Goal: Book appointment/travel/reservation

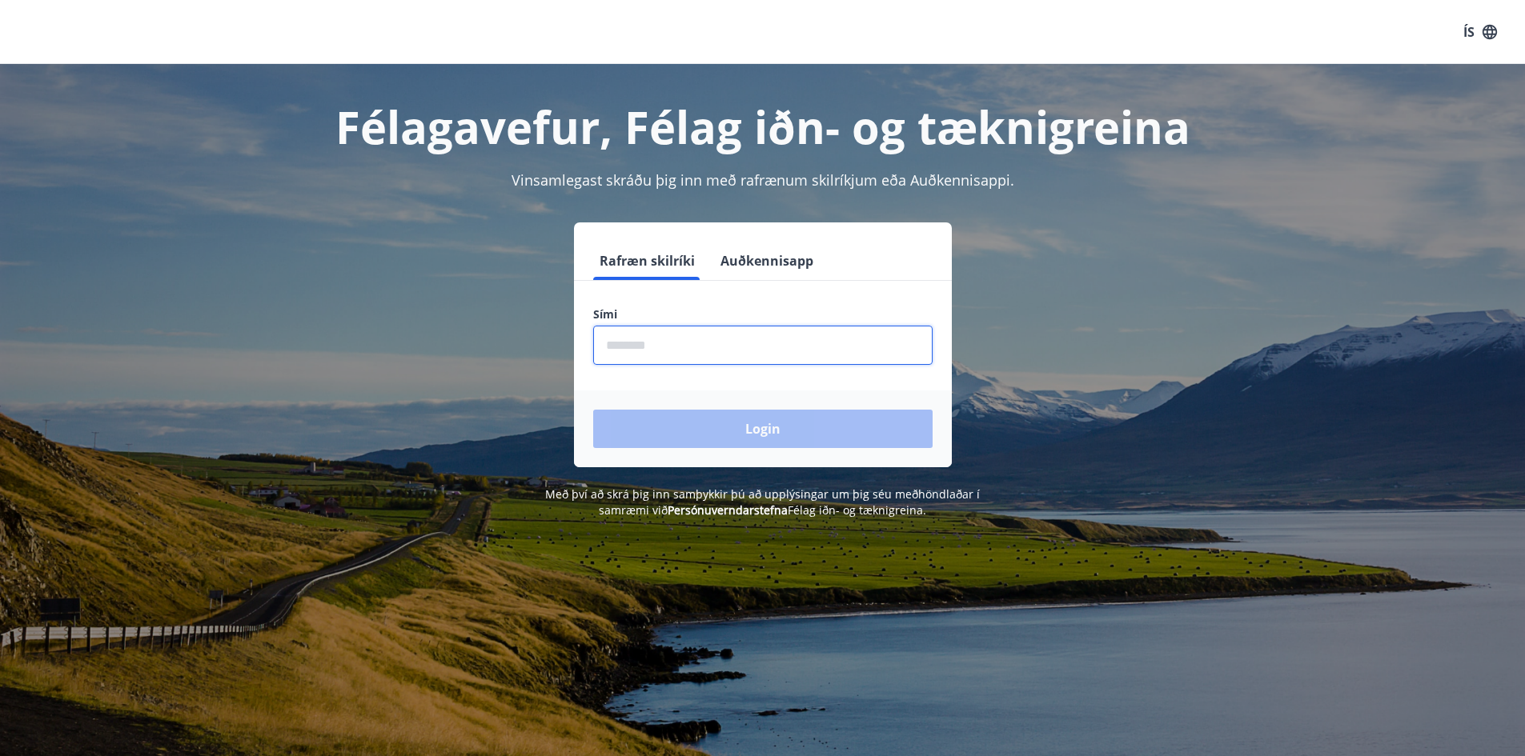
click at [633, 336] on input "phone" at bounding box center [762, 345] width 339 height 39
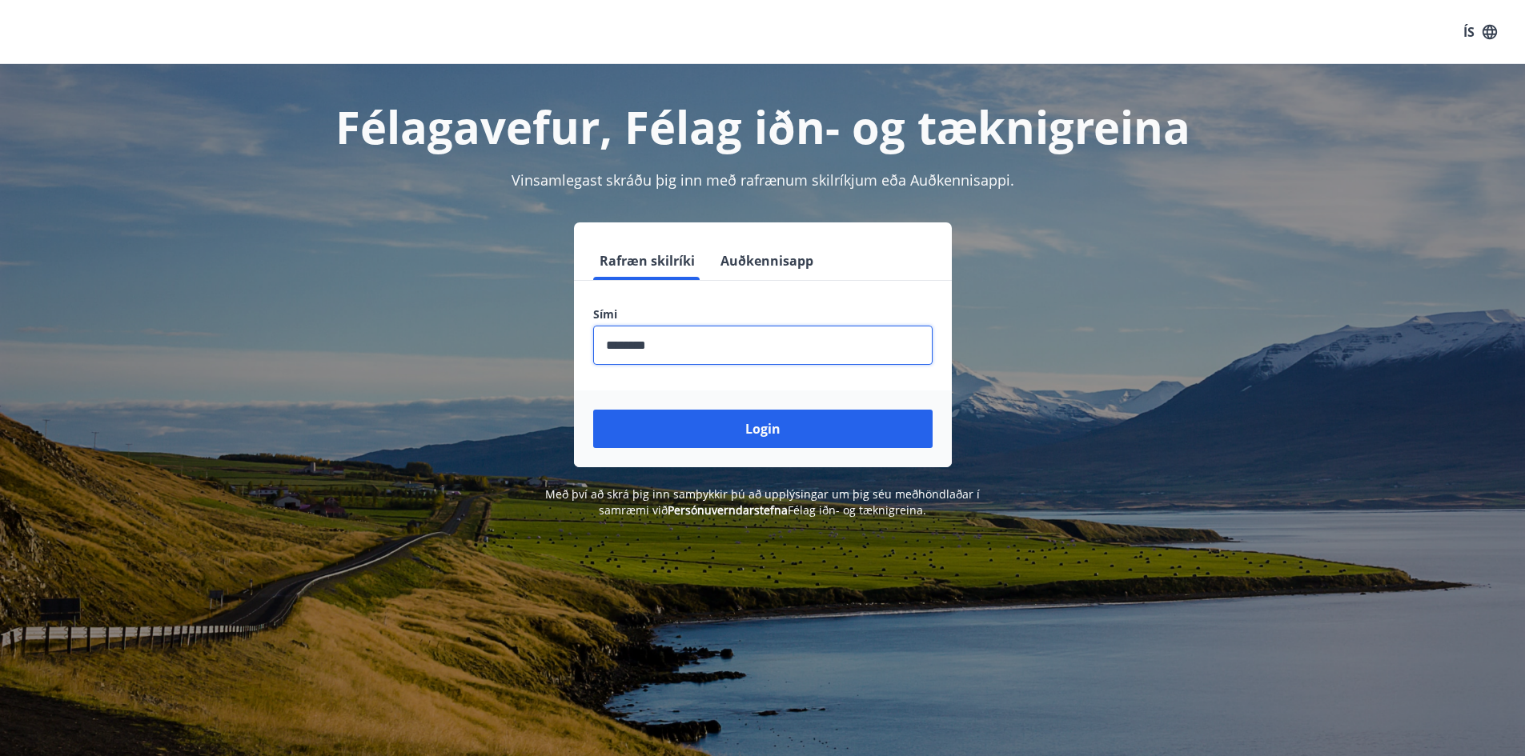
type input "********"
click at [77, 439] on div "Félagavefur, Félag iðn- og tæknigreina Vinsamlegast skráðu þig inn með rafrænum…" at bounding box center [762, 291] width 1525 height 455
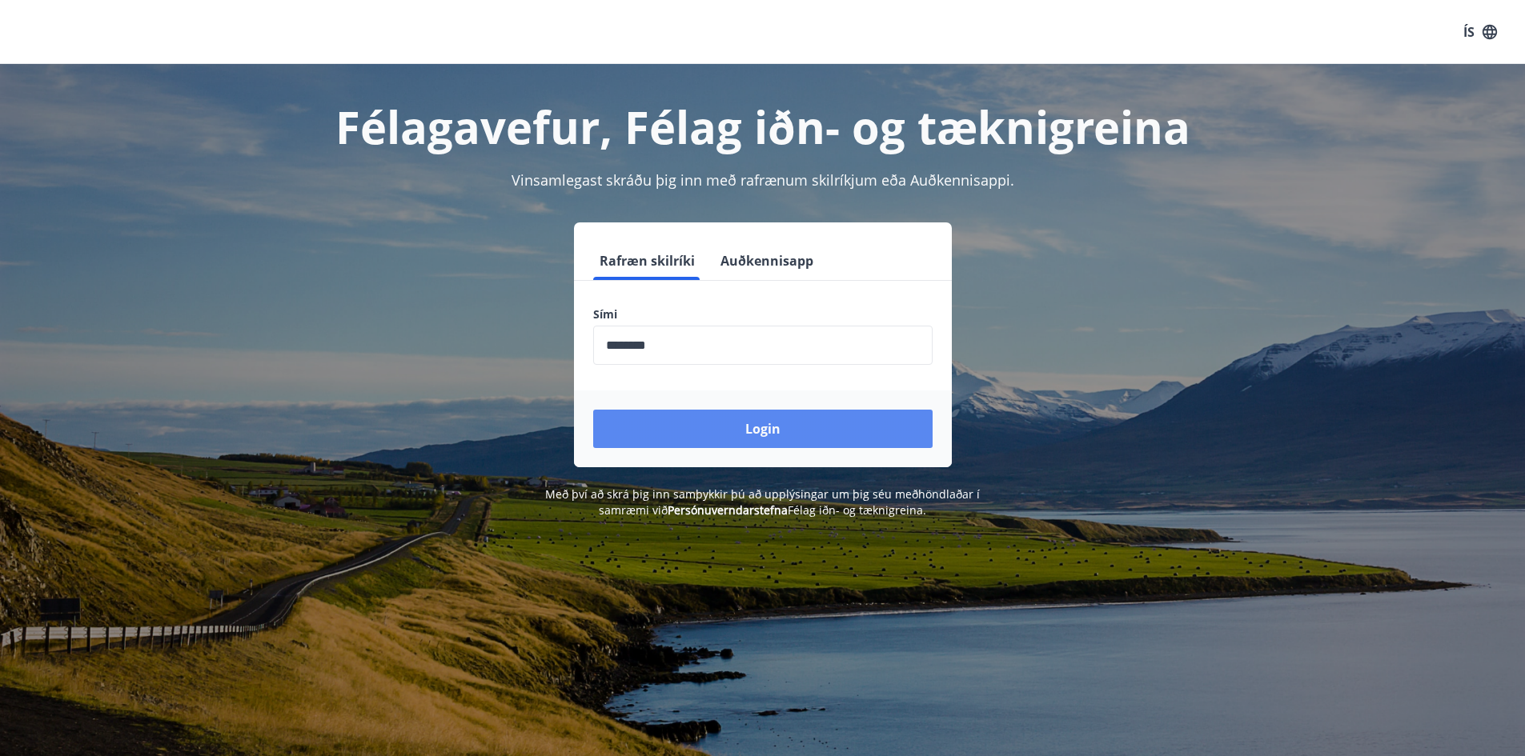
click at [789, 417] on button "Login" at bounding box center [762, 429] width 339 height 38
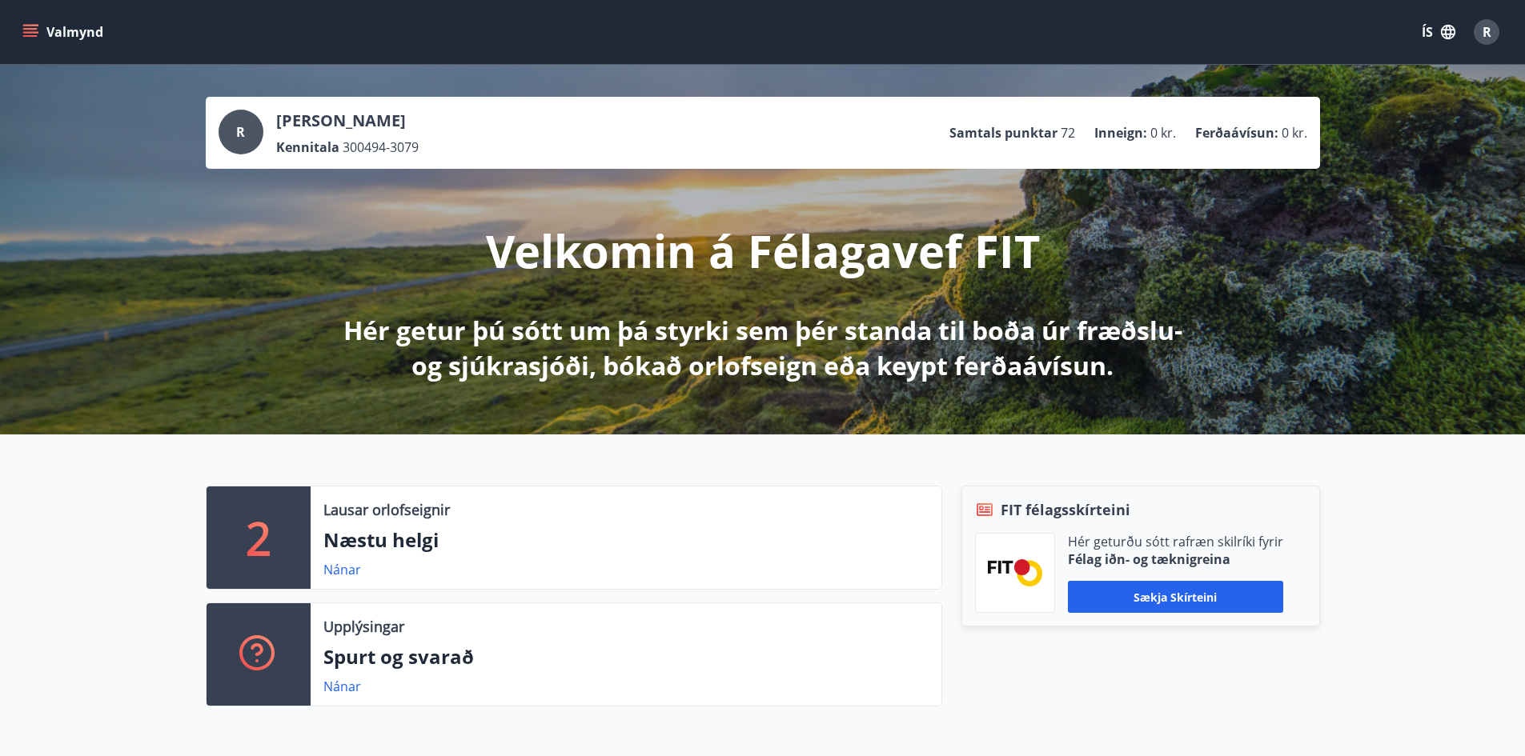
click at [67, 346] on div "R [PERSON_NAME] Kennitala 300494-3079 Samtals punktar 72 Inneign : 0 kr. Ferðaá…" at bounding box center [762, 250] width 1525 height 370
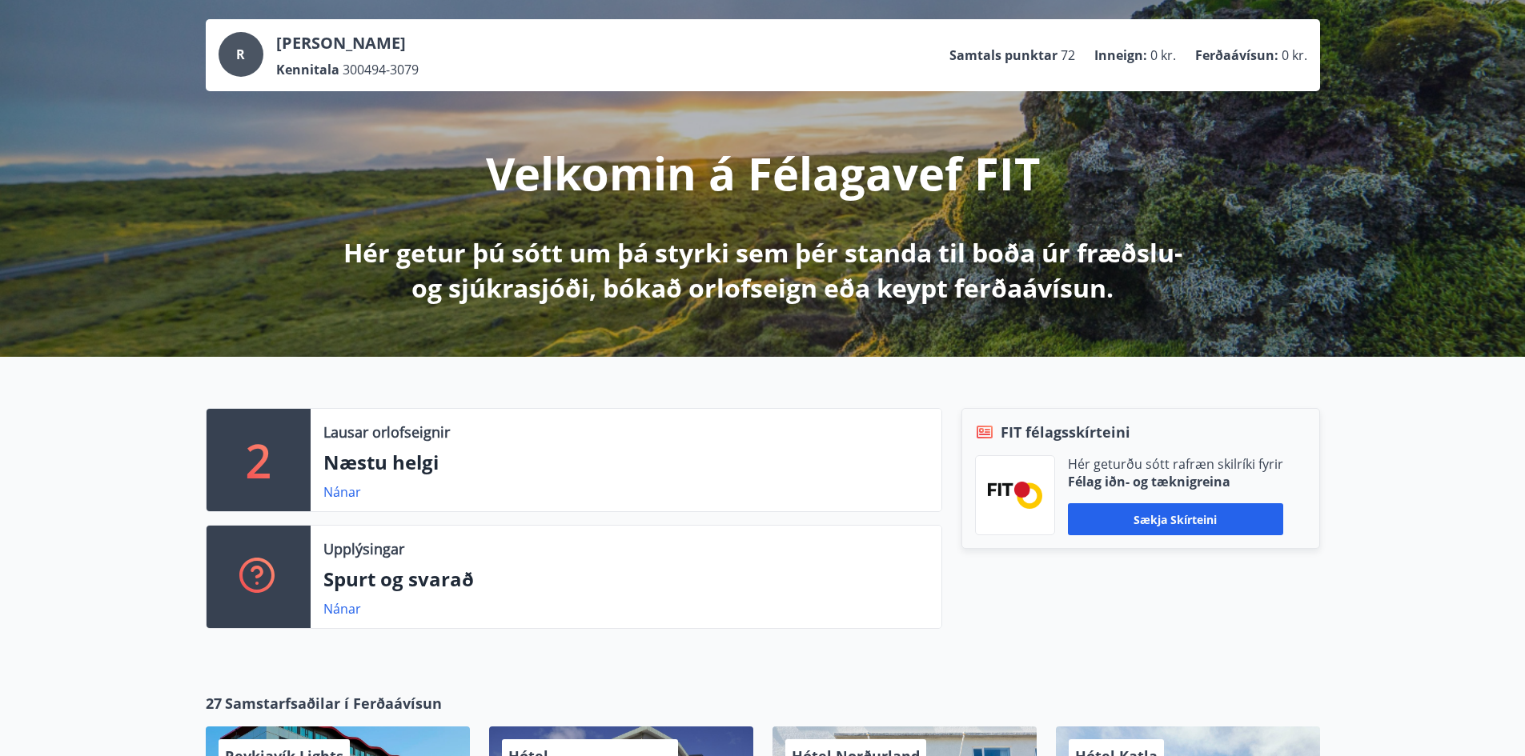
scroll to position [80, 0]
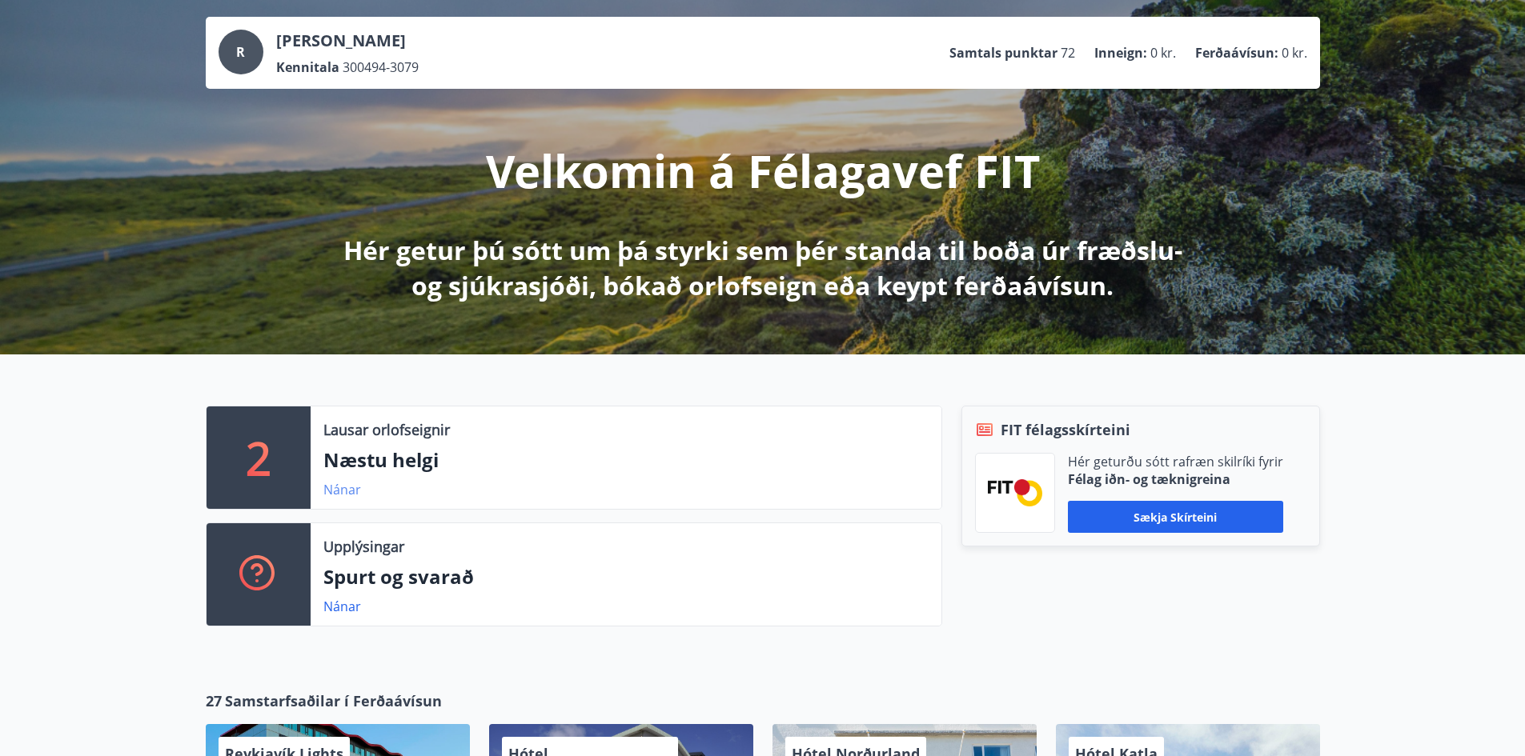
click at [332, 496] on link "Nánar" at bounding box center [342, 490] width 38 height 18
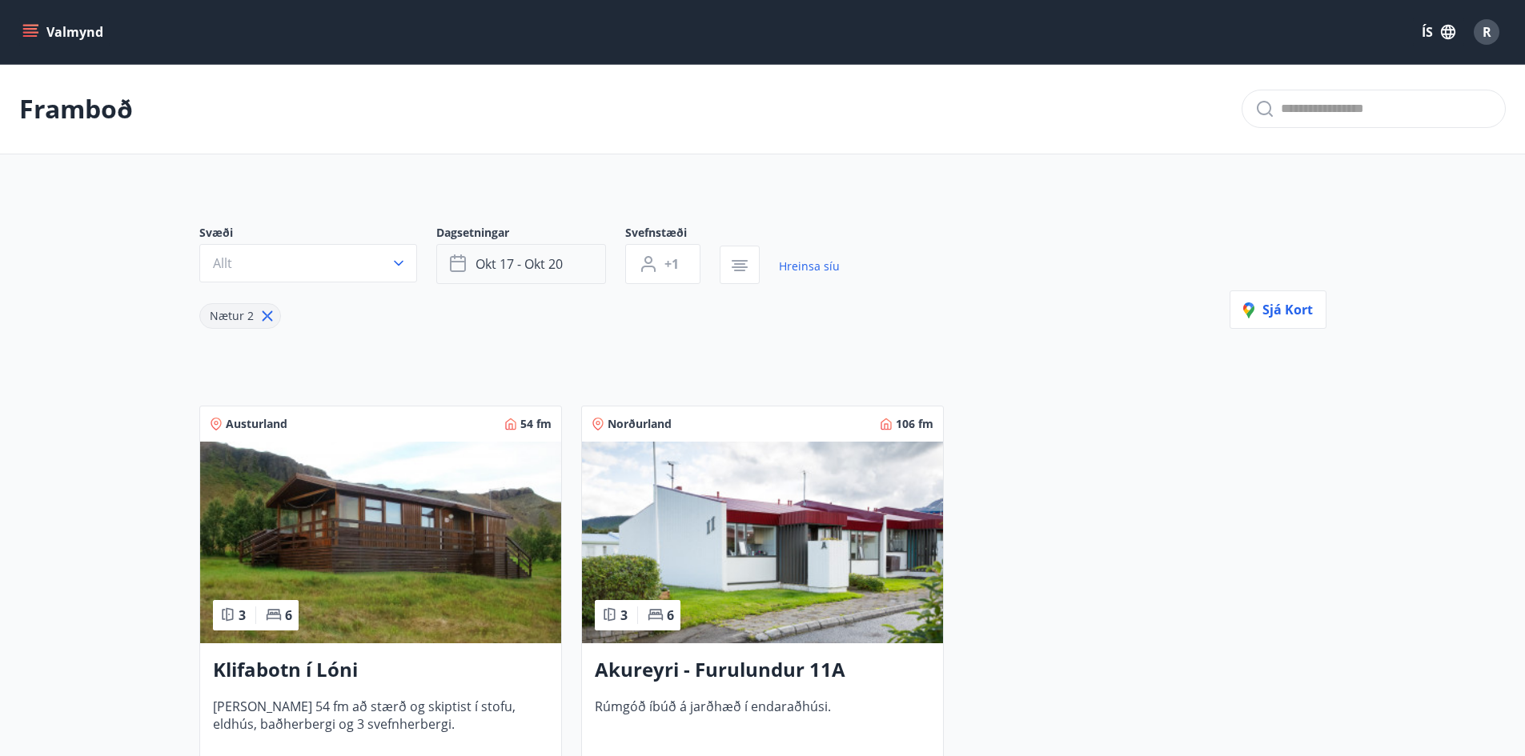
click at [547, 262] on span "okt 17 - okt 20" at bounding box center [519, 264] width 87 height 18
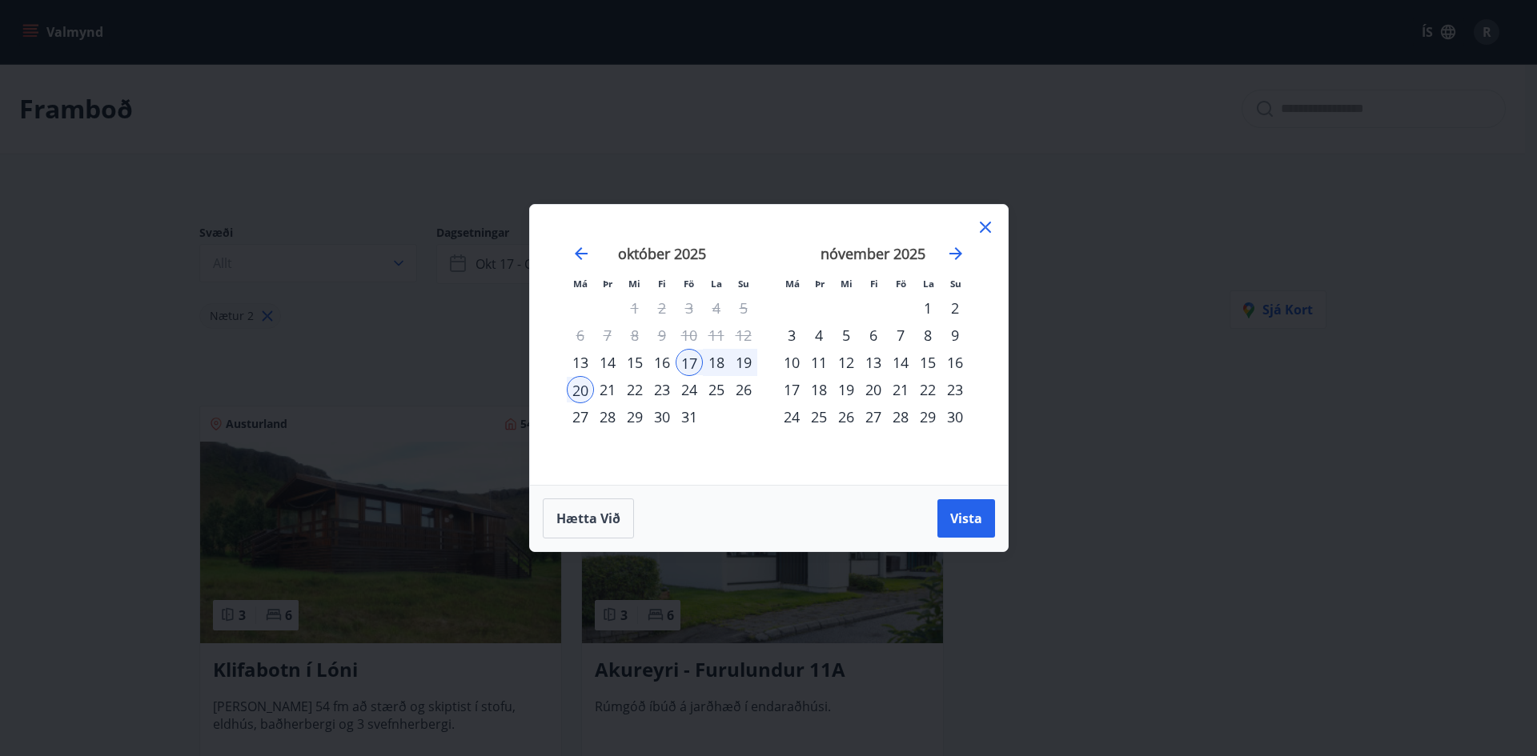
click at [696, 390] on div "24" at bounding box center [689, 389] width 27 height 27
click at [748, 400] on div "26" at bounding box center [743, 389] width 27 height 27
click at [969, 513] on span "Vista" at bounding box center [966, 519] width 32 height 18
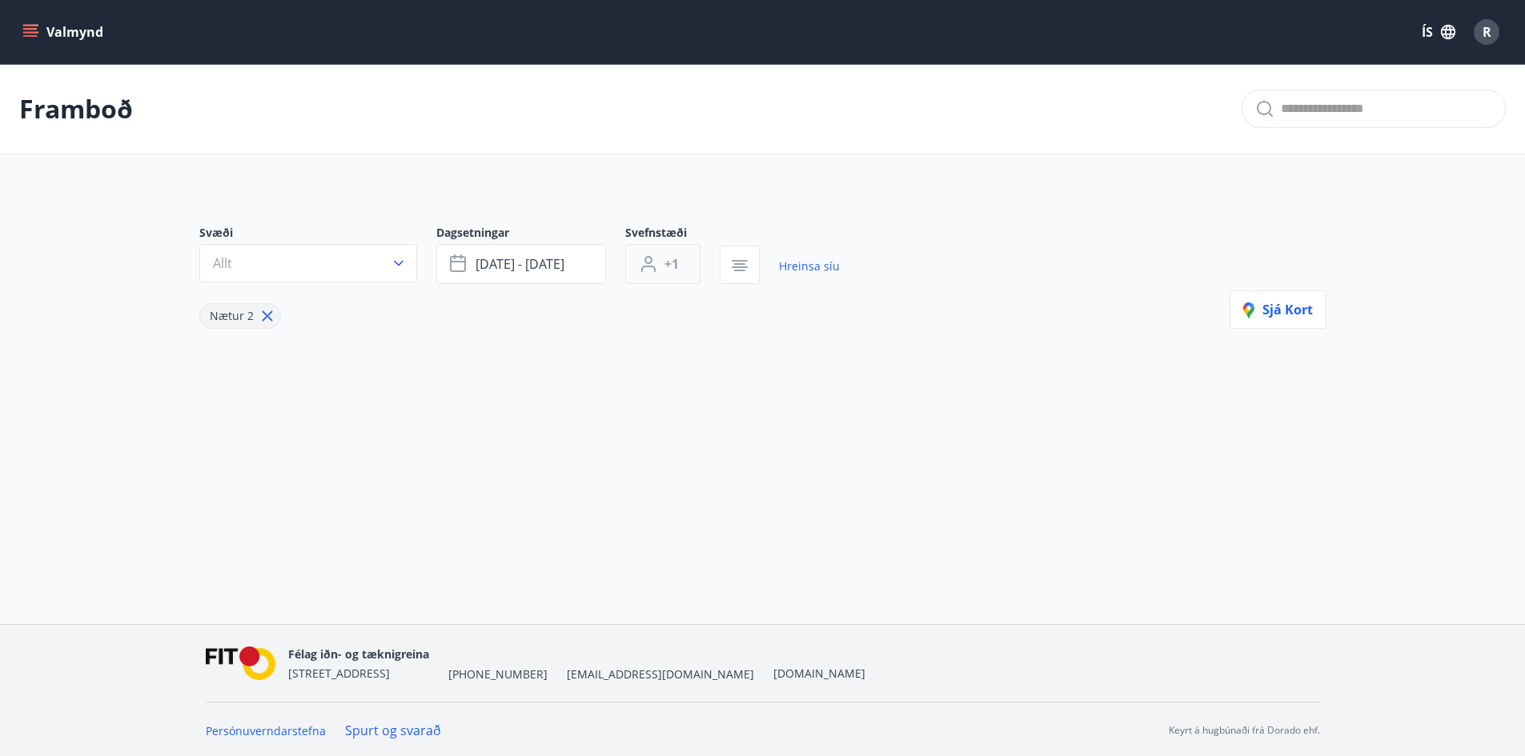
click at [676, 257] on span "+1" at bounding box center [671, 264] width 14 height 18
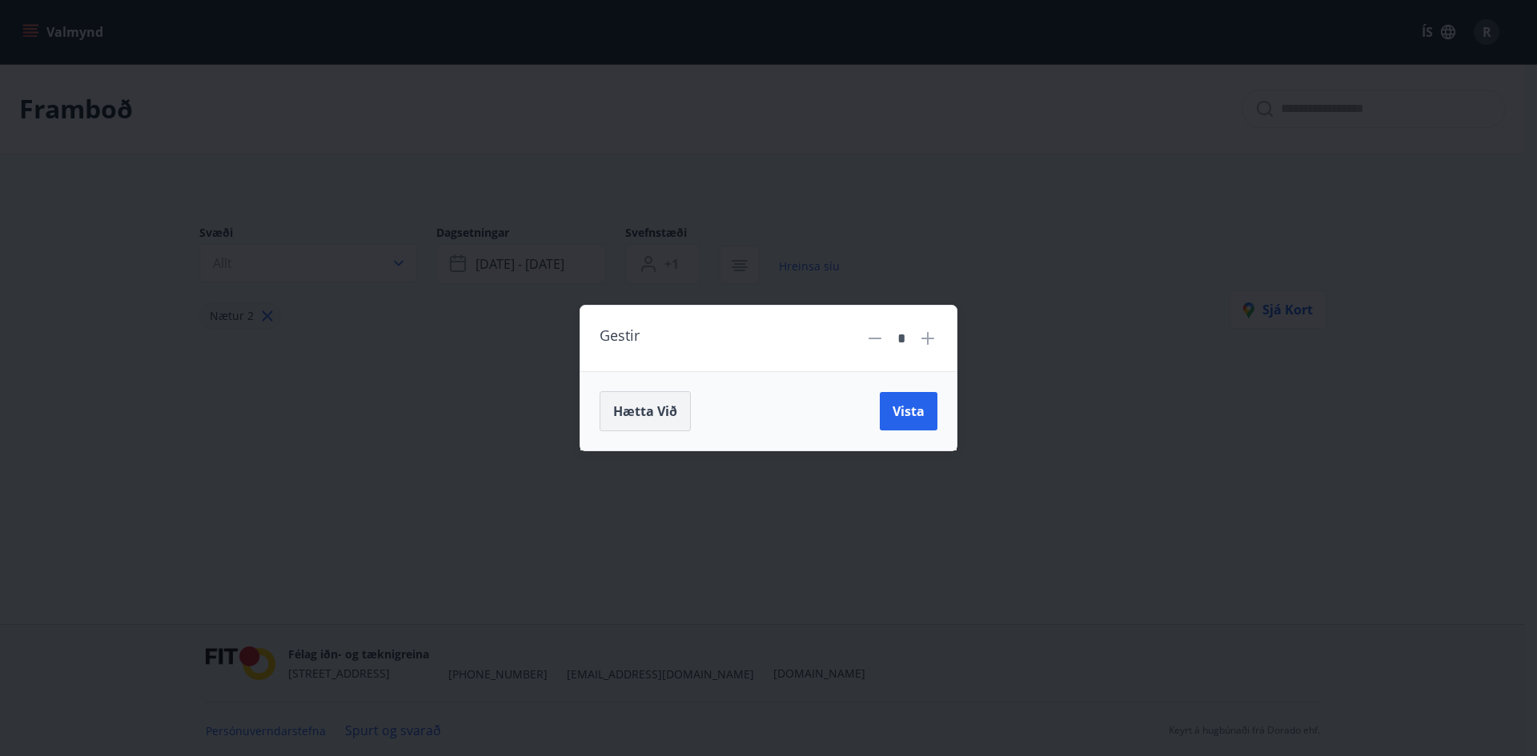
click at [628, 417] on span "Hætta við" at bounding box center [645, 412] width 64 height 18
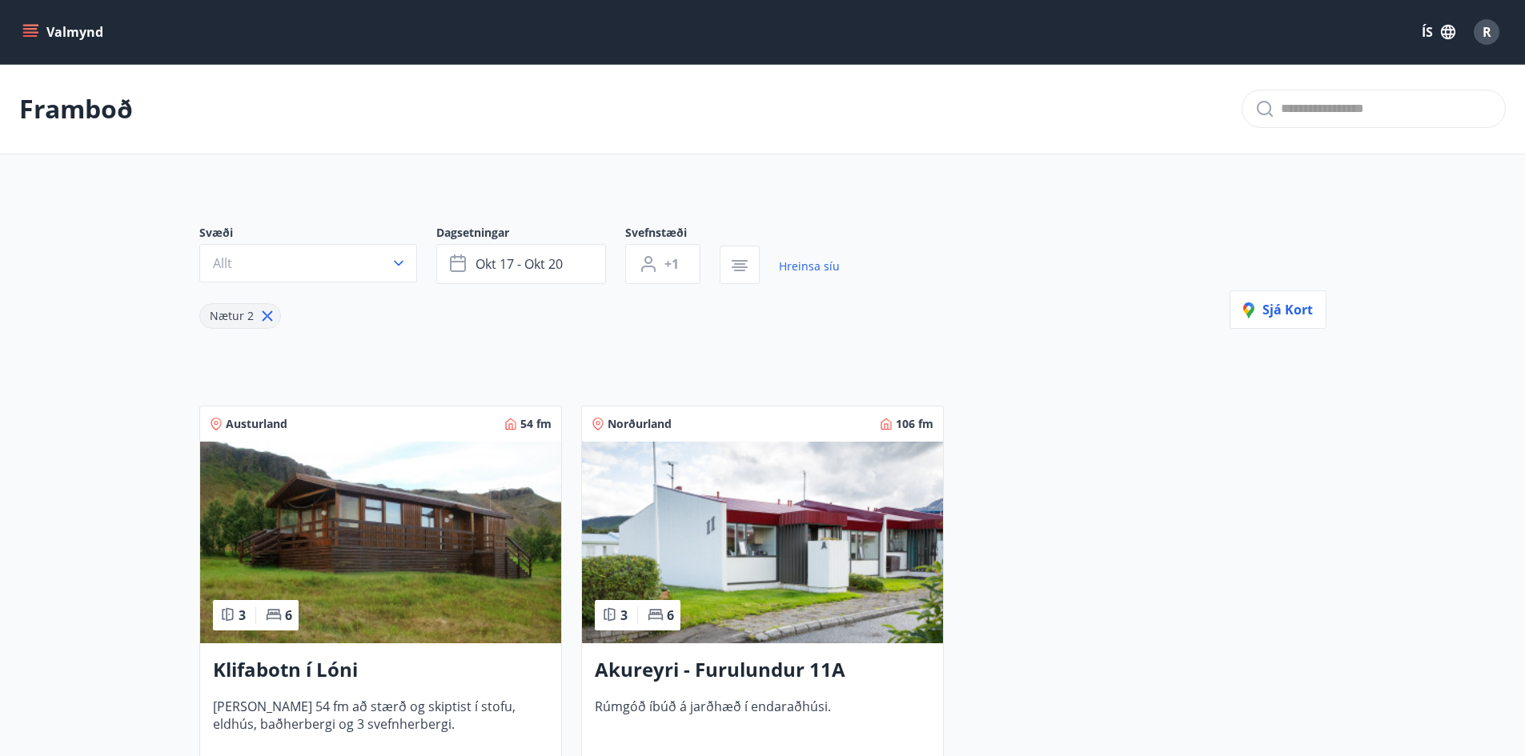
click at [14, 31] on div "Valmynd ÍS R" at bounding box center [762, 32] width 1525 height 64
click at [20, 30] on button "Valmynd" at bounding box center [64, 32] width 90 height 29
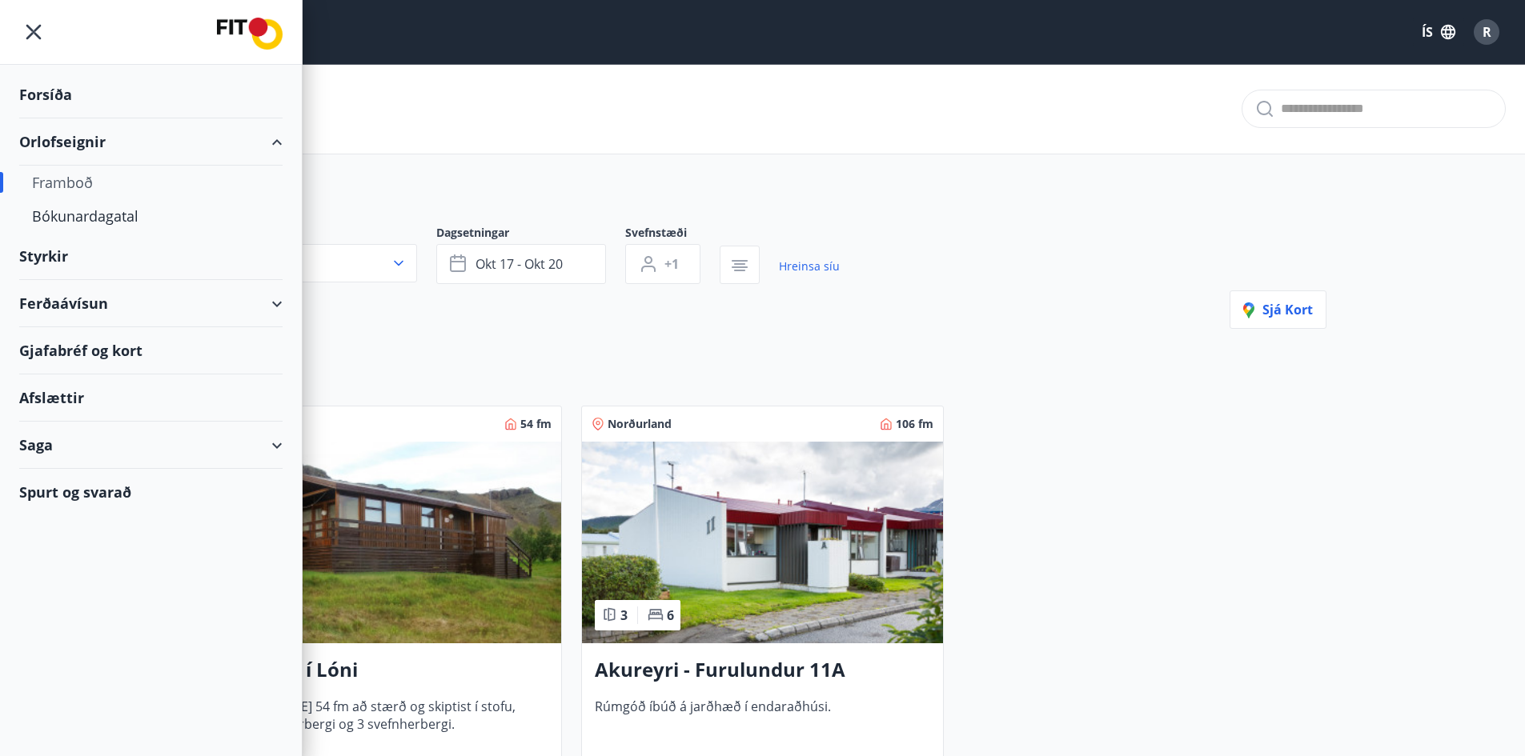
click at [44, 183] on div "Framboð" at bounding box center [151, 183] width 238 height 34
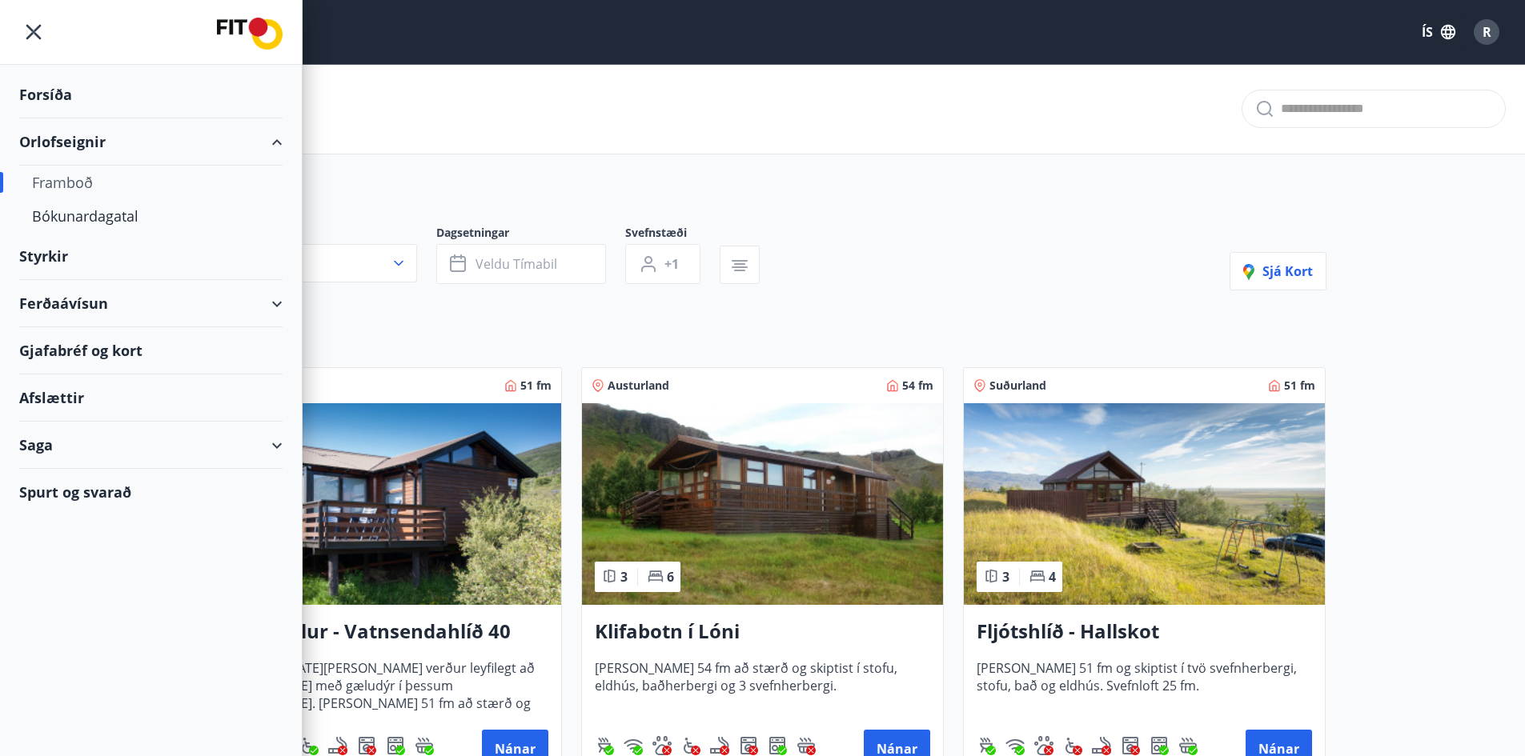
type input "*"
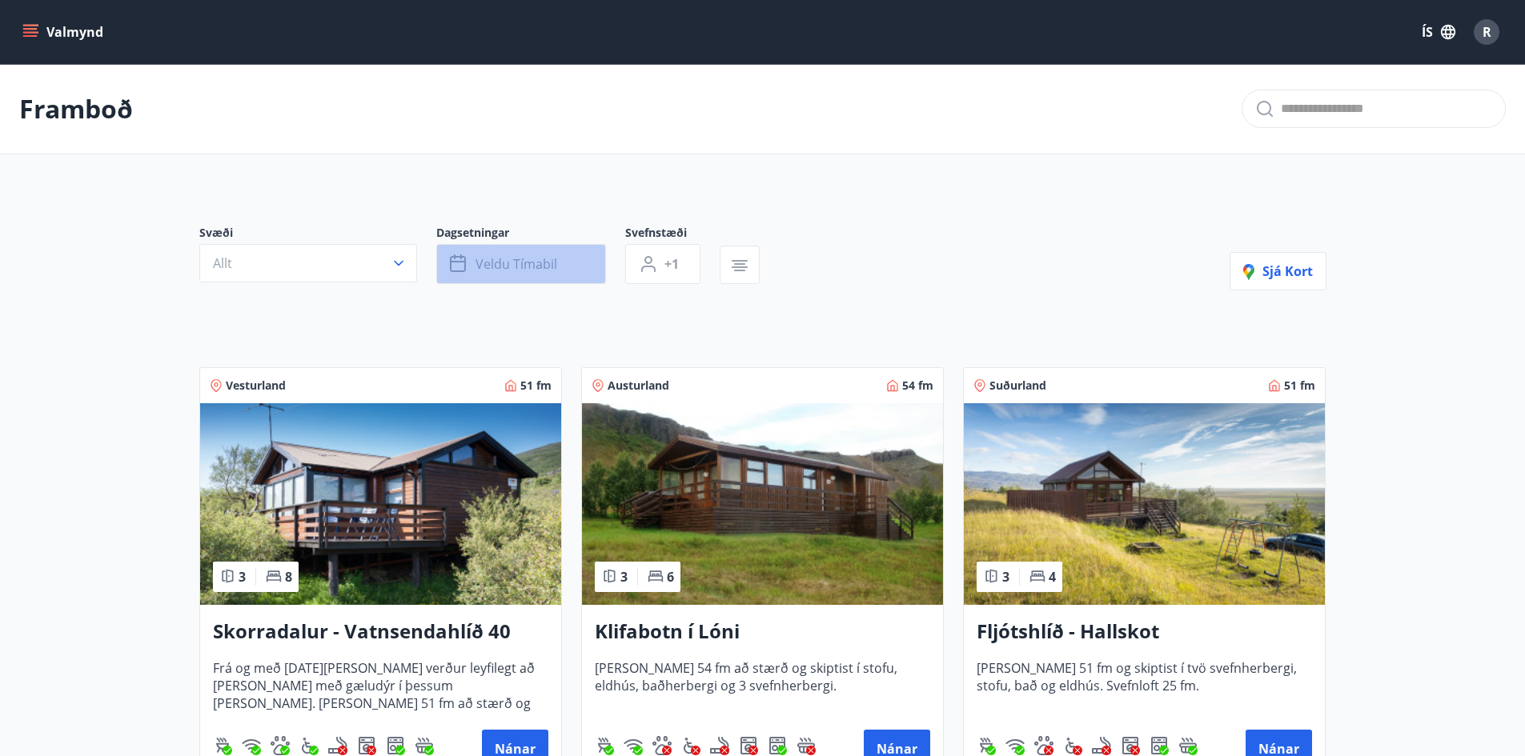
click at [531, 260] on span "Veldu tímabil" at bounding box center [517, 264] width 82 height 18
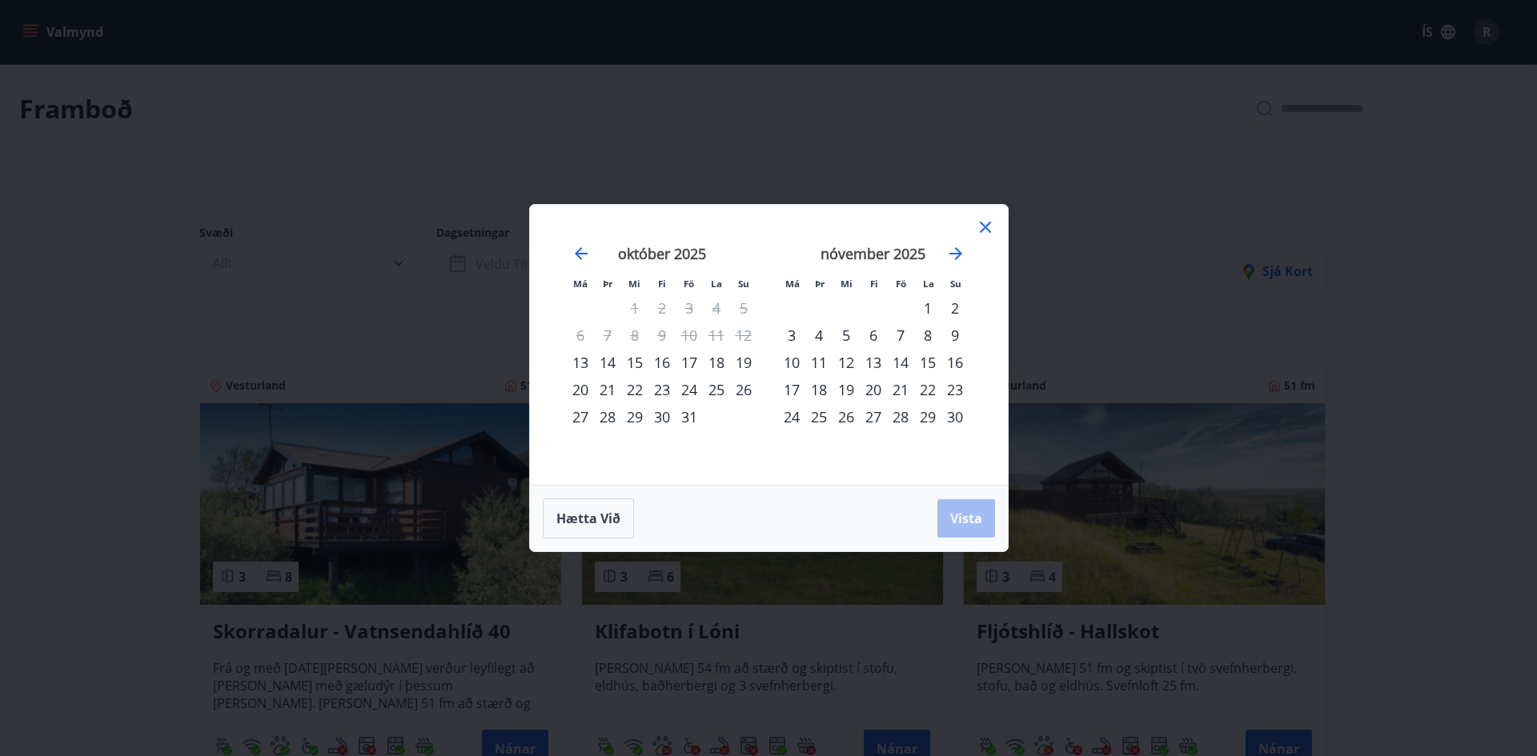
click at [692, 391] on div "24" at bounding box center [689, 389] width 27 height 27
click at [574, 416] on div "27" at bounding box center [580, 416] width 27 height 27
click at [965, 520] on span "Vista" at bounding box center [966, 519] width 32 height 18
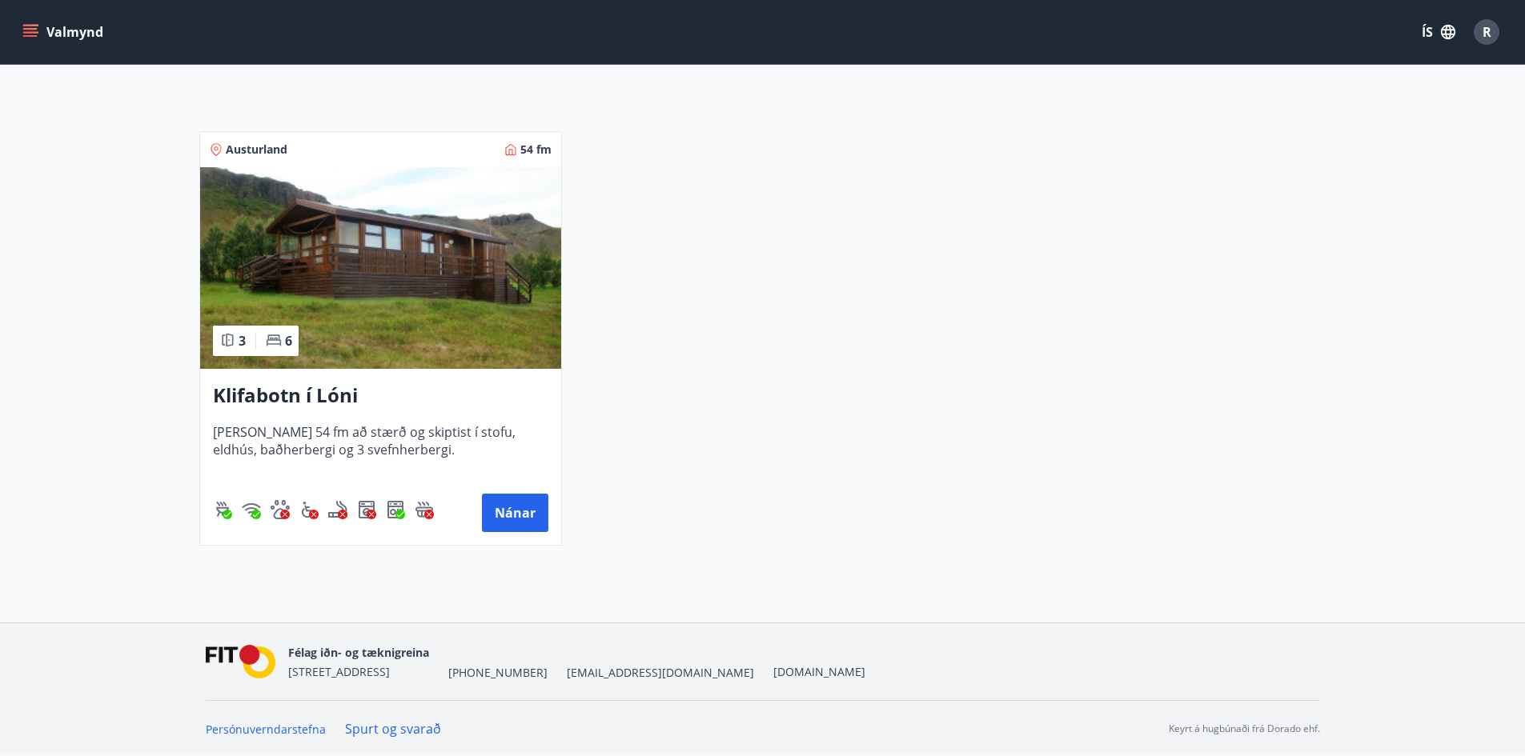
scroll to position [237, 0]
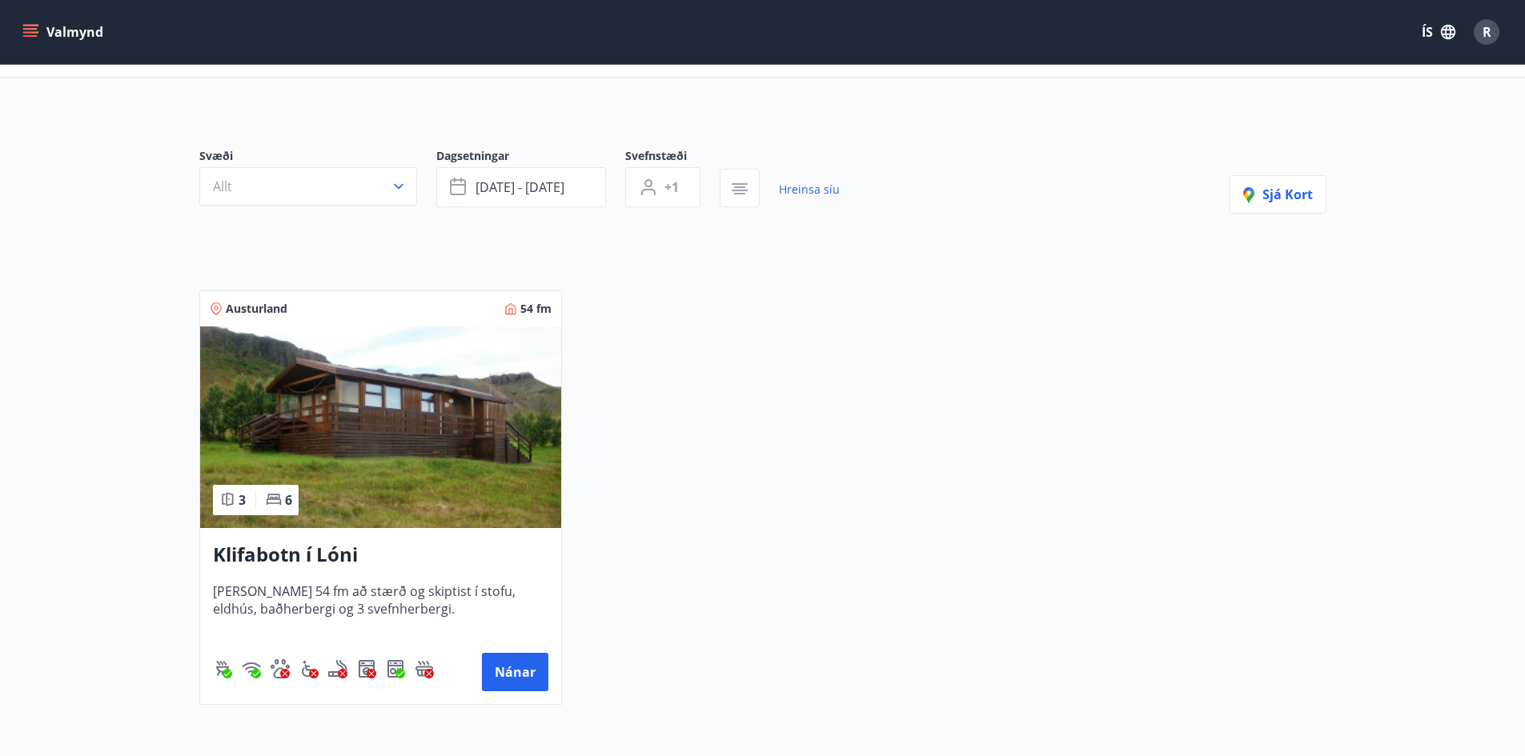
click at [419, 419] on img at bounding box center [380, 428] width 361 height 202
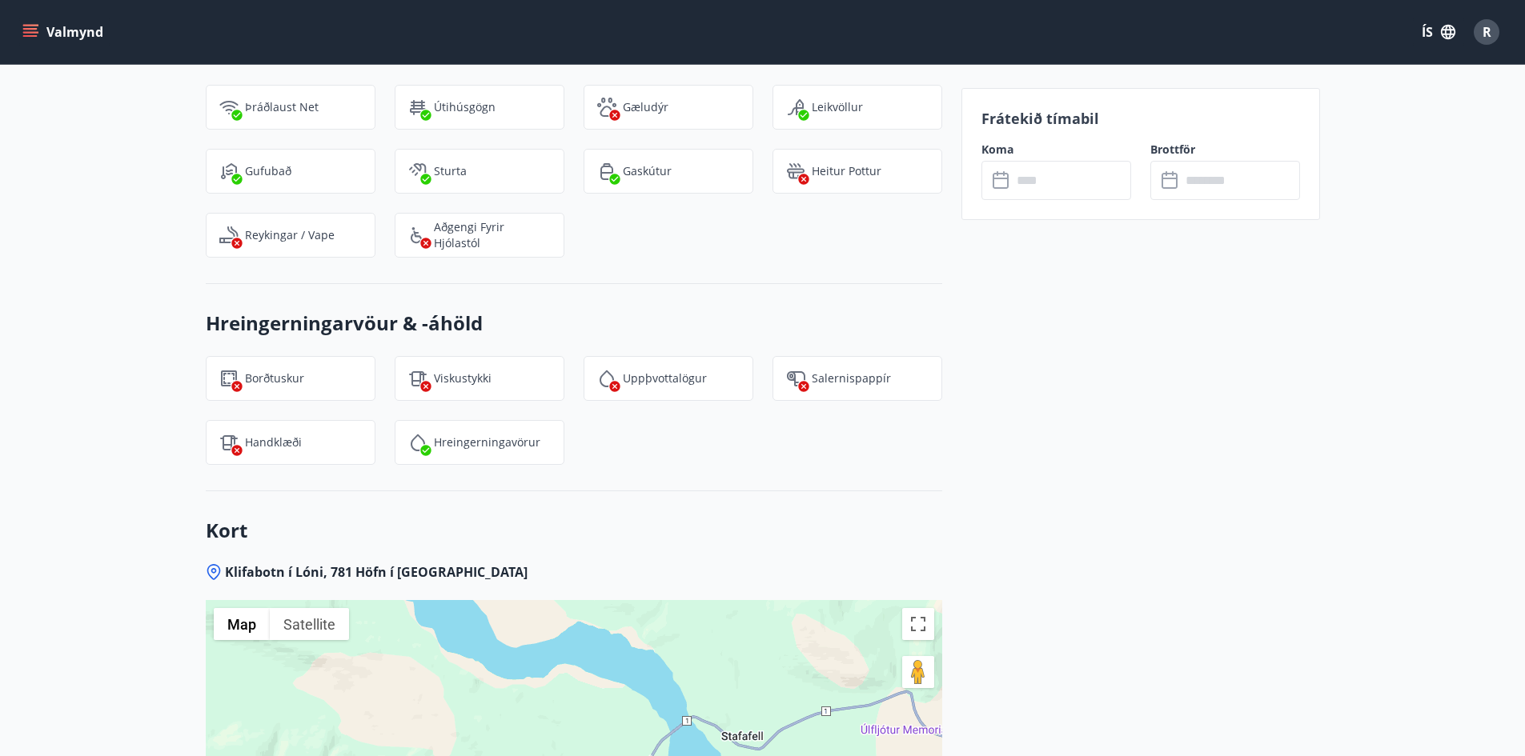
scroll to position [1921, 0]
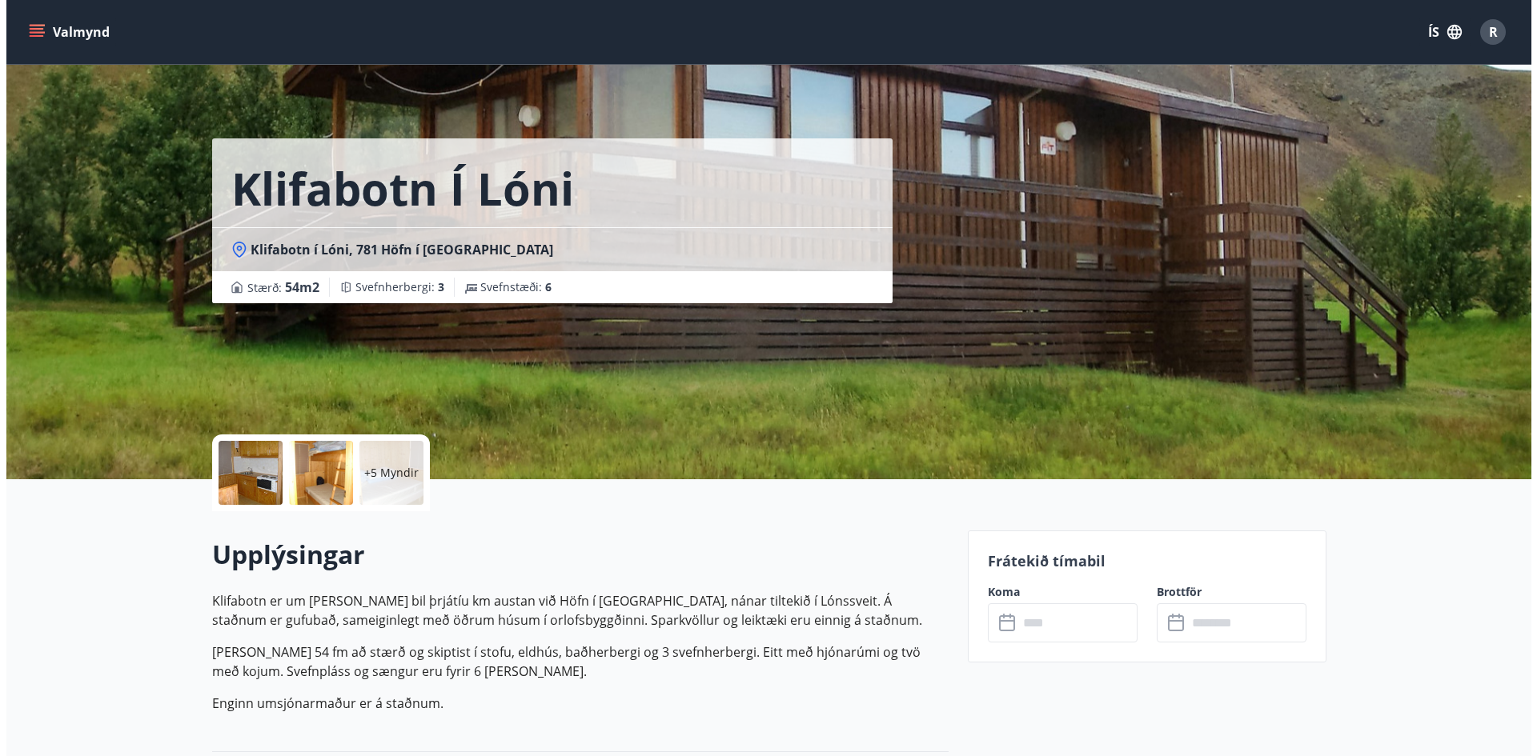
scroll to position [0, 0]
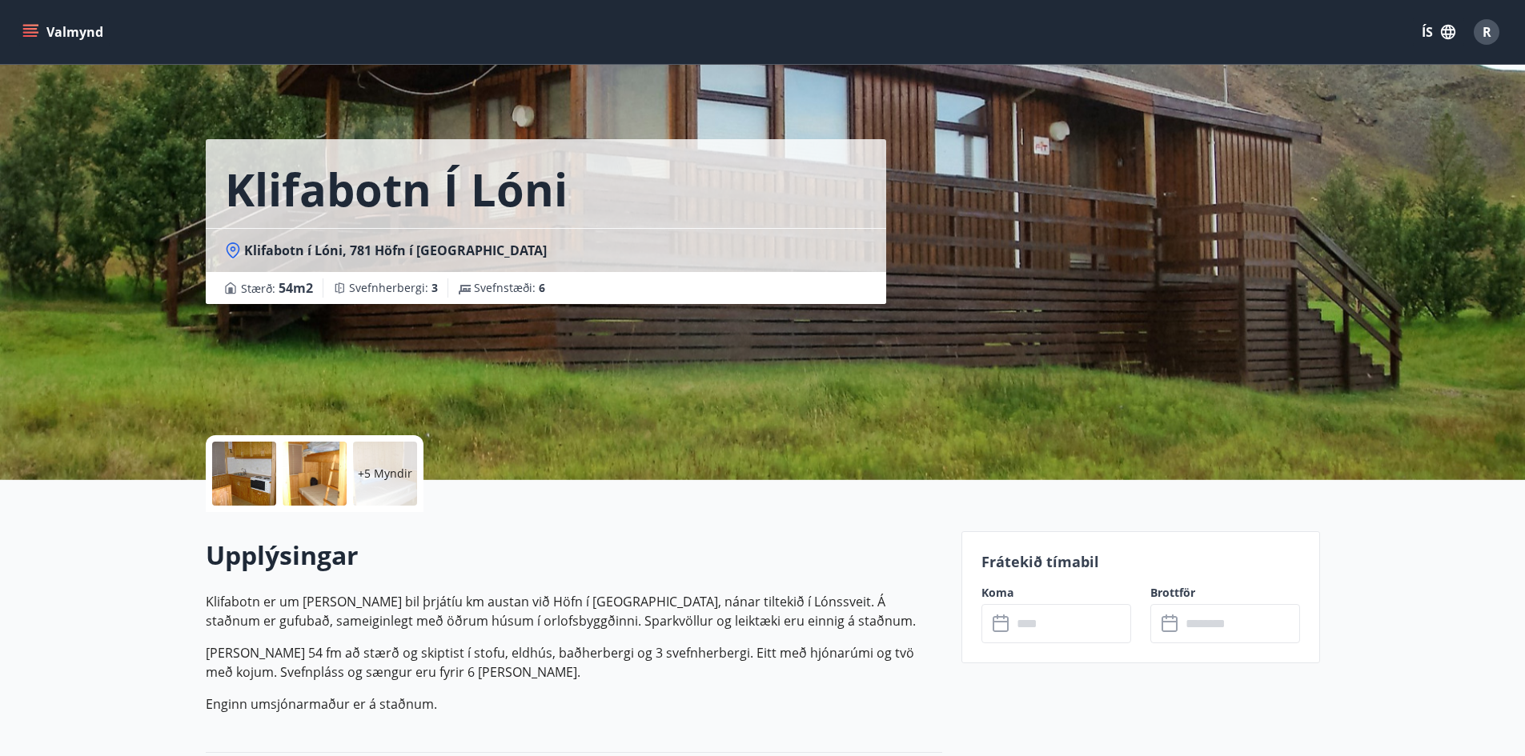
click at [364, 475] on p "+5 Myndir" at bounding box center [385, 474] width 54 height 16
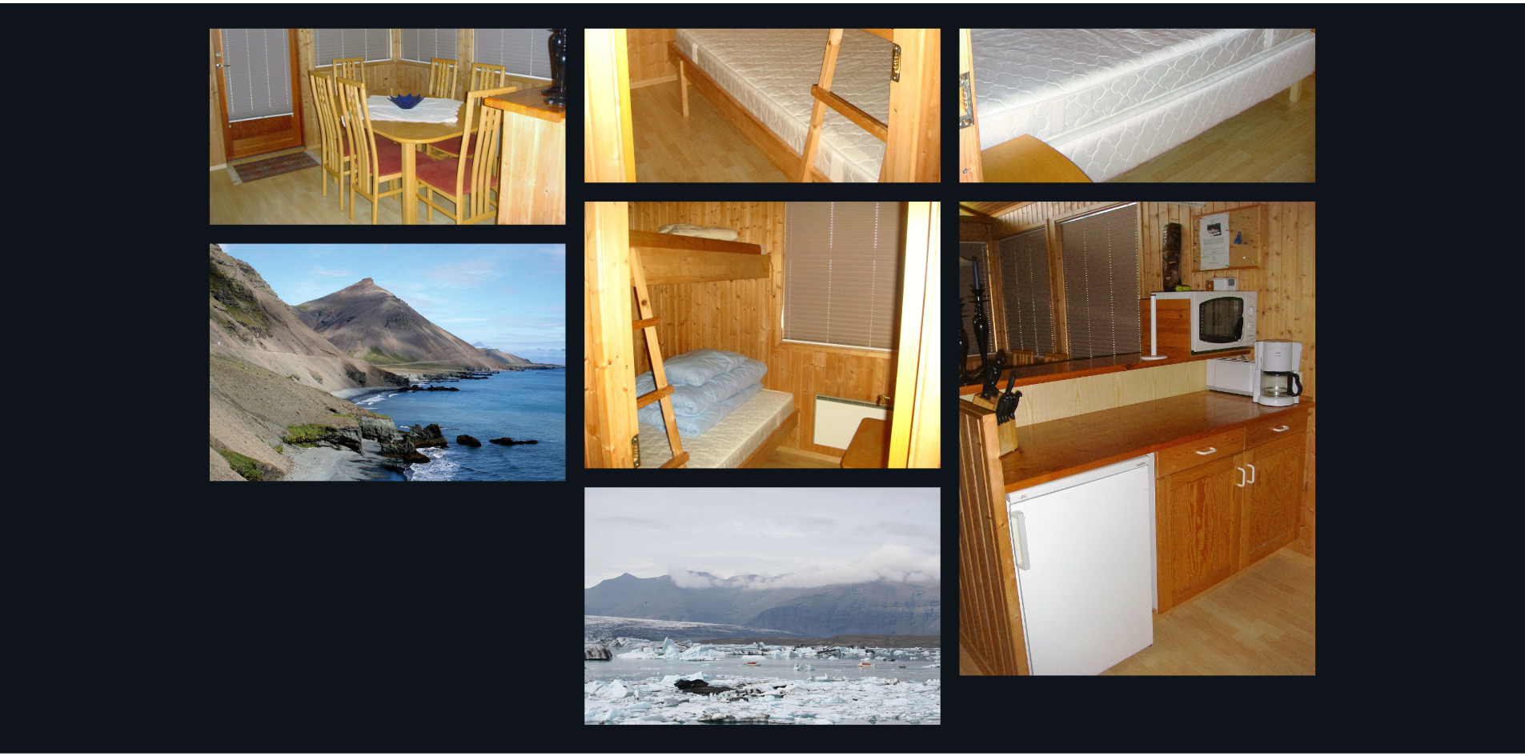
scroll to position [676, 0]
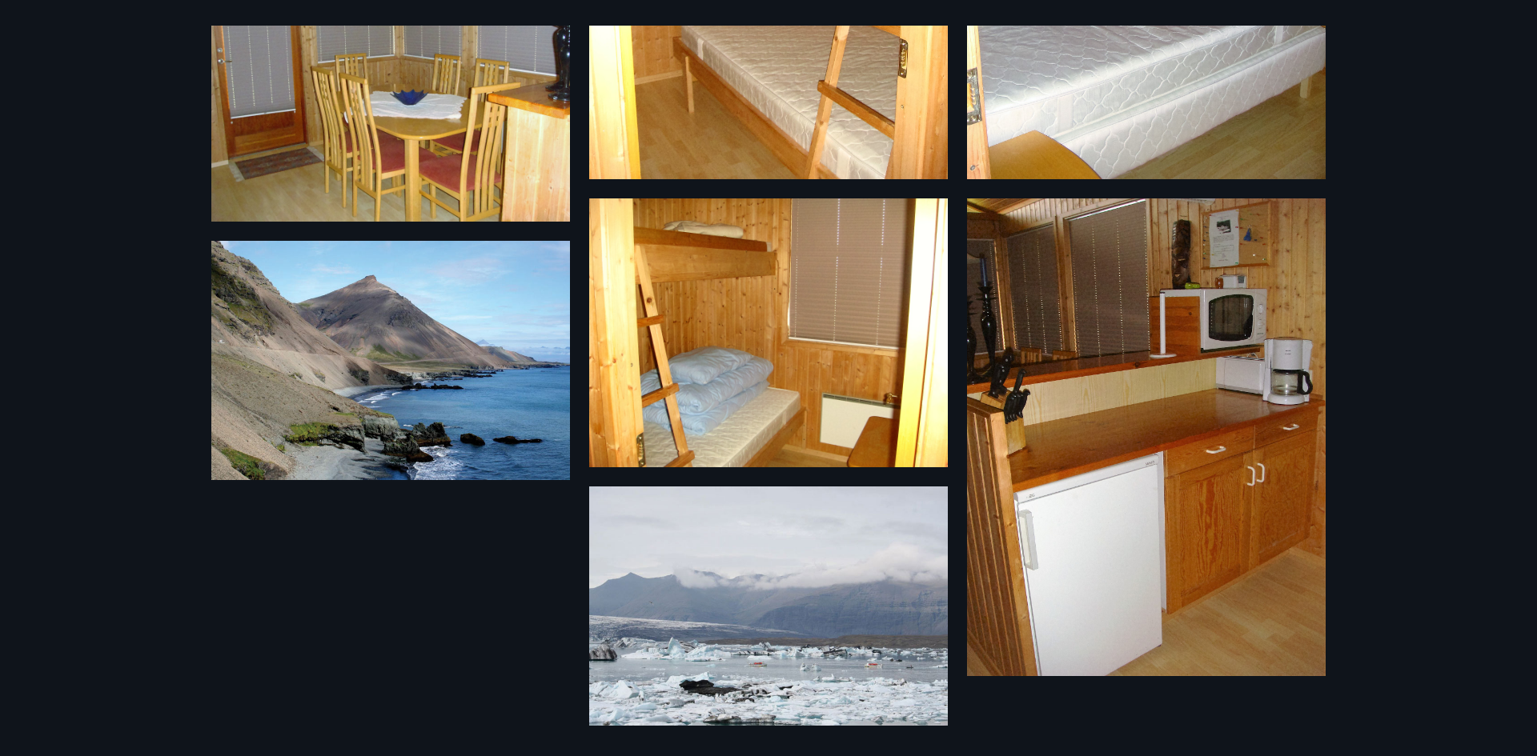
click at [1346, 317] on div "11 Myndir" at bounding box center [768, 378] width 1537 height 756
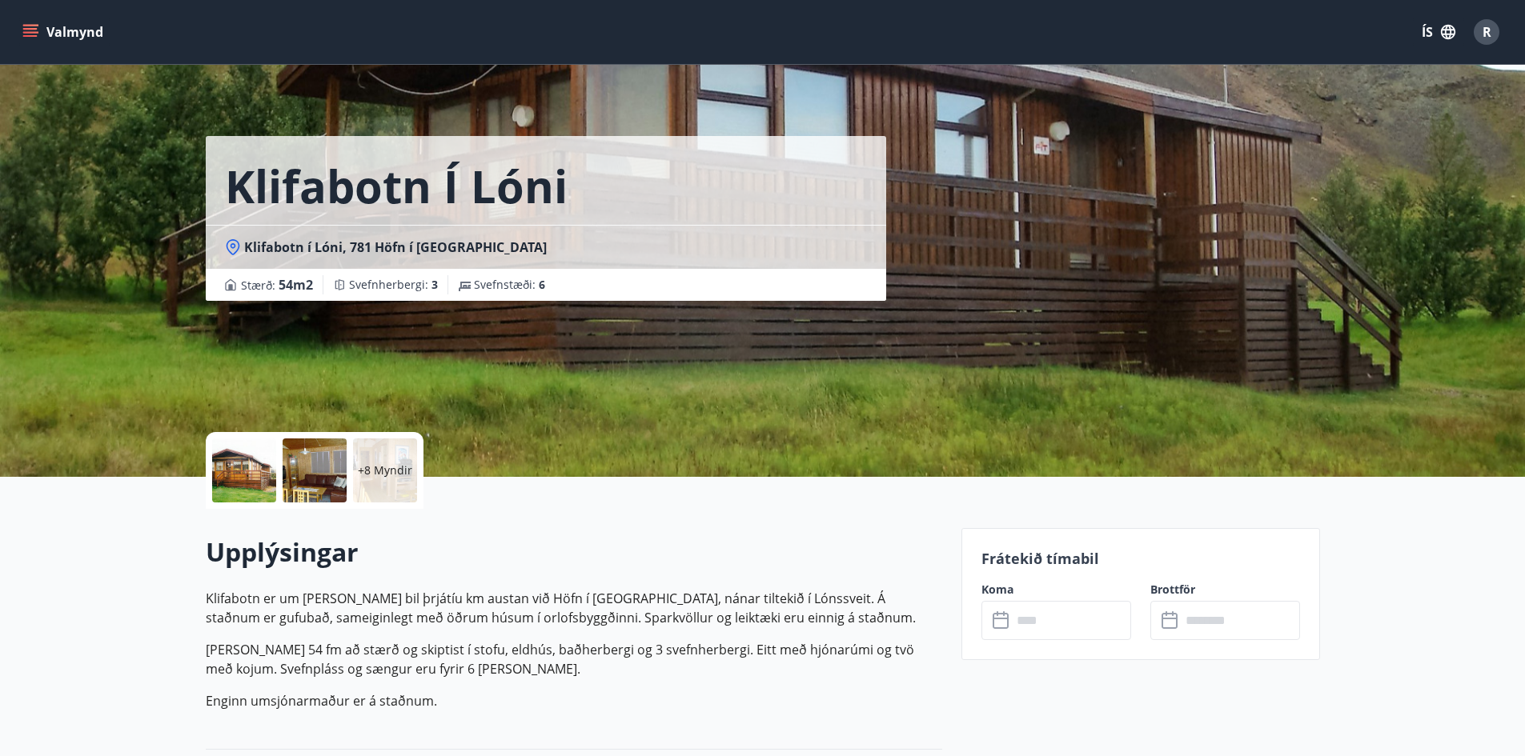
scroll to position [0, 0]
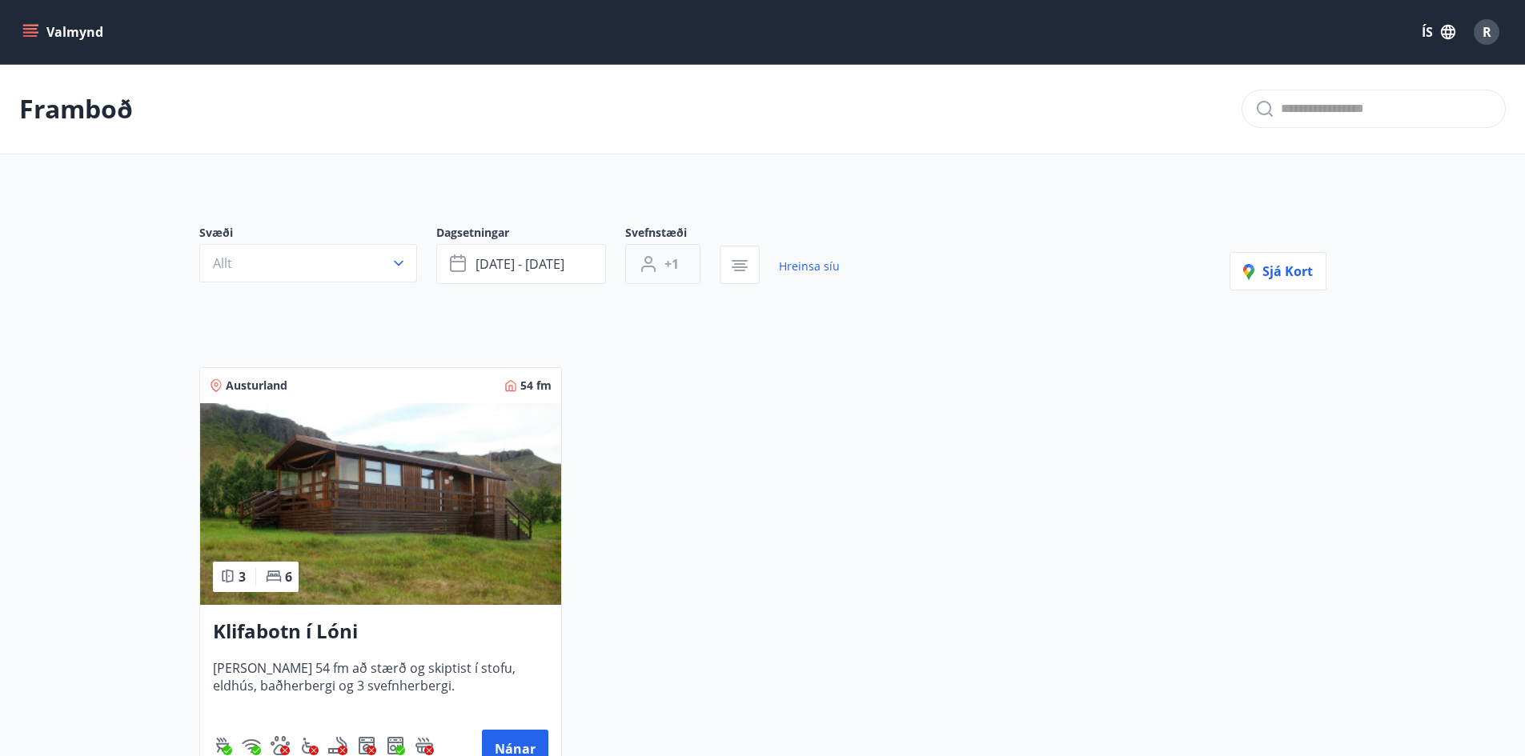
click at [666, 267] on span "+1" at bounding box center [671, 264] width 14 height 18
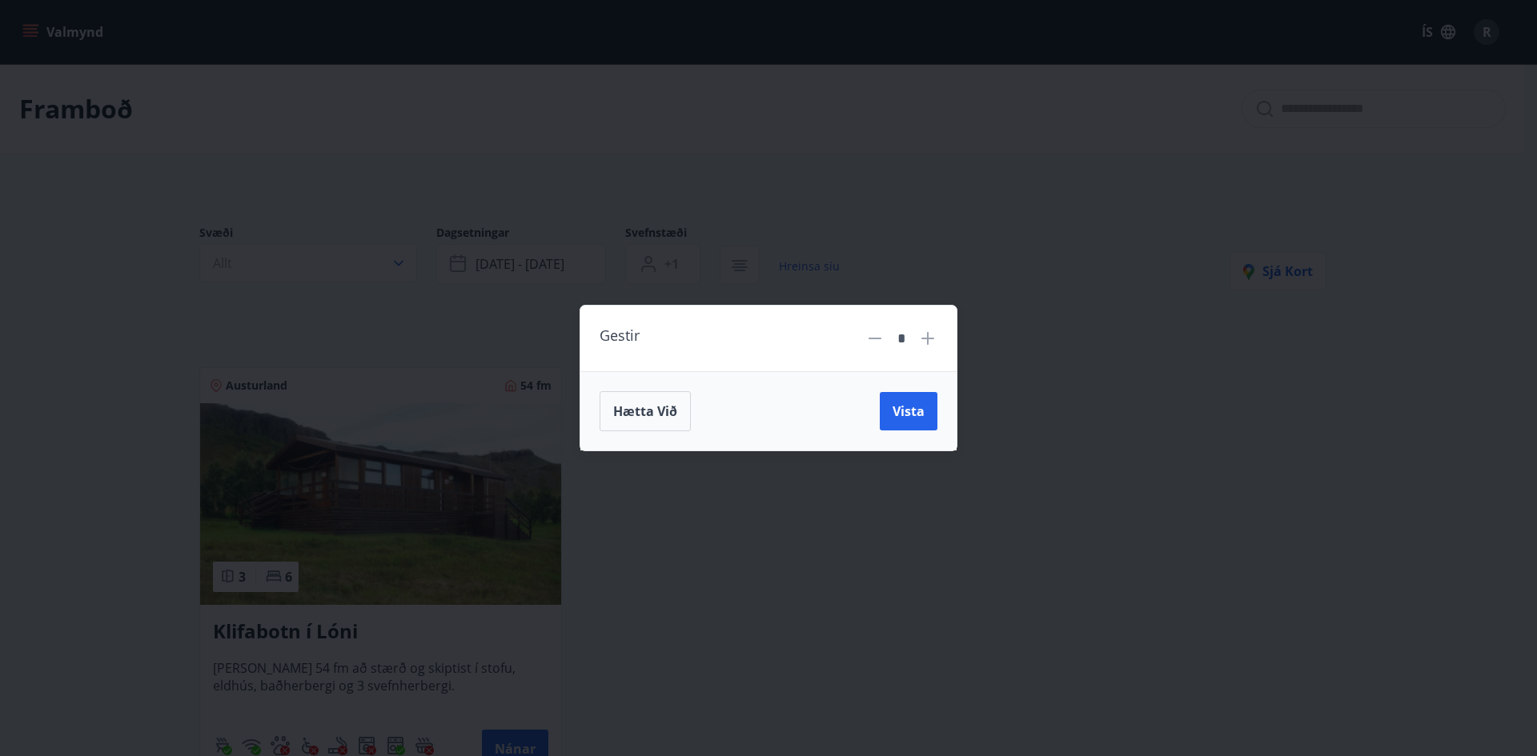
click at [931, 341] on icon at bounding box center [927, 338] width 19 height 19
click at [929, 336] on icon at bounding box center [927, 338] width 13 height 13
type input "*"
click at [917, 409] on span "Vista" at bounding box center [909, 412] width 32 height 18
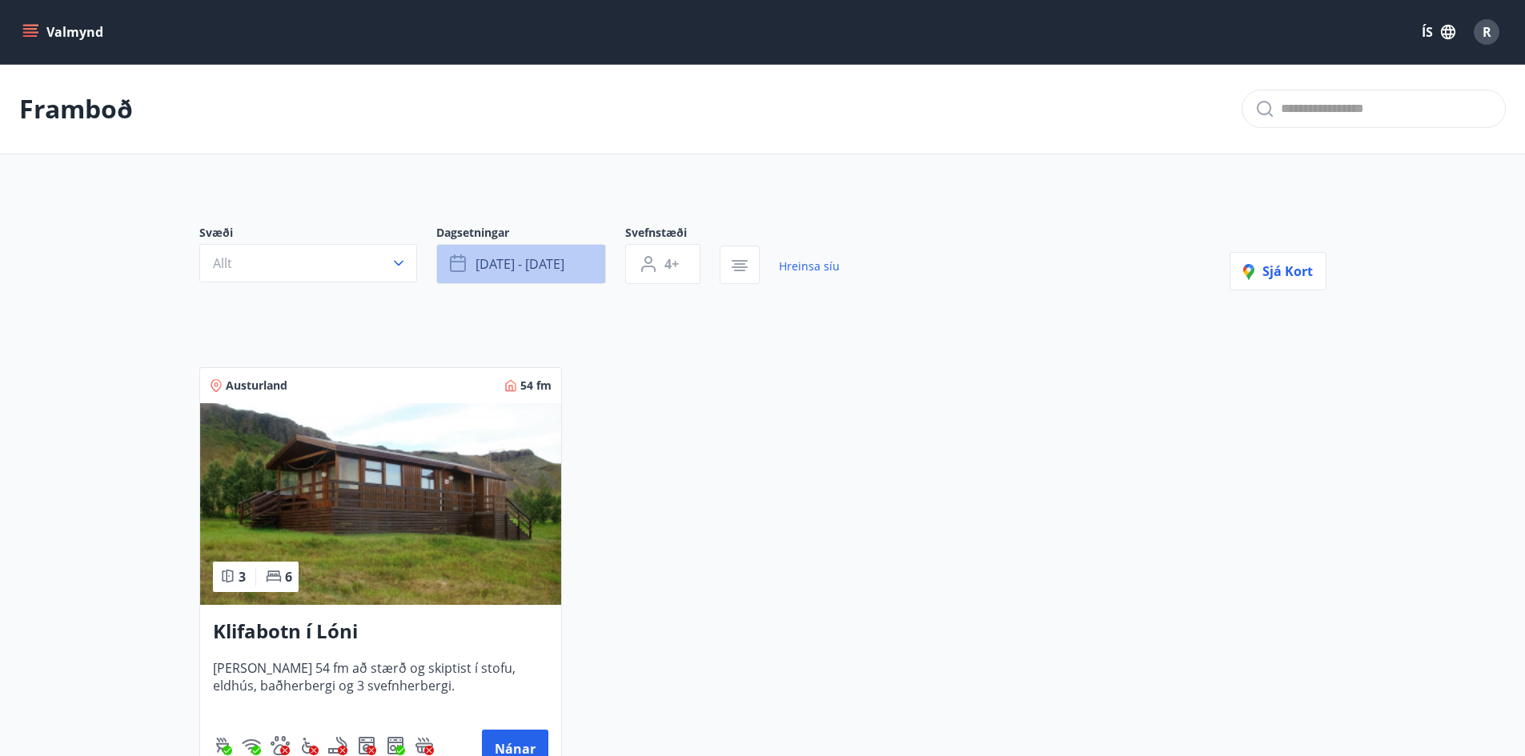
click at [545, 259] on span "[DATE] - [DATE]" at bounding box center [520, 264] width 89 height 18
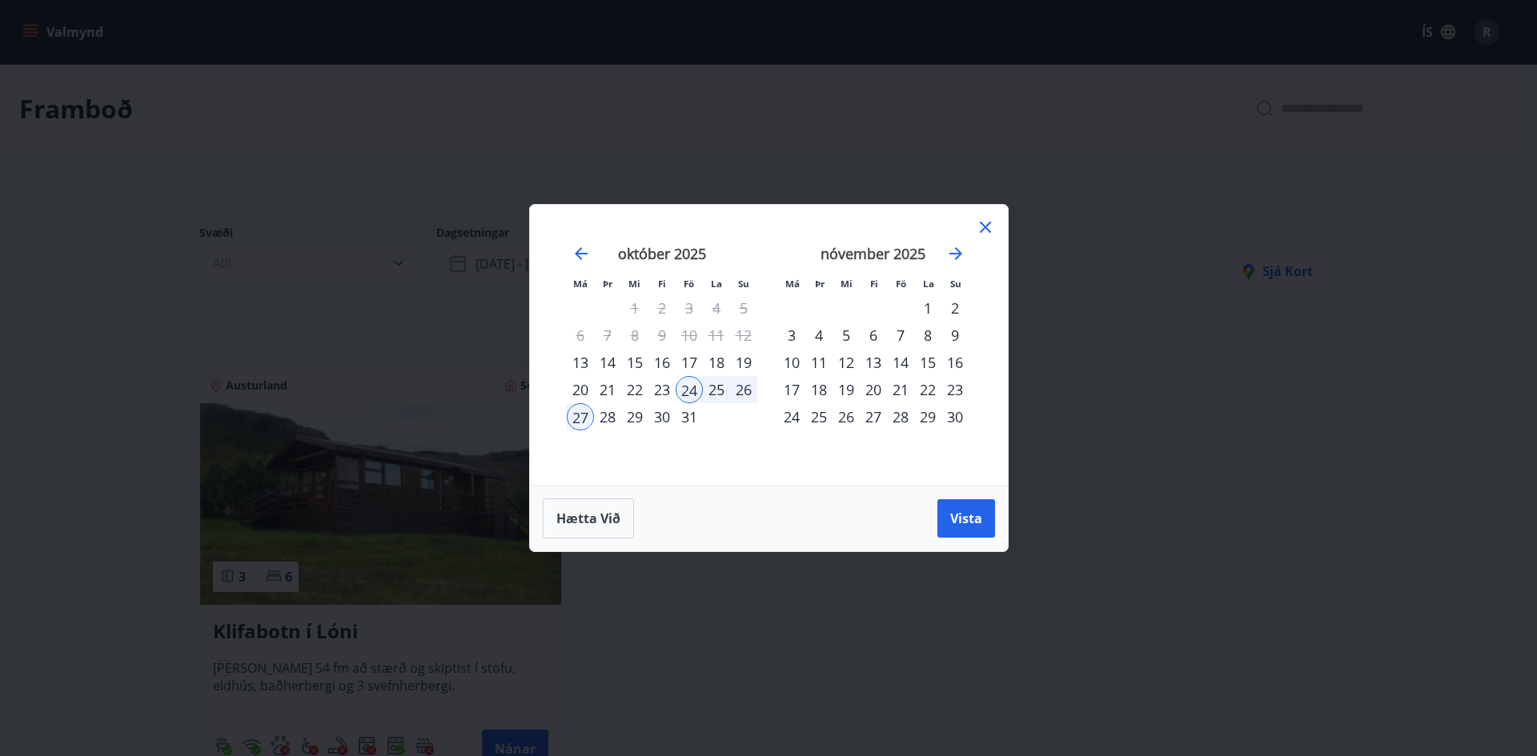
click at [692, 387] on div "24" at bounding box center [689, 389] width 27 height 27
click at [607, 531] on button "Hætta við" at bounding box center [588, 519] width 91 height 40
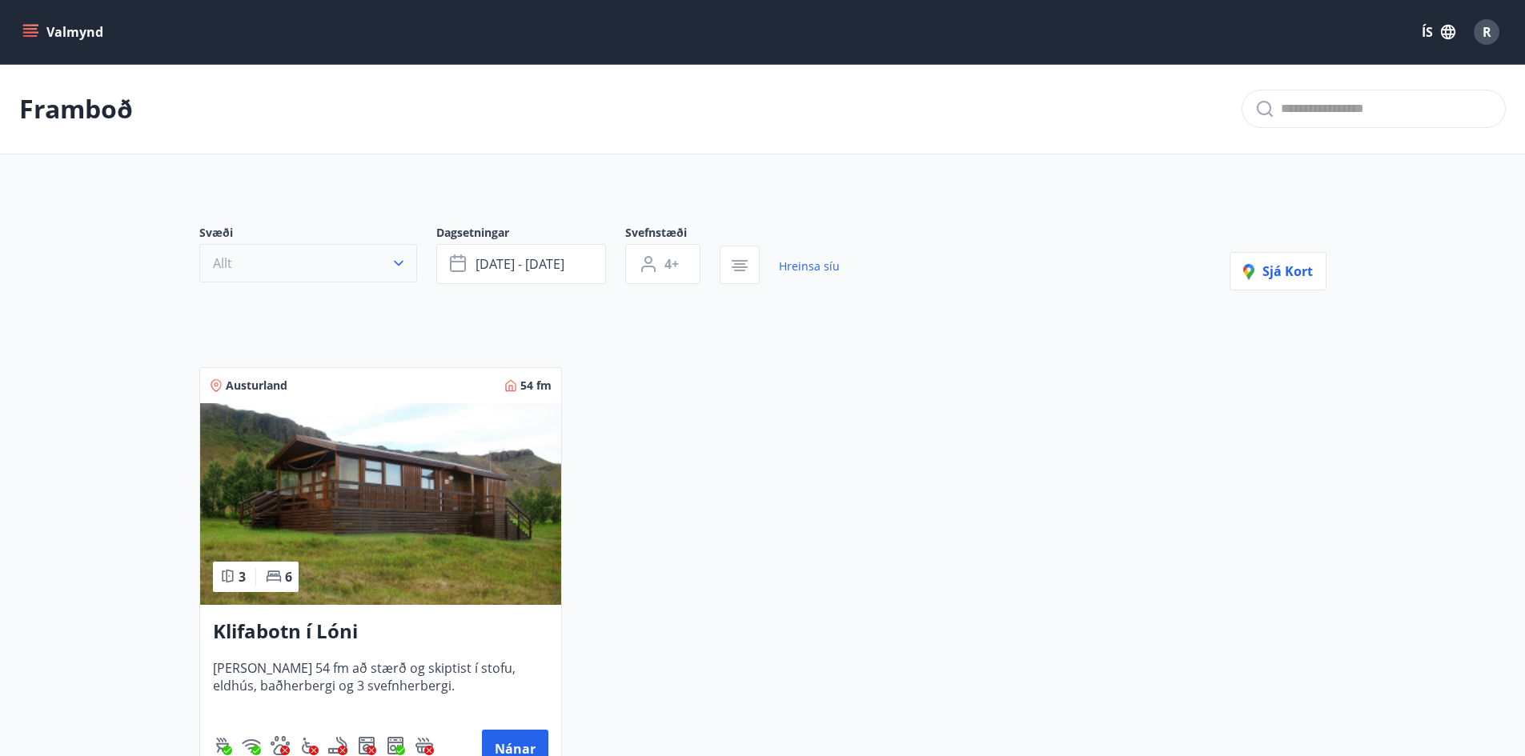
click at [393, 262] on icon "button" at bounding box center [399, 263] width 16 height 16
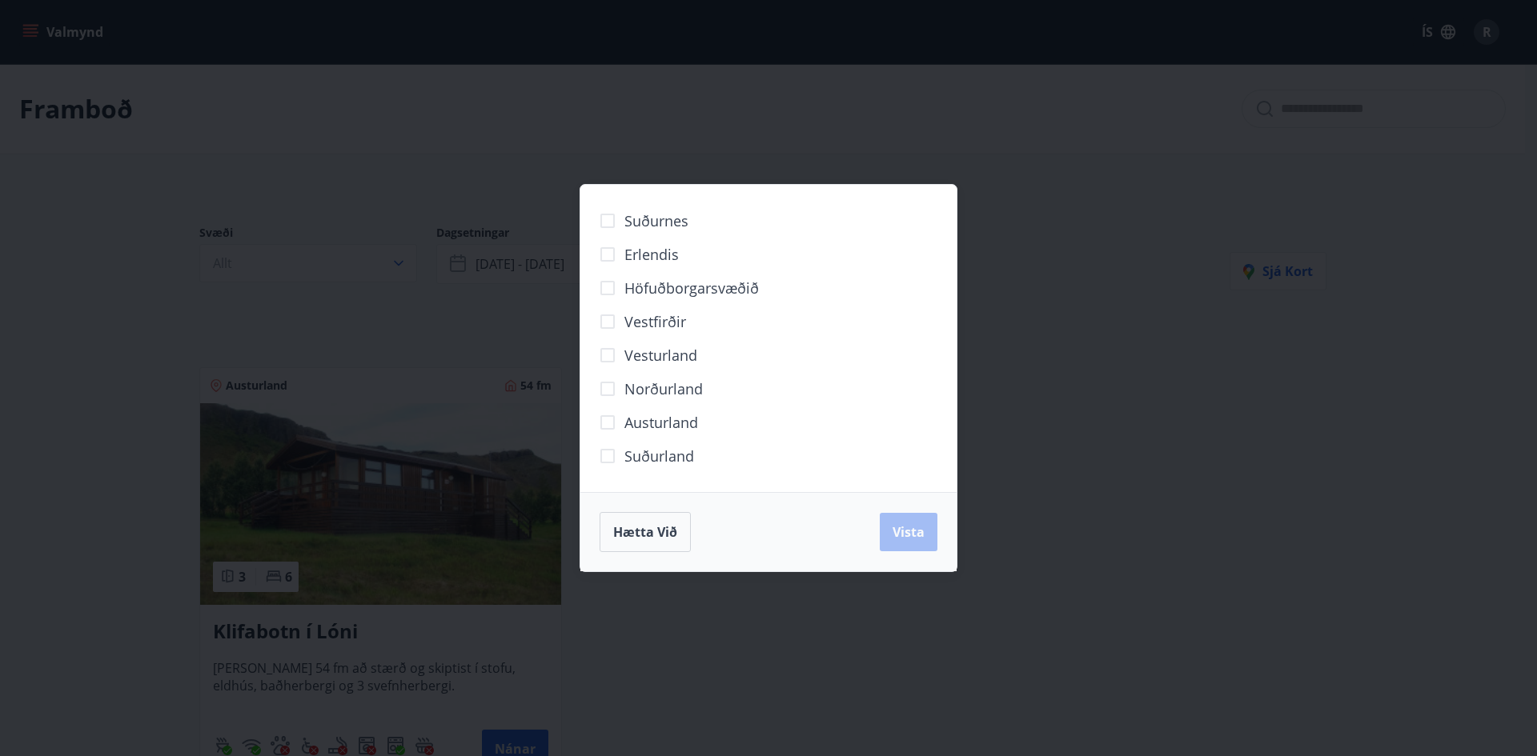
click at [392, 326] on div "Suðurnes Erlendis Höfuðborgarsvæðið [GEOGRAPHIC_DATA] [GEOGRAPHIC_DATA] [GEOGRA…" at bounding box center [768, 378] width 1537 height 756
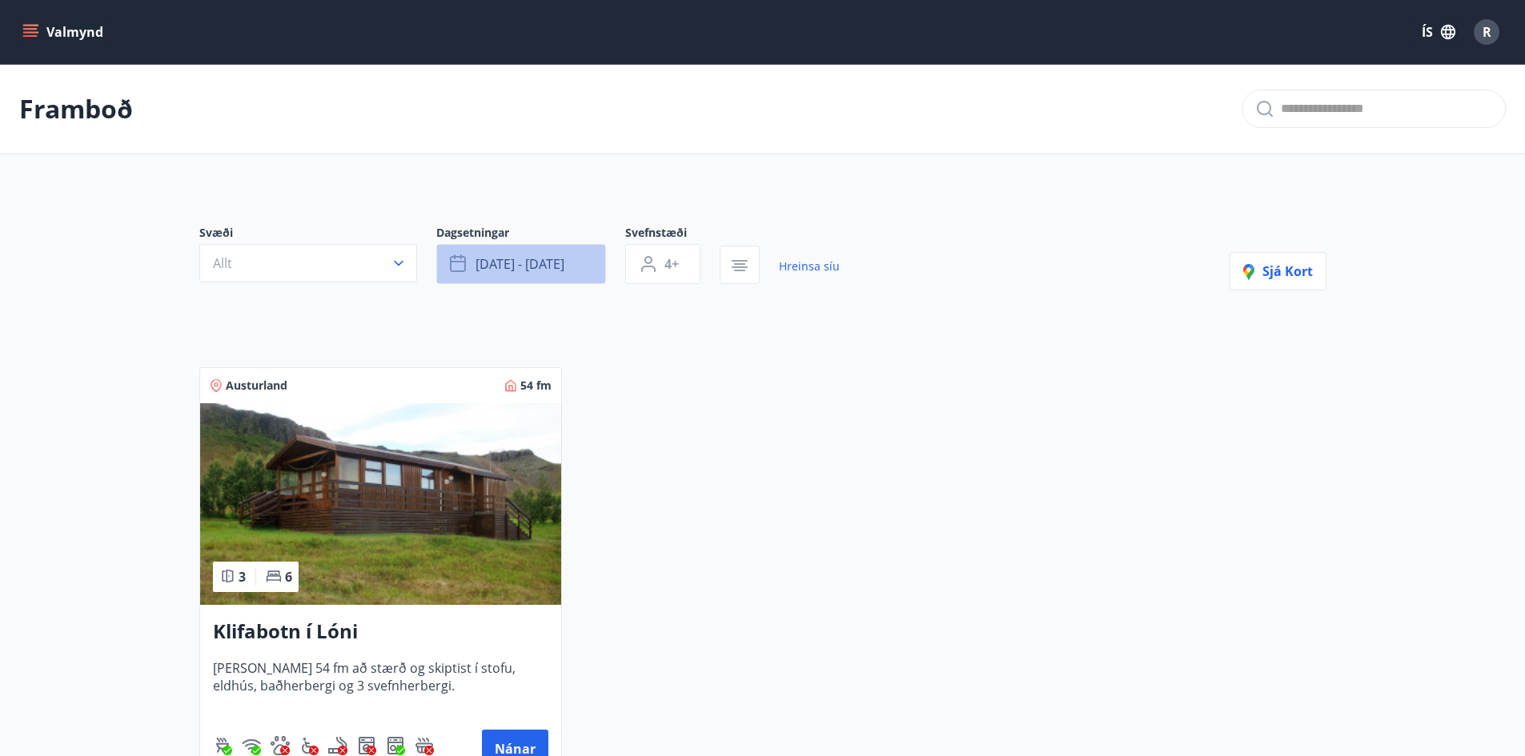
click at [533, 267] on span "[DATE] - [DATE]" at bounding box center [520, 264] width 89 height 18
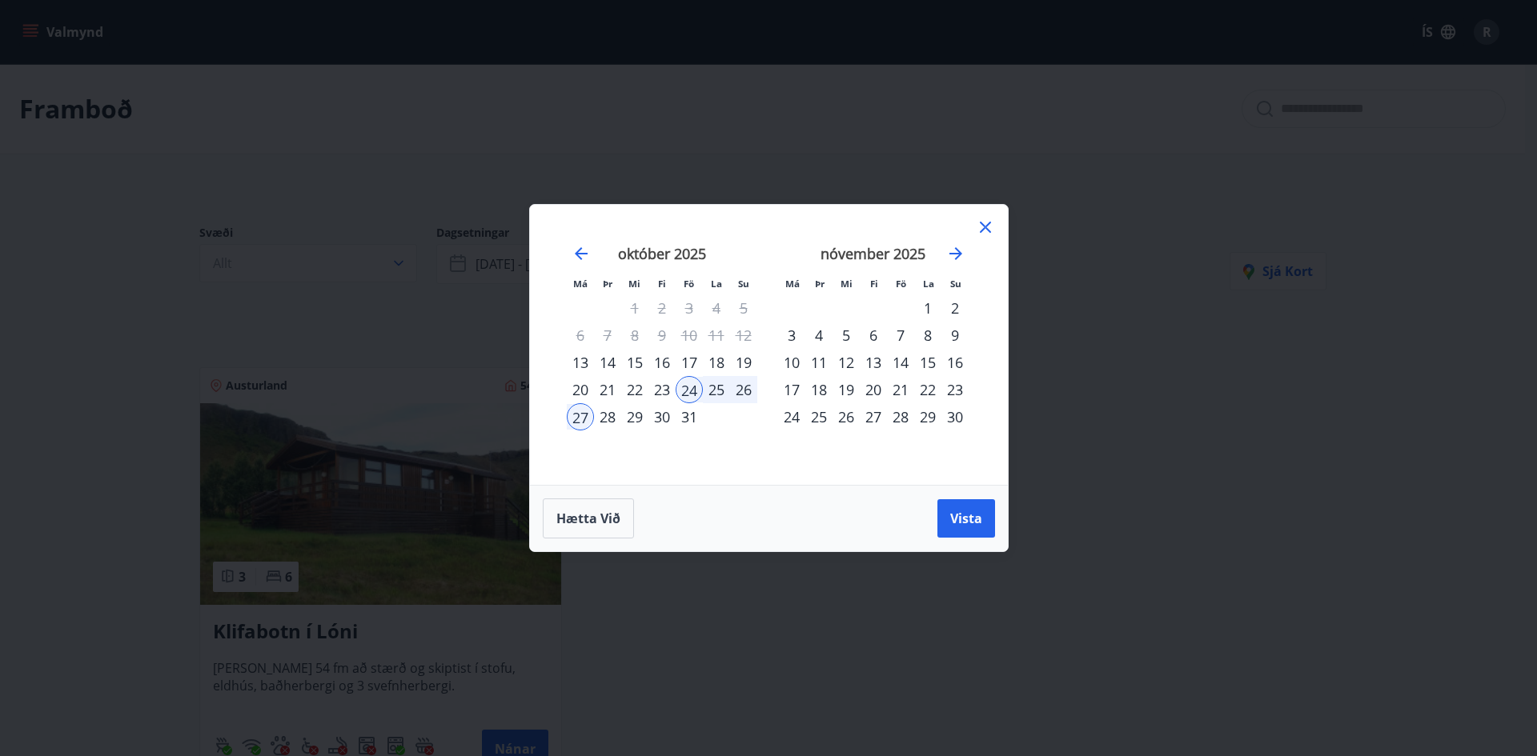
click at [925, 333] on div "8" at bounding box center [927, 335] width 27 height 27
click at [695, 386] on div "24" at bounding box center [689, 389] width 27 height 27
click at [703, 391] on div "25" at bounding box center [716, 389] width 27 height 27
click at [896, 335] on div "7" at bounding box center [900, 335] width 27 height 27
click at [951, 335] on div "9" at bounding box center [954, 335] width 27 height 27
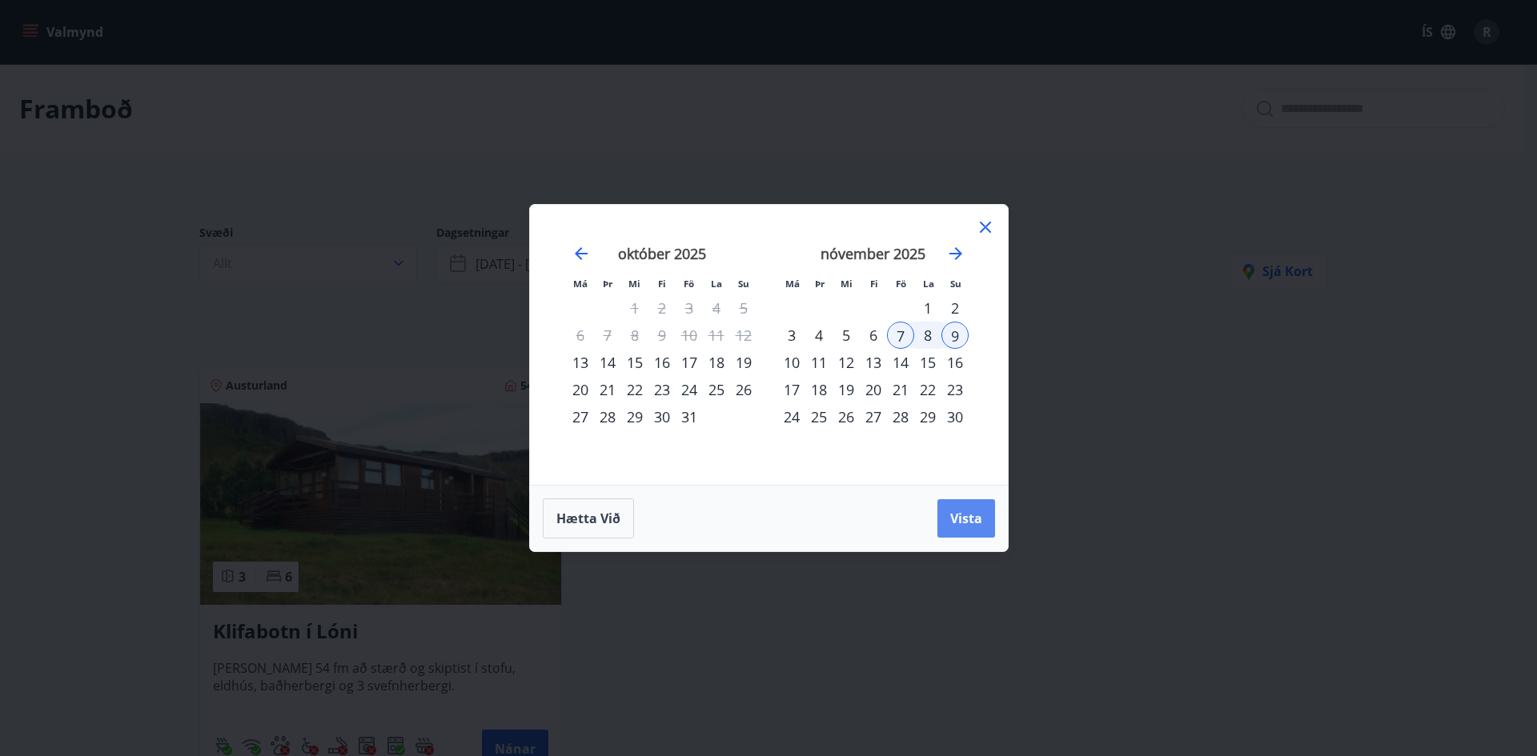
click at [958, 523] on span "Vista" at bounding box center [966, 519] width 32 height 18
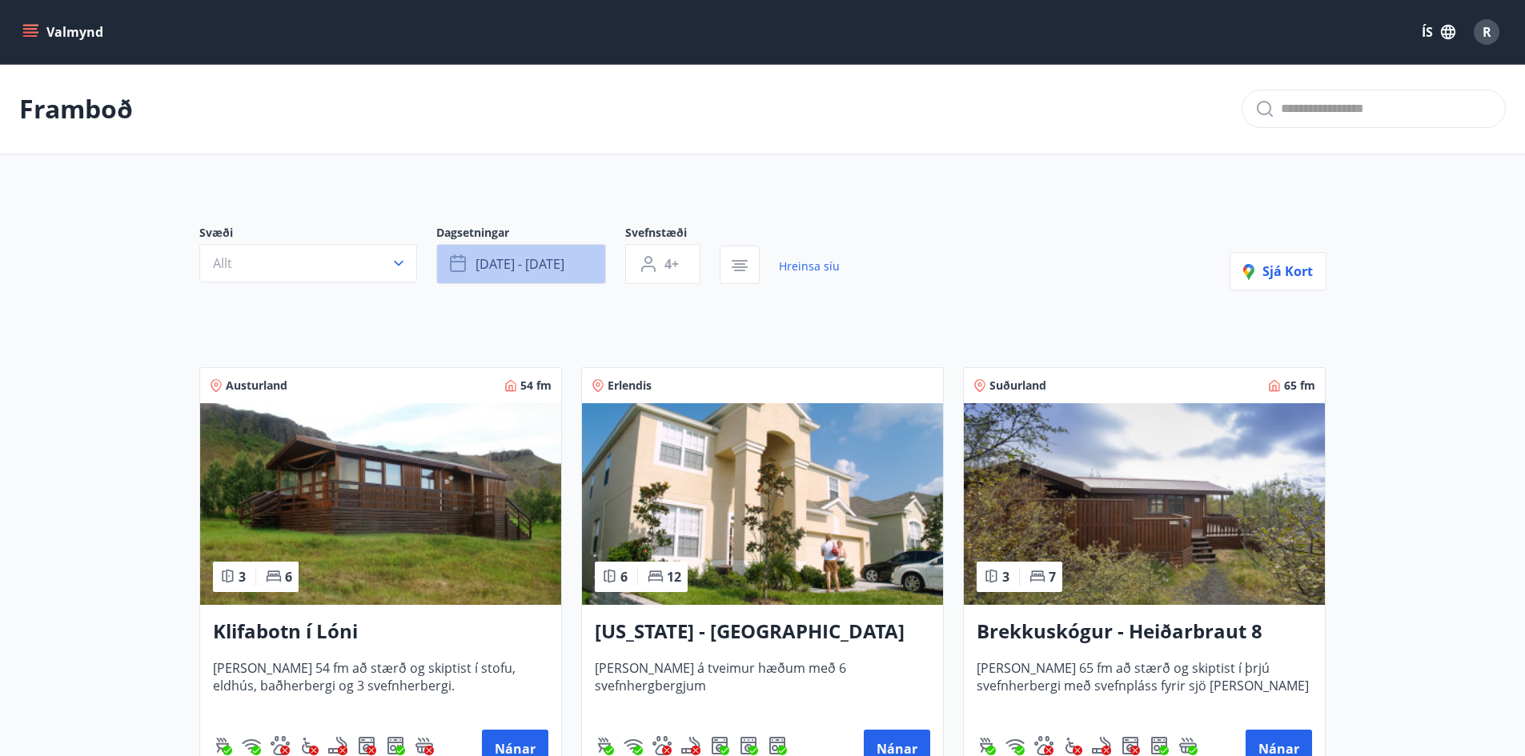
click at [531, 268] on span "[DATE] - [DATE]" at bounding box center [520, 264] width 89 height 18
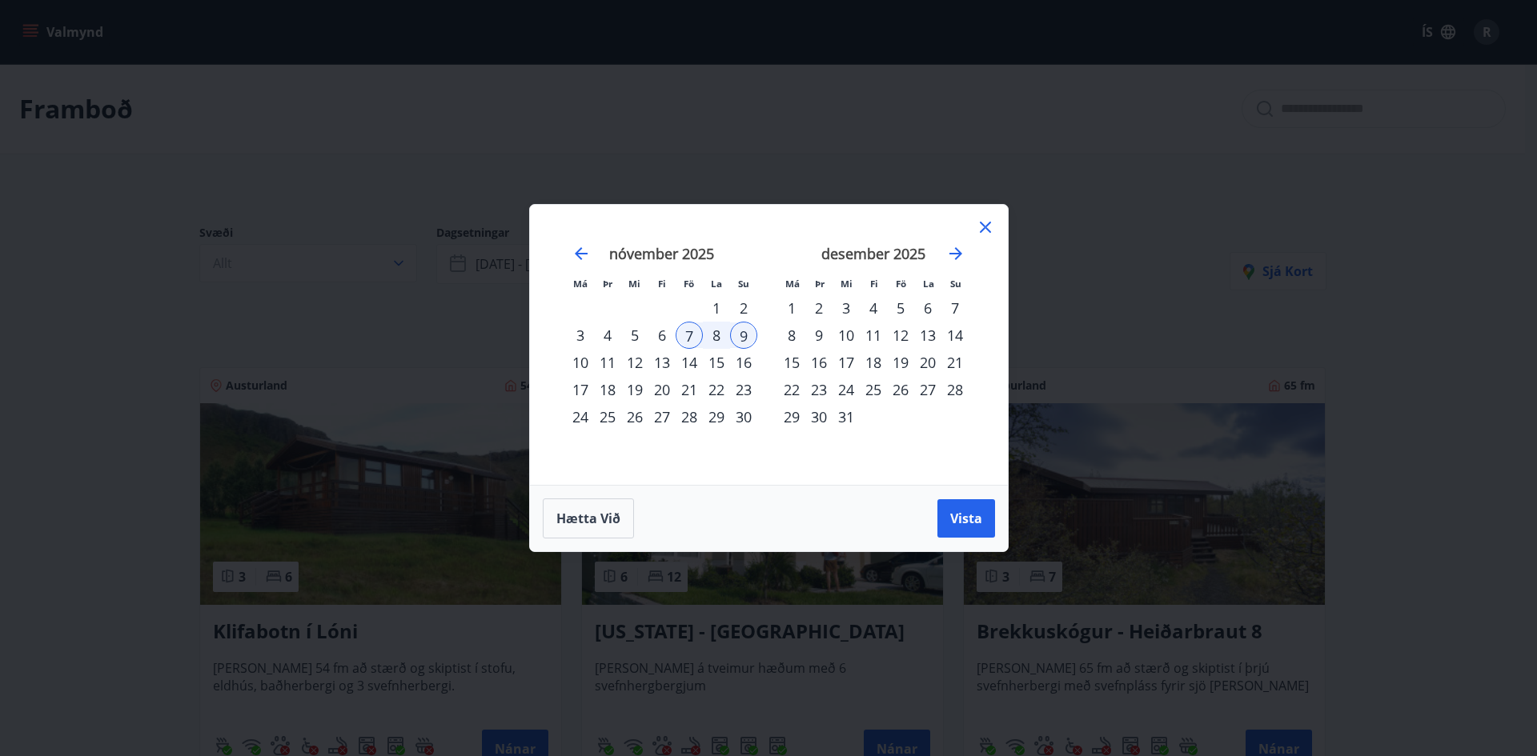
click at [692, 364] on div "14" at bounding box center [689, 362] width 27 height 27
click at [733, 364] on div "16" at bounding box center [743, 362] width 27 height 27
click at [950, 516] on span "Vista" at bounding box center [966, 519] width 32 height 18
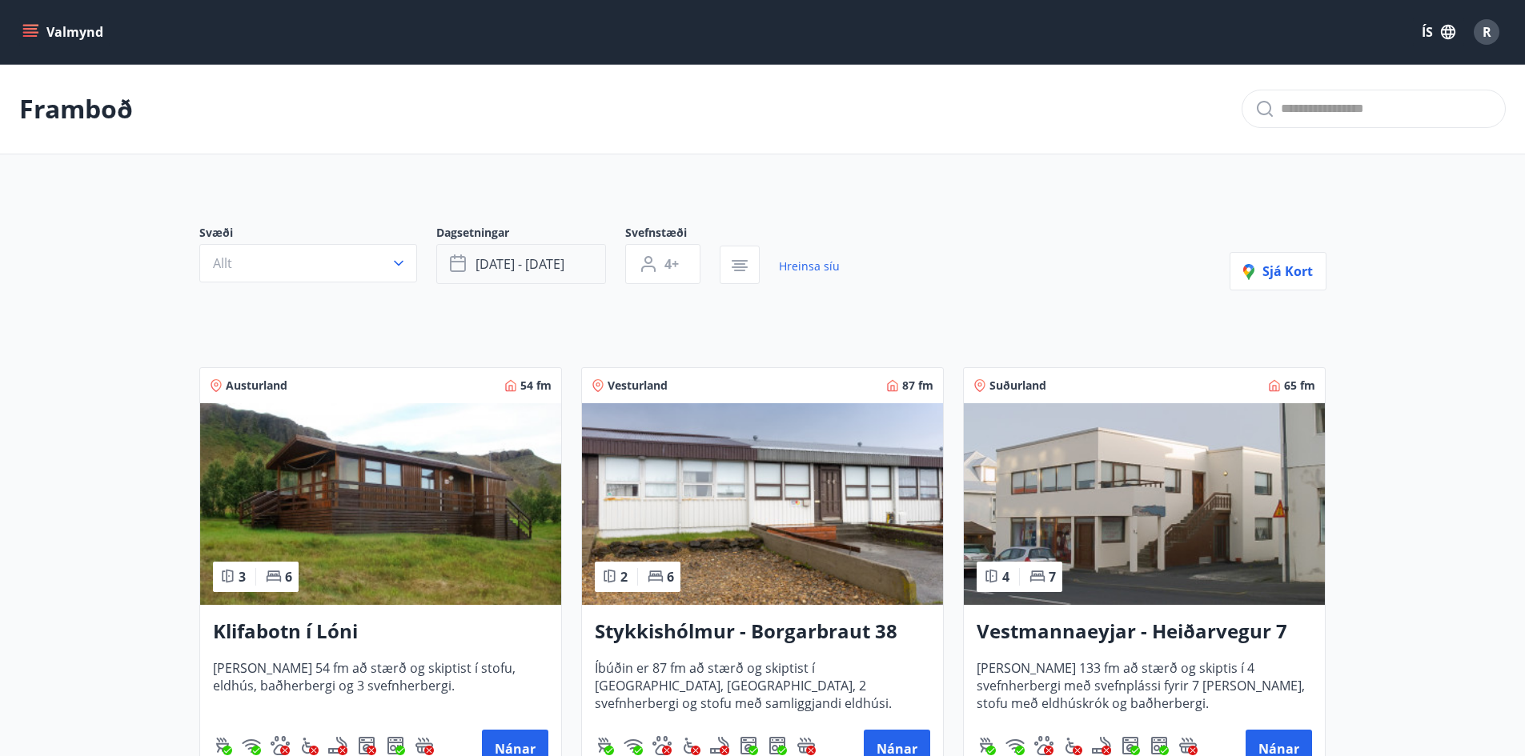
click at [536, 276] on button "[DATE] - [DATE]" at bounding box center [521, 264] width 170 height 40
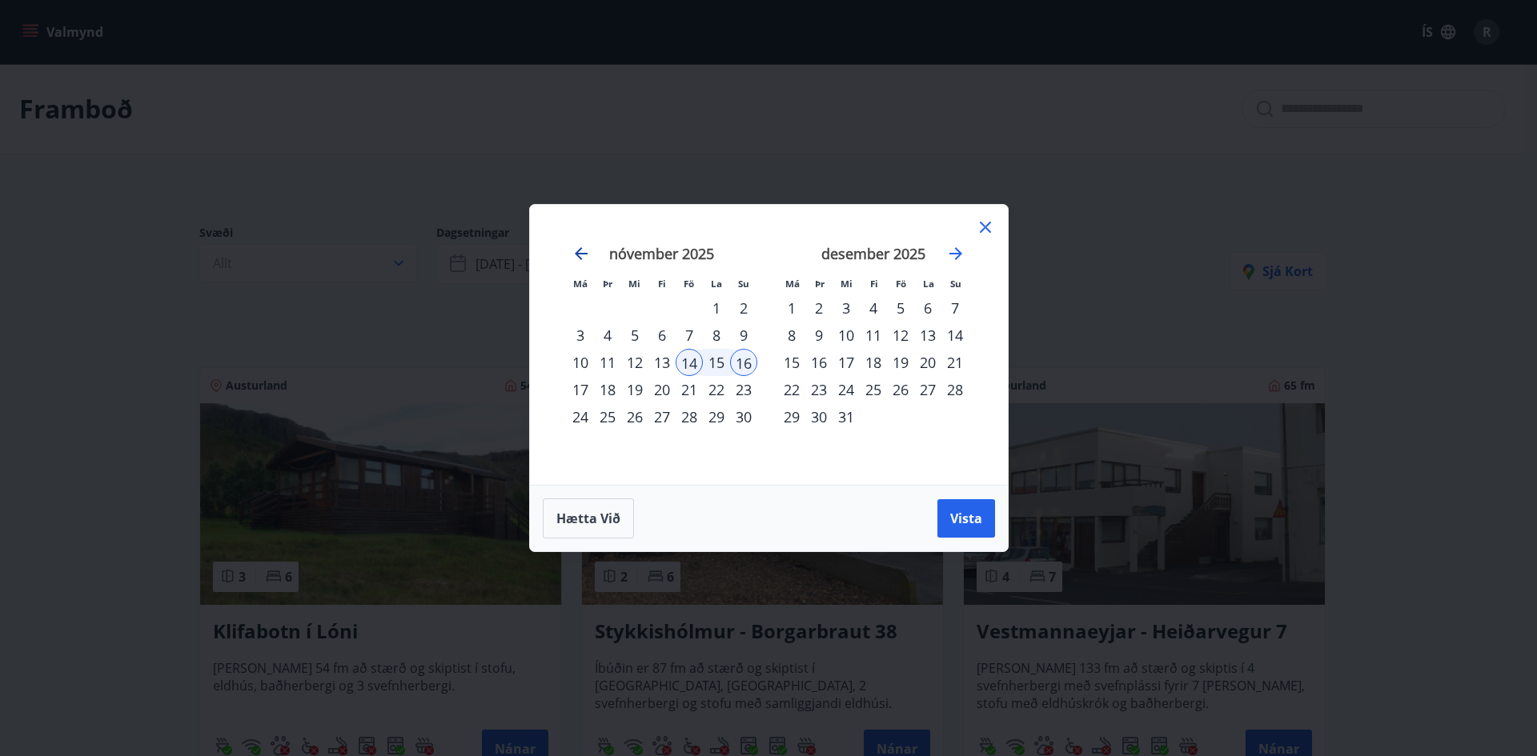
click at [585, 251] on icon "Move backward to switch to the previous month." at bounding box center [581, 253] width 19 height 19
click at [903, 395] on div "21" at bounding box center [900, 389] width 27 height 27
click at [946, 392] on div "23" at bounding box center [954, 389] width 27 height 27
click at [964, 511] on span "Vista" at bounding box center [966, 519] width 32 height 18
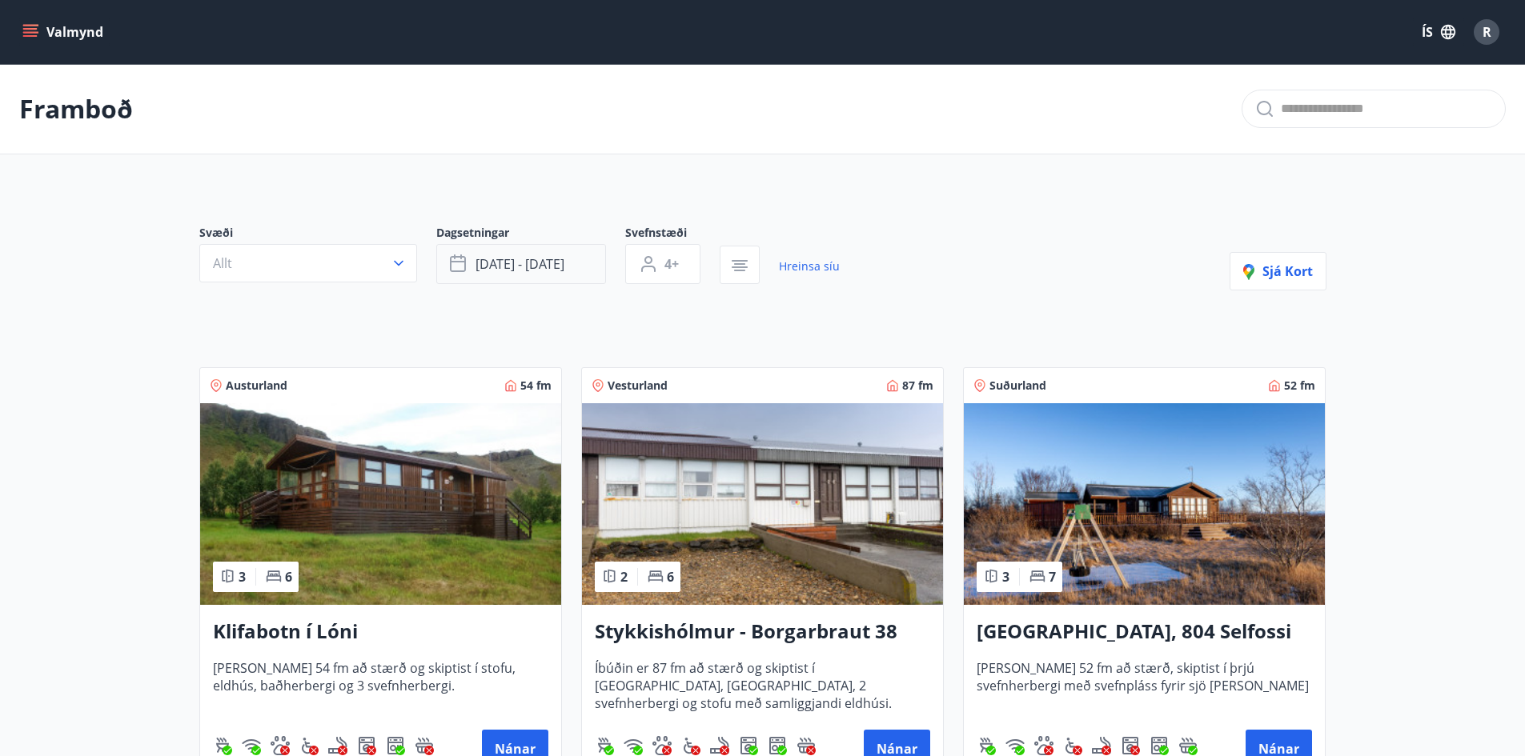
click at [544, 262] on span "[DATE] - [DATE]" at bounding box center [520, 264] width 89 height 18
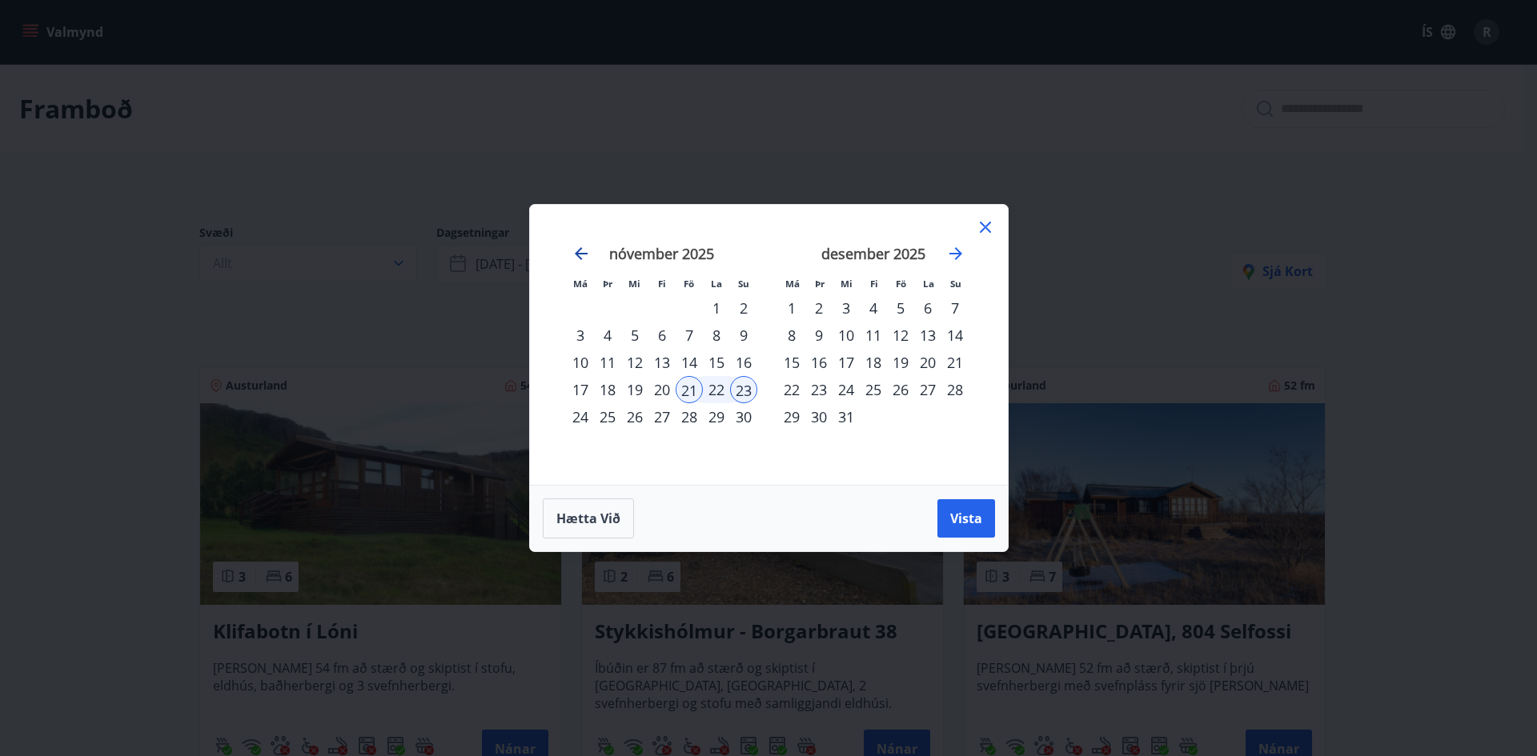
click at [581, 254] on icon "Move backward to switch to the previous month." at bounding box center [581, 253] width 13 height 13
click at [688, 418] on div "31" at bounding box center [689, 416] width 27 height 27
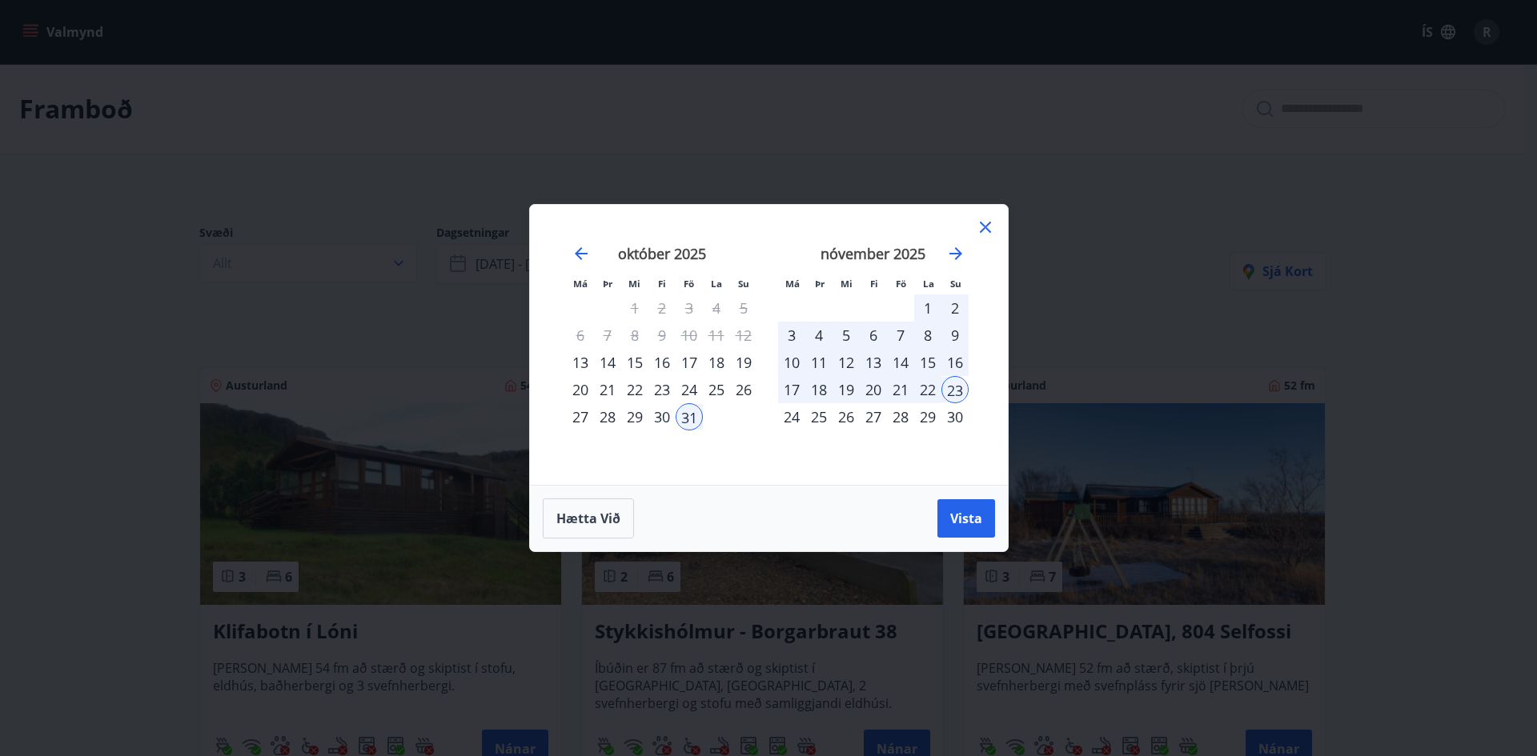
click at [953, 313] on div "2" at bounding box center [954, 308] width 27 height 27
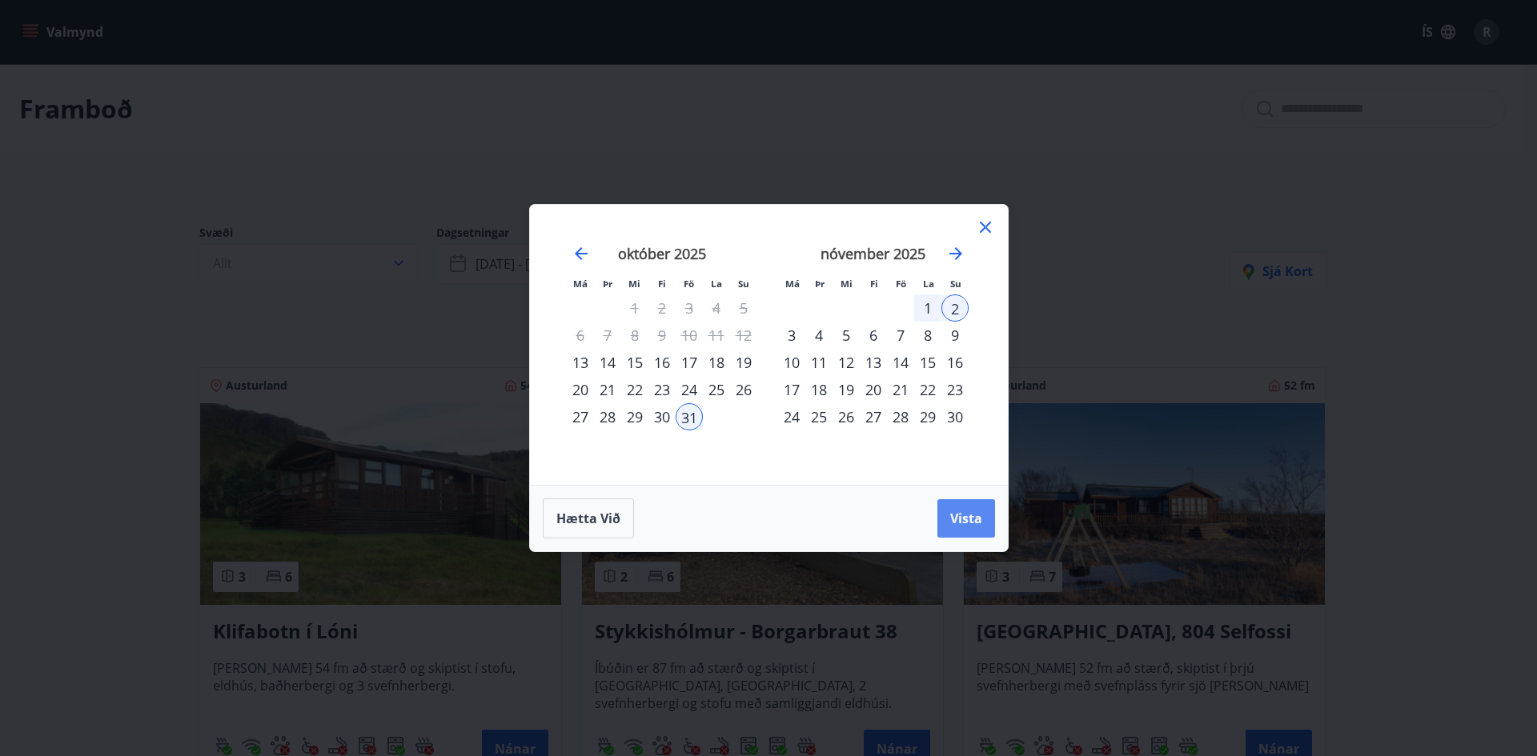
click at [961, 512] on span "Vista" at bounding box center [966, 519] width 32 height 18
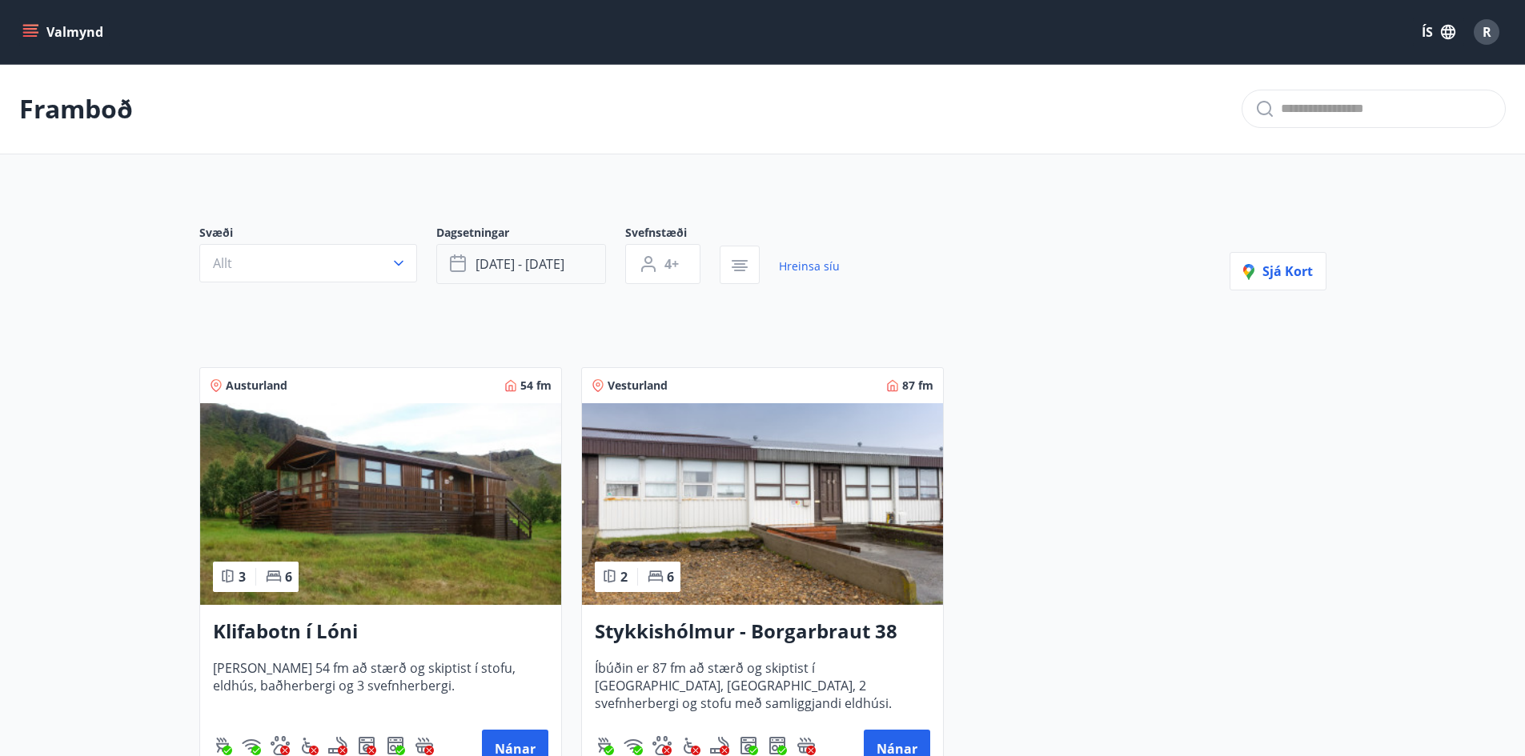
click at [584, 263] on button "[DATE] - [DATE]" at bounding box center [521, 264] width 170 height 40
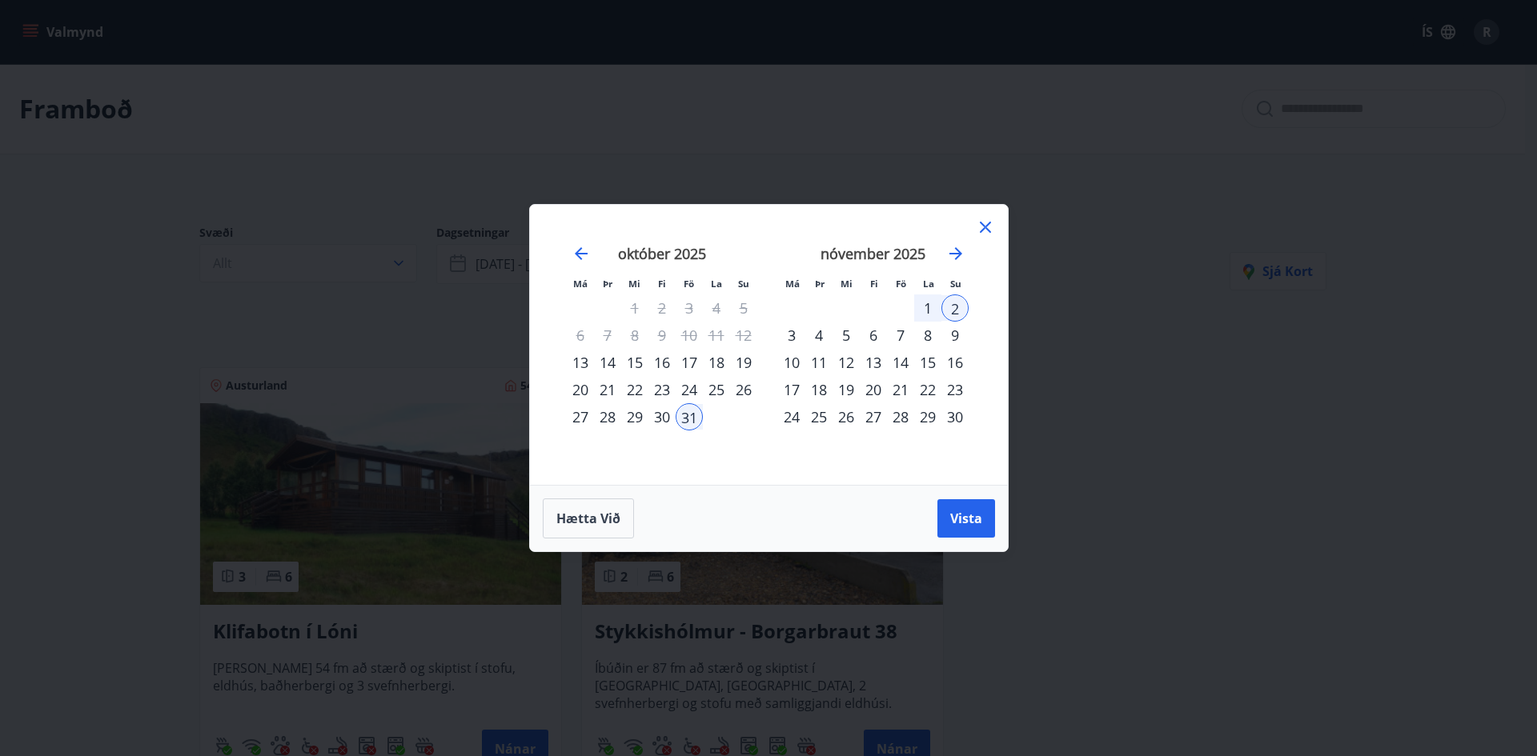
click at [910, 336] on div "7" at bounding box center [900, 335] width 27 height 27
click at [957, 337] on div "9" at bounding box center [954, 335] width 27 height 27
click at [954, 523] on span "Vista" at bounding box center [966, 519] width 32 height 18
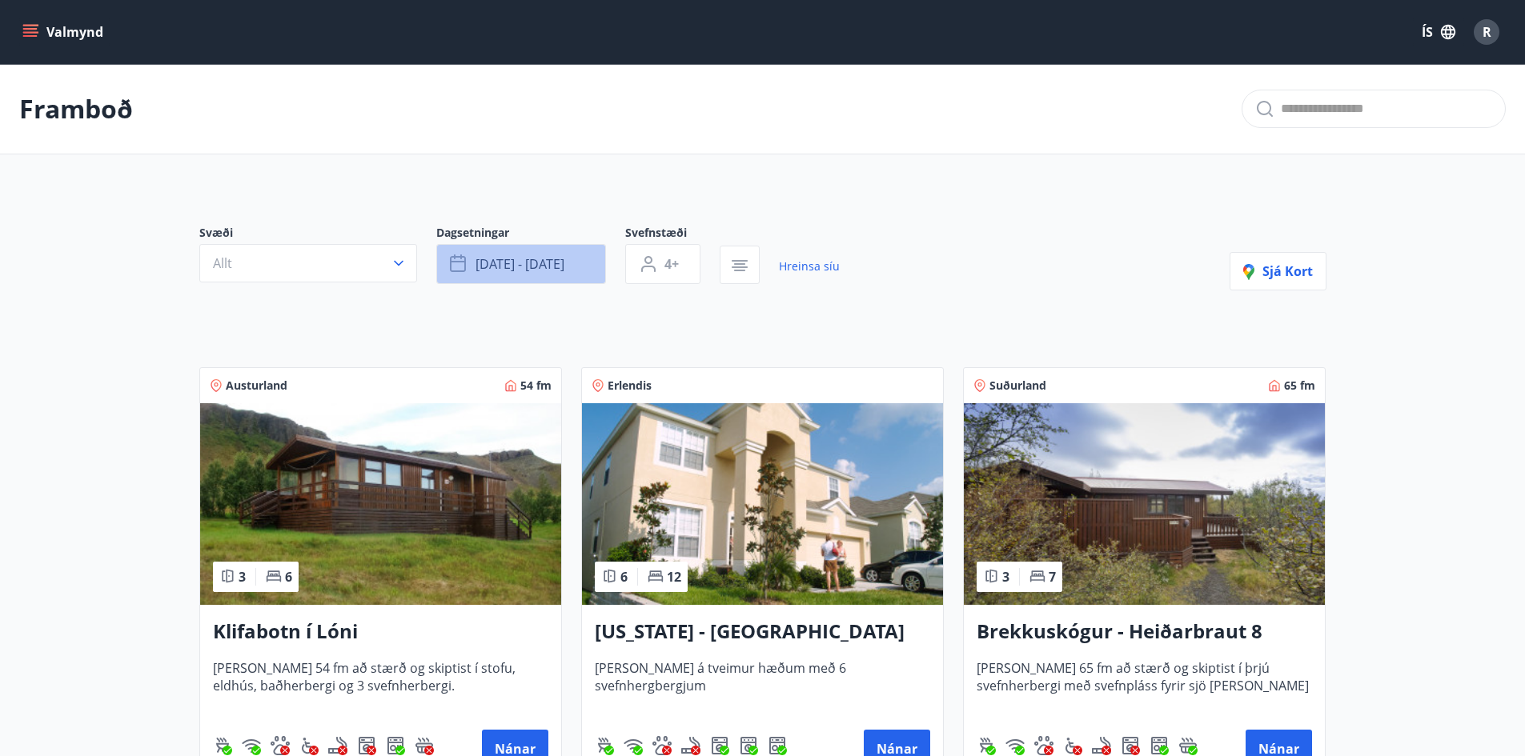
click at [564, 267] on span "[DATE] - [DATE]" at bounding box center [520, 264] width 89 height 18
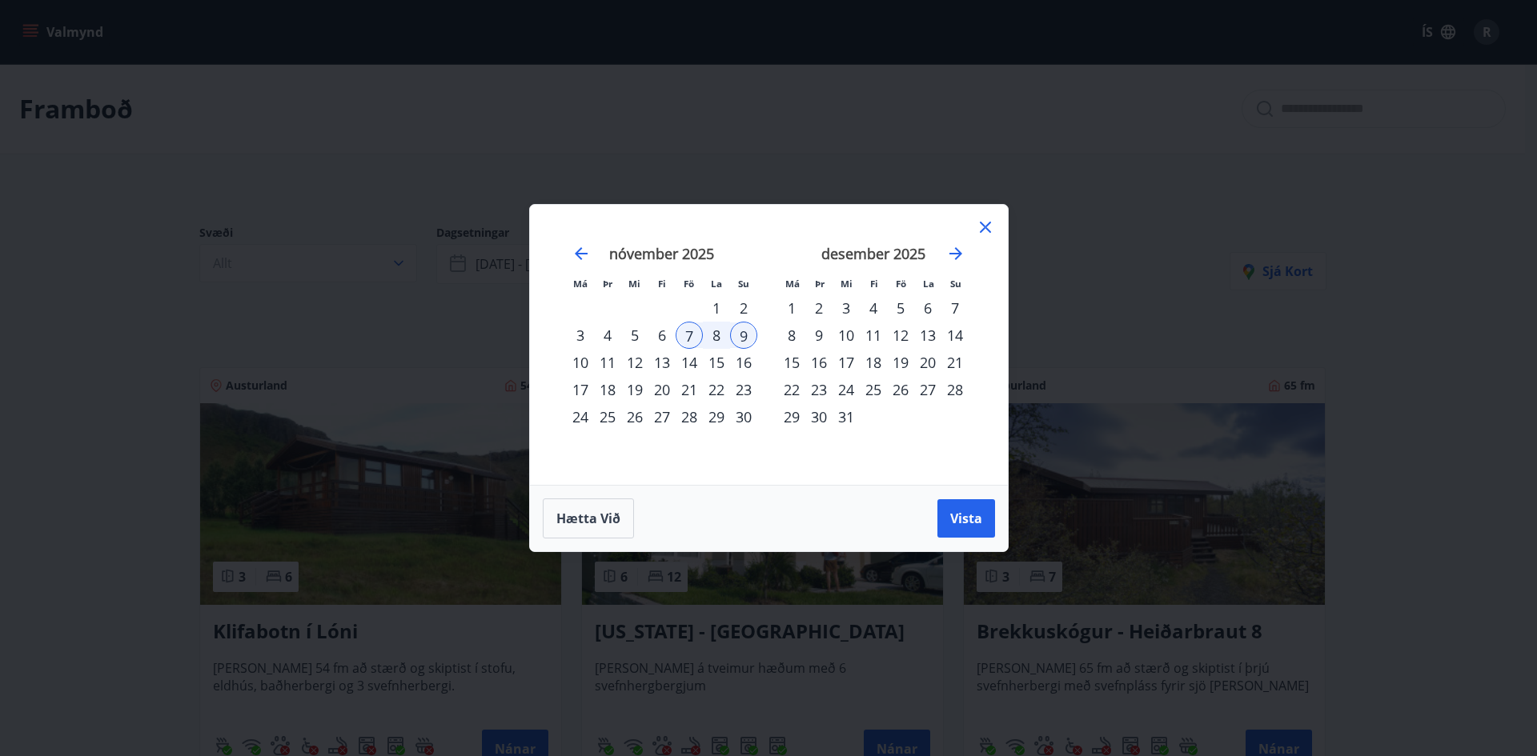
click at [688, 366] on div "14" at bounding box center [689, 362] width 27 height 27
click at [735, 367] on div "16" at bounding box center [743, 362] width 27 height 27
click at [947, 518] on button "Vista" at bounding box center [966, 519] width 58 height 38
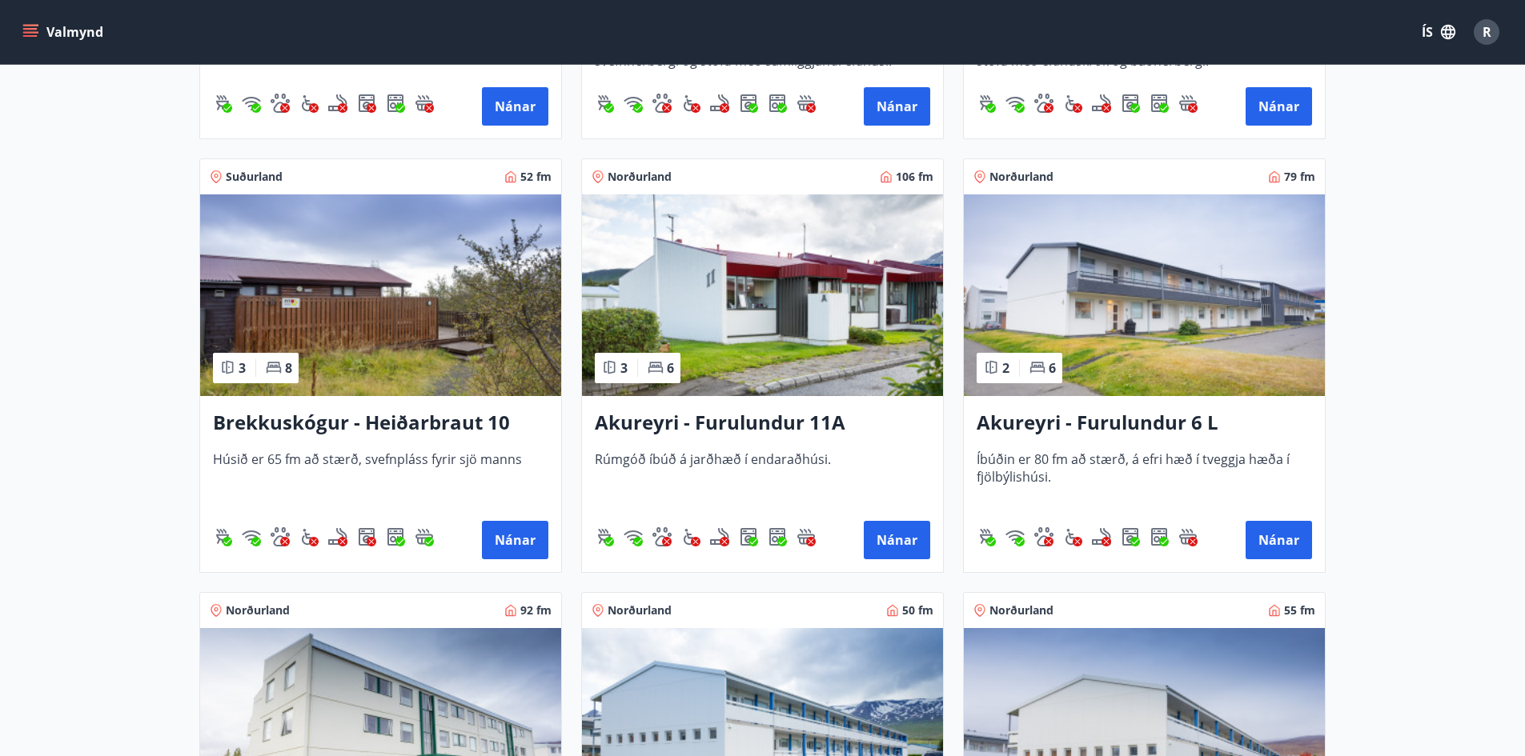
scroll to position [644, 0]
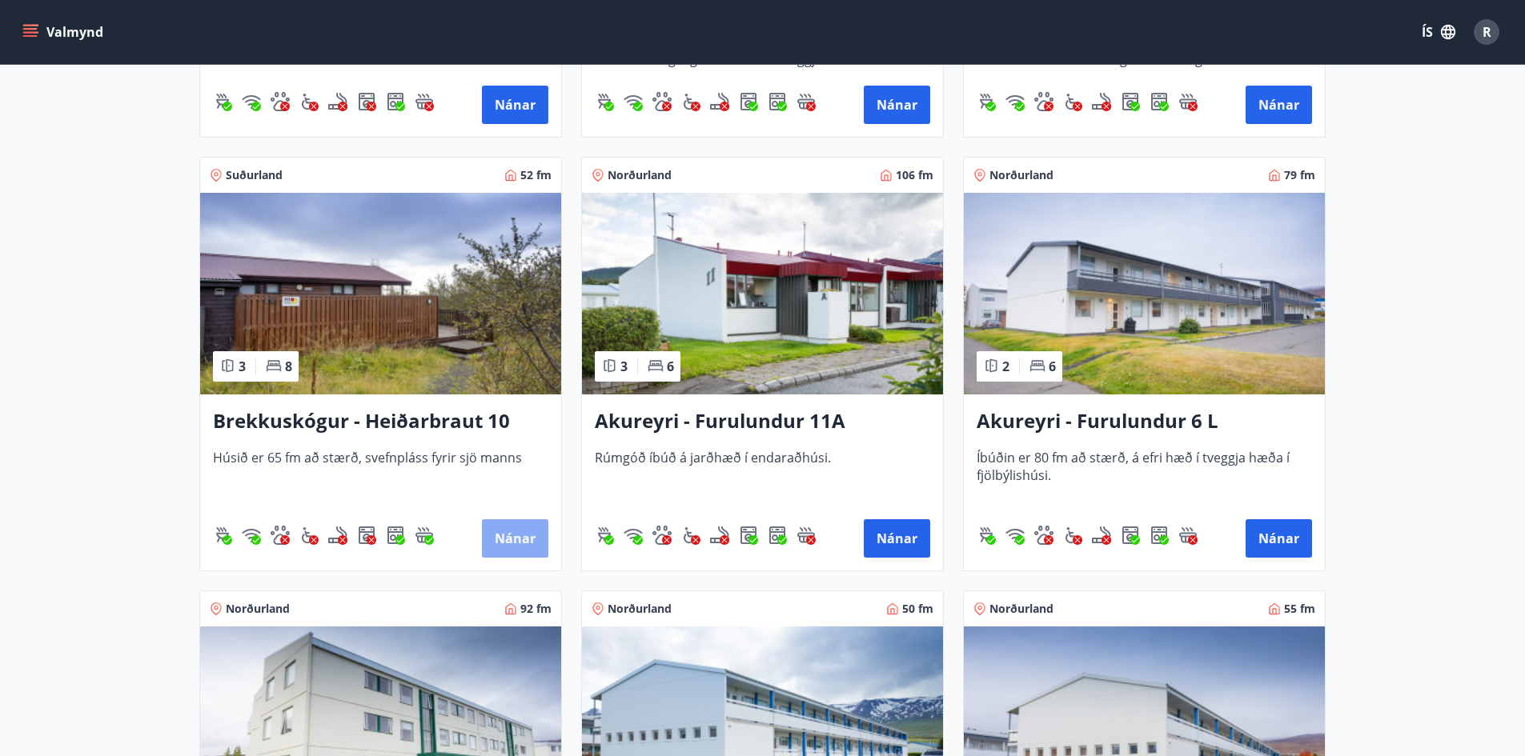
click at [516, 539] on button "Nánar" at bounding box center [515, 539] width 66 height 38
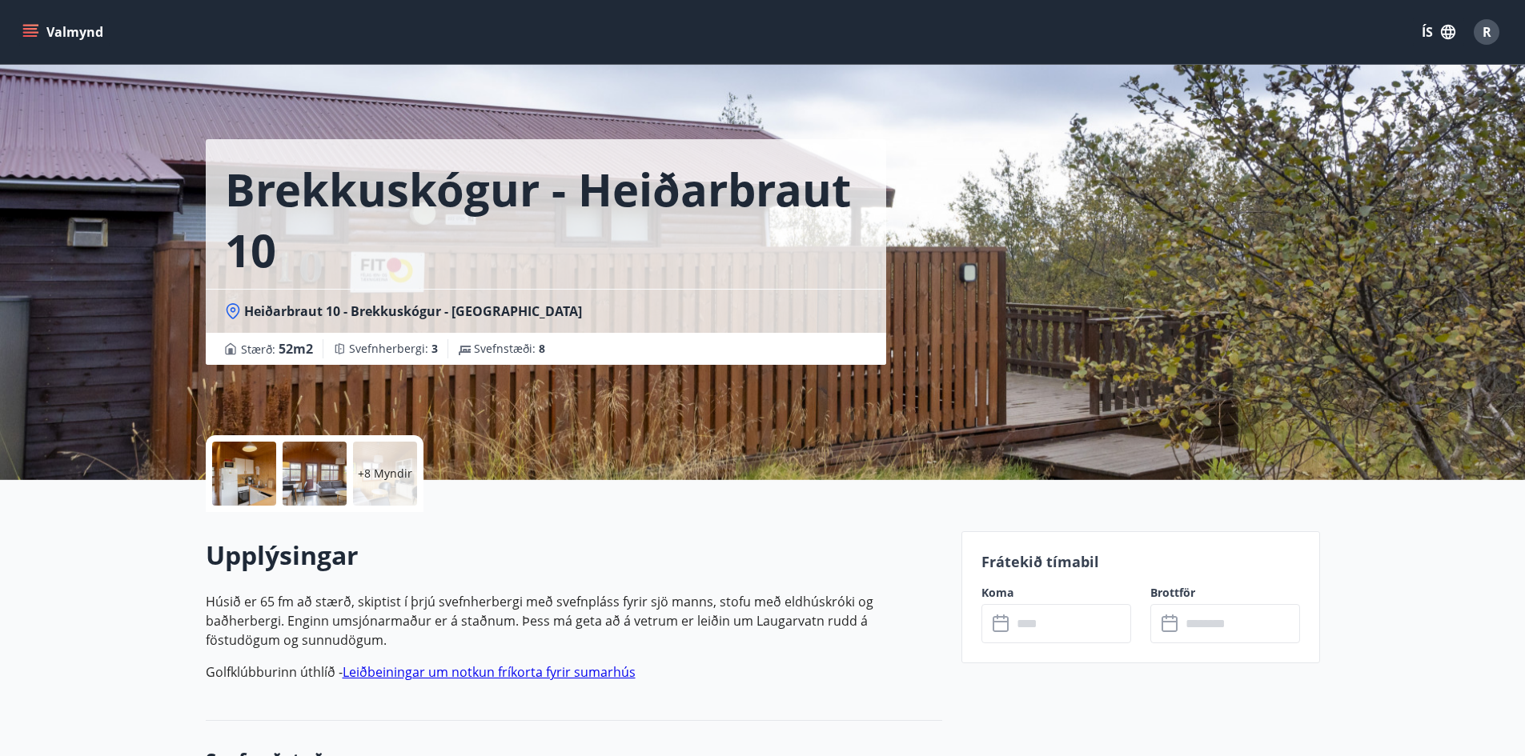
click at [240, 473] on div at bounding box center [244, 474] width 64 height 64
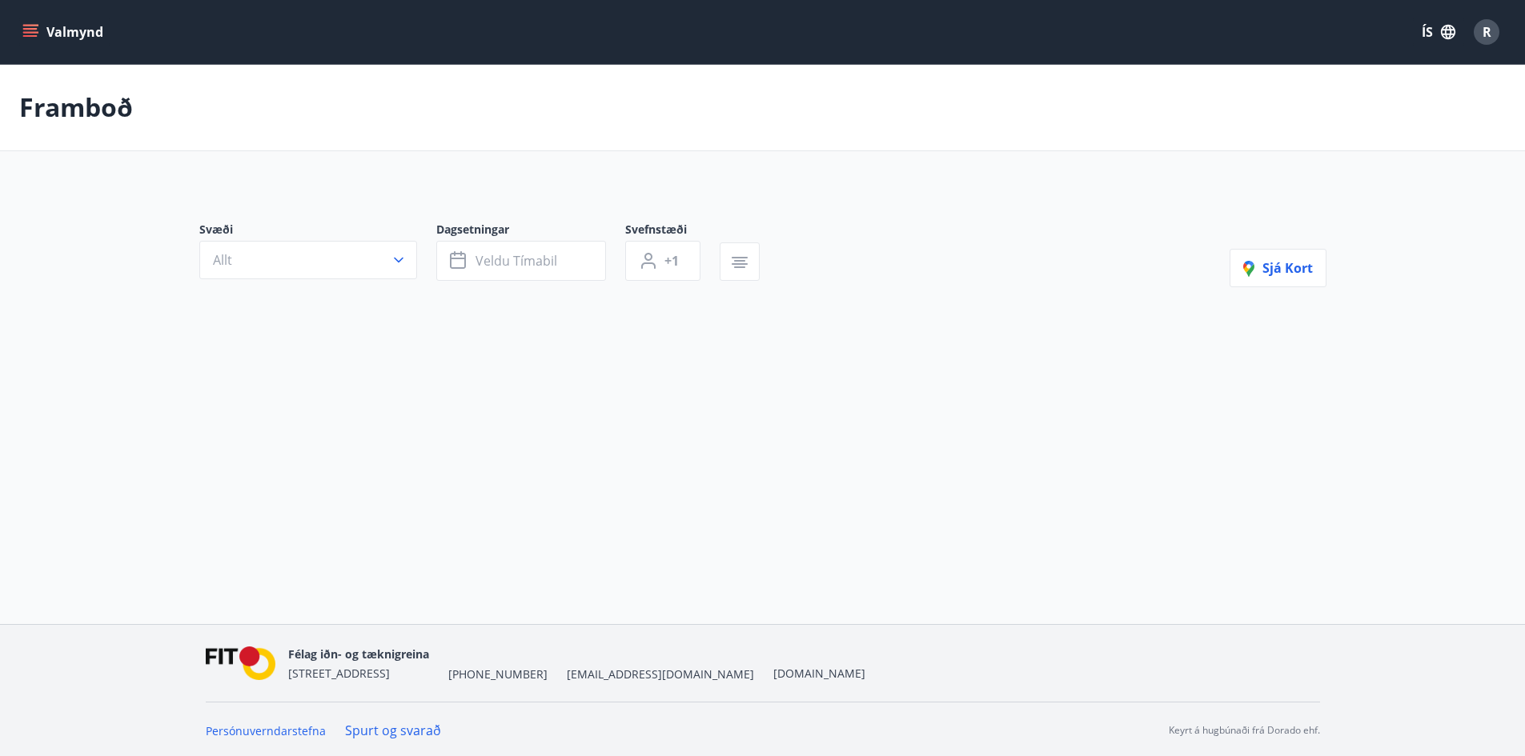
type input "*"
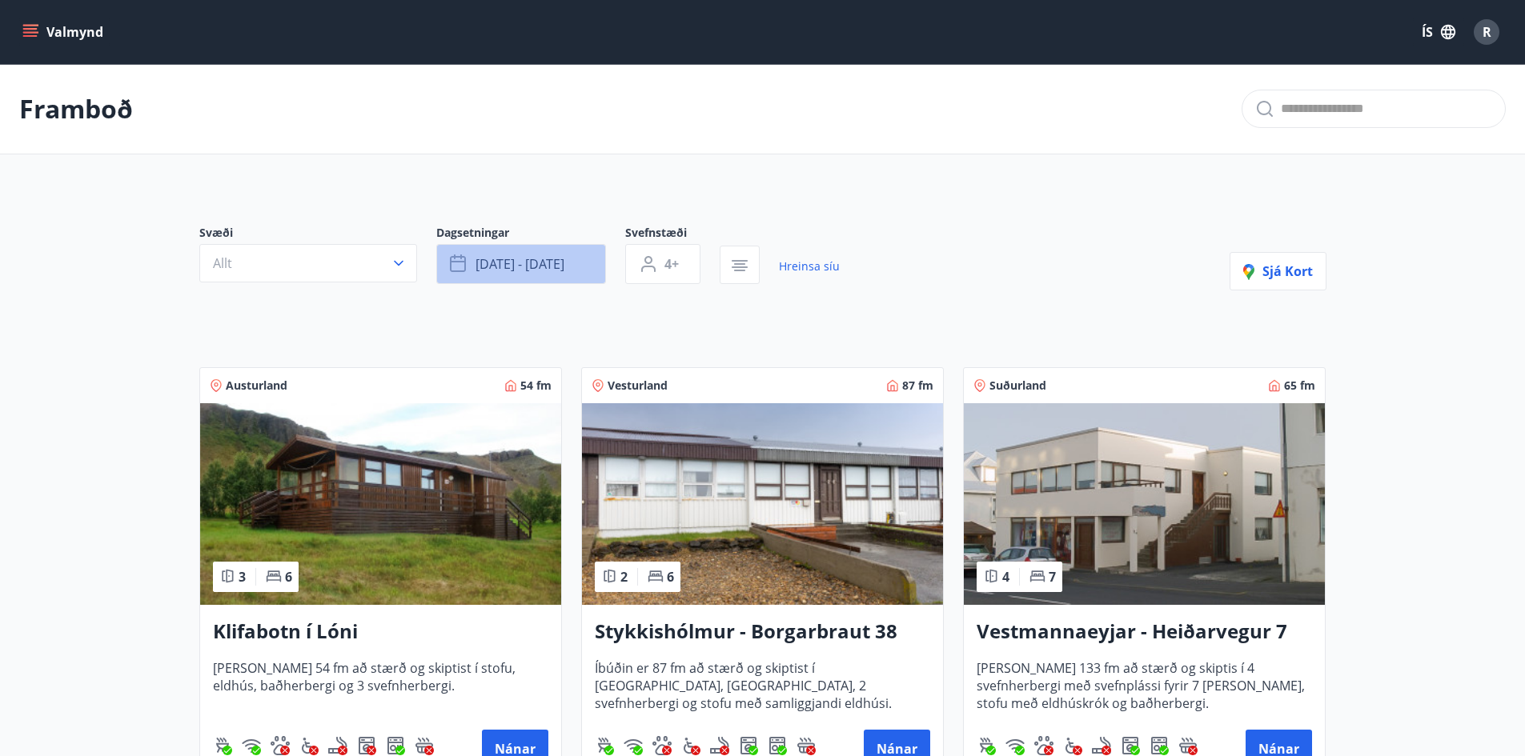
click at [548, 267] on span "[DATE] - [DATE]" at bounding box center [520, 264] width 89 height 18
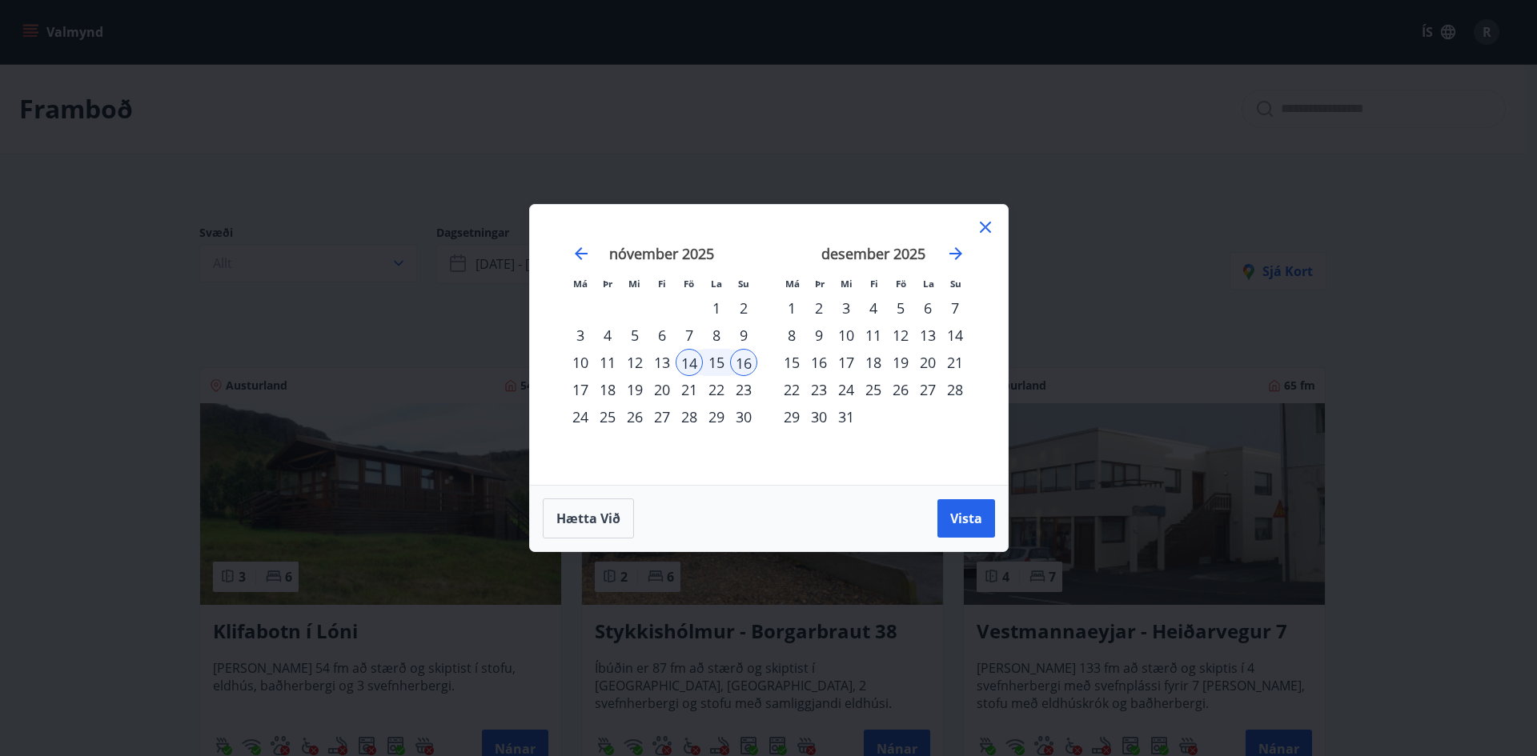
click at [695, 391] on div "21" at bounding box center [689, 389] width 27 height 27
click at [736, 391] on div "23" at bounding box center [743, 389] width 27 height 27
click at [977, 523] on span "Vista" at bounding box center [966, 519] width 32 height 18
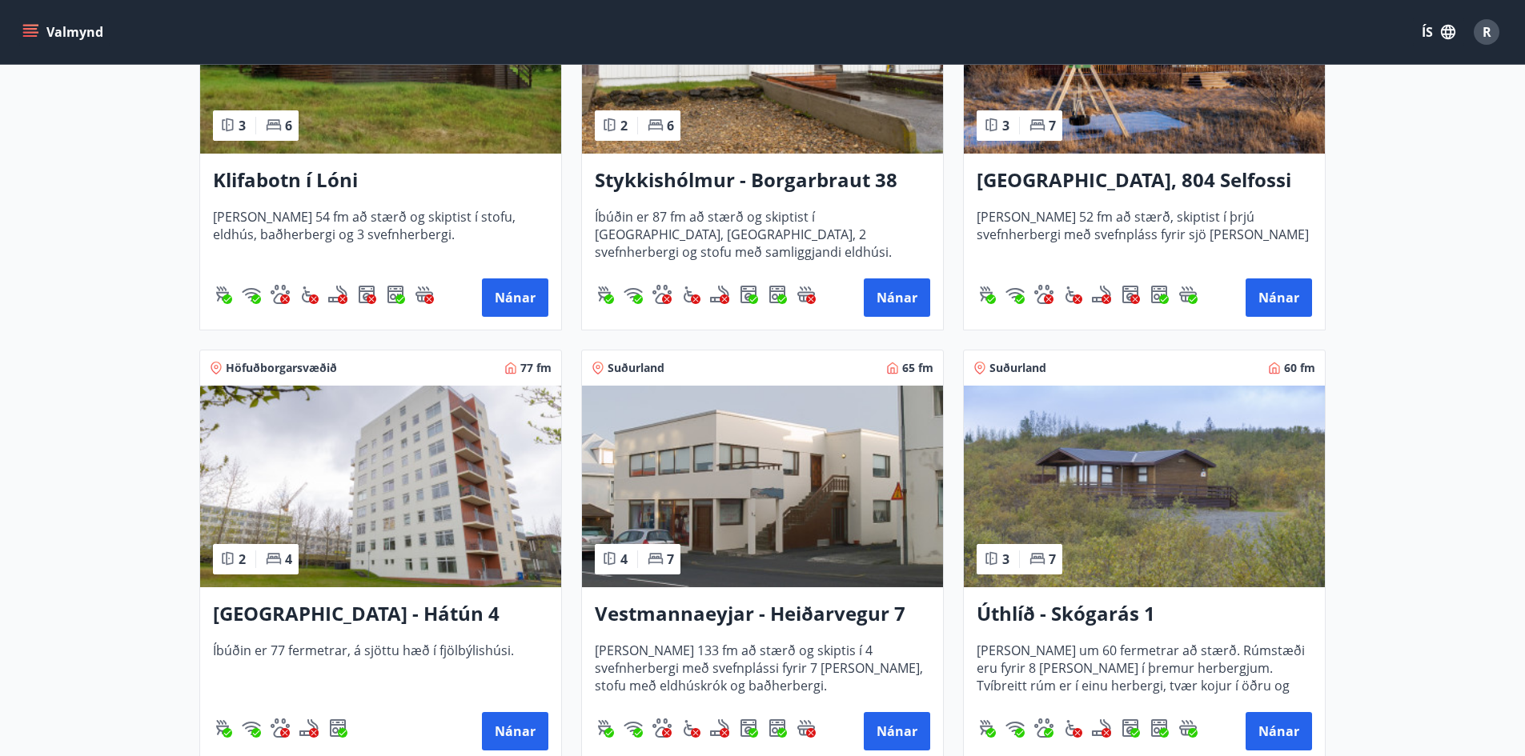
scroll to position [560, 0]
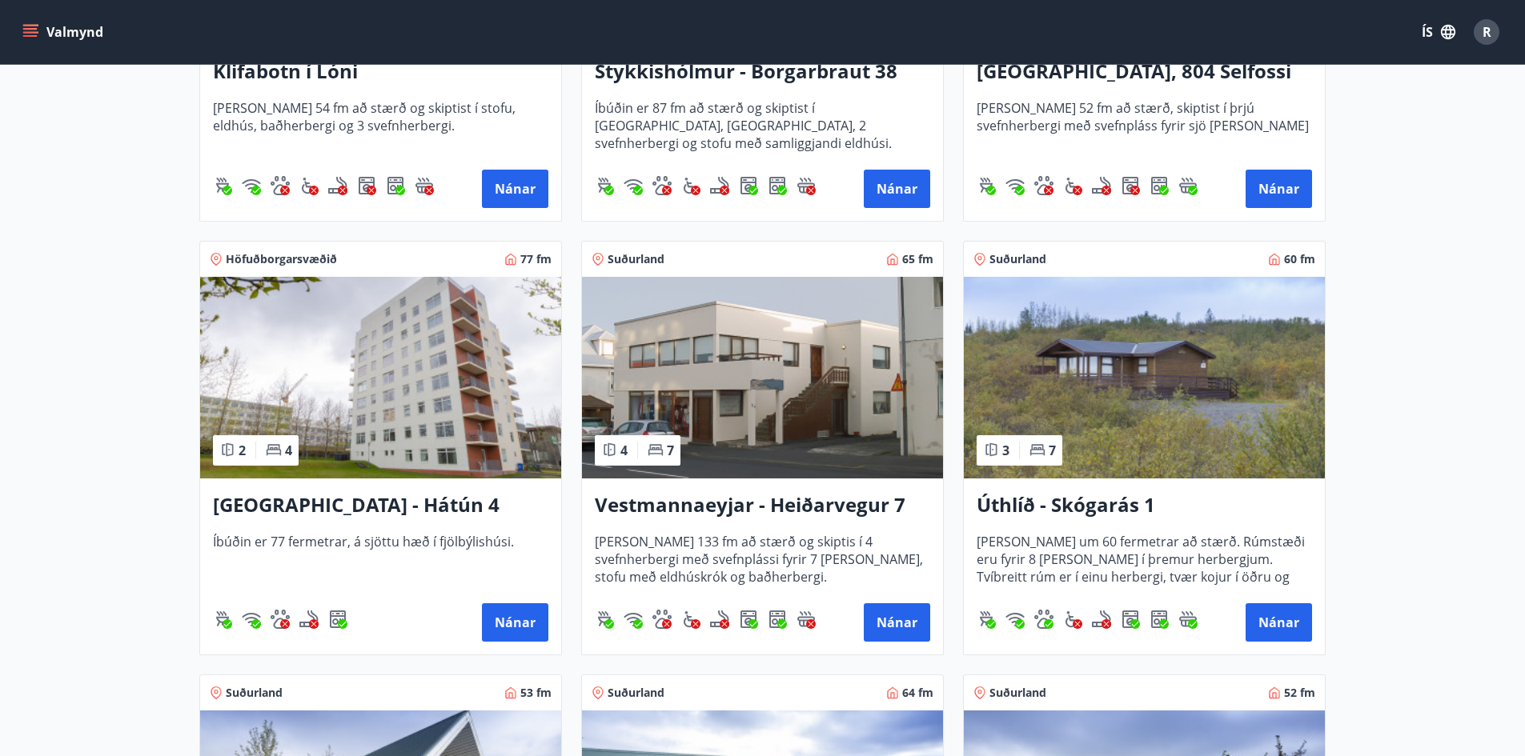
click at [1090, 511] on h3 "Úthlíð - Skógarás 1" at bounding box center [1144, 506] width 335 height 29
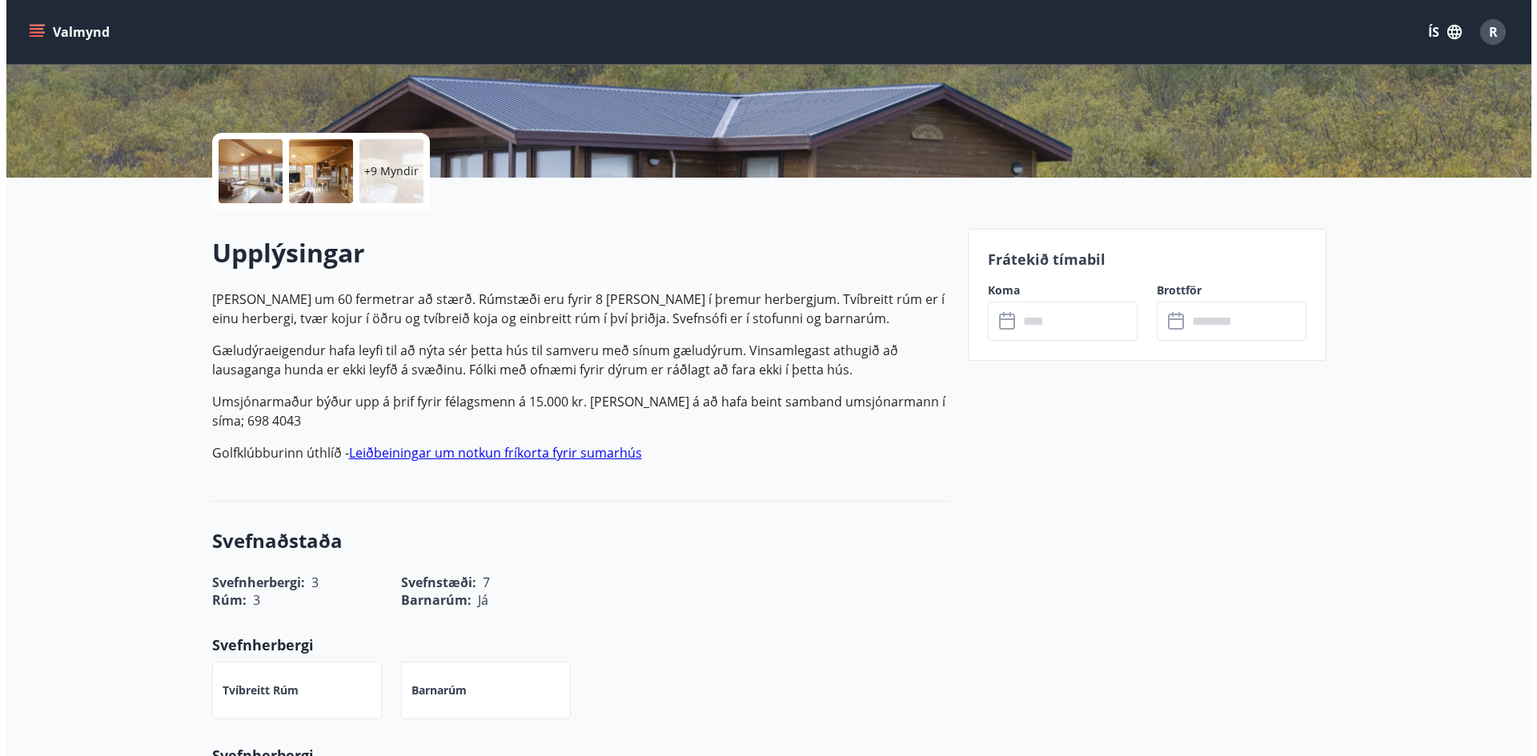
scroll to position [160, 0]
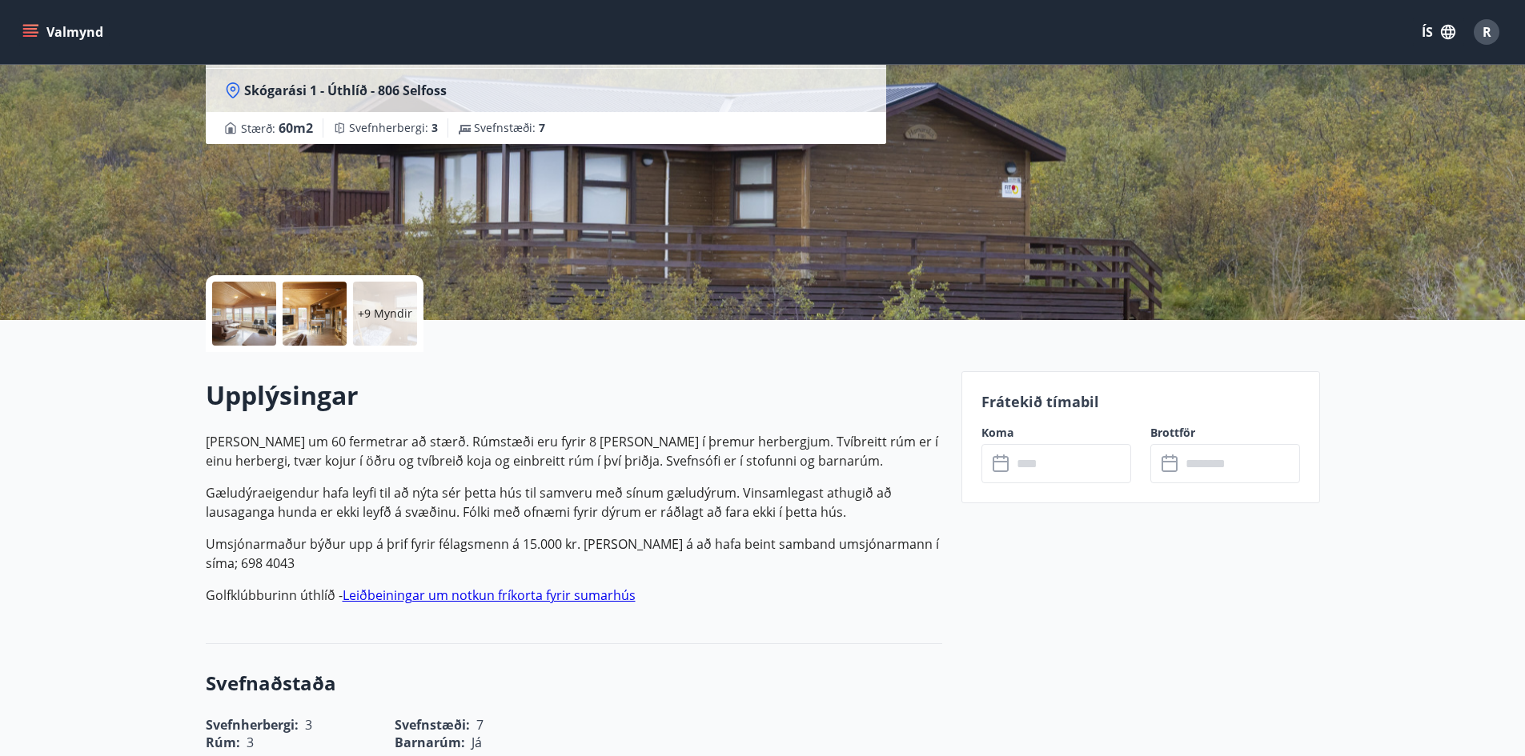
click at [257, 311] on div at bounding box center [244, 314] width 64 height 64
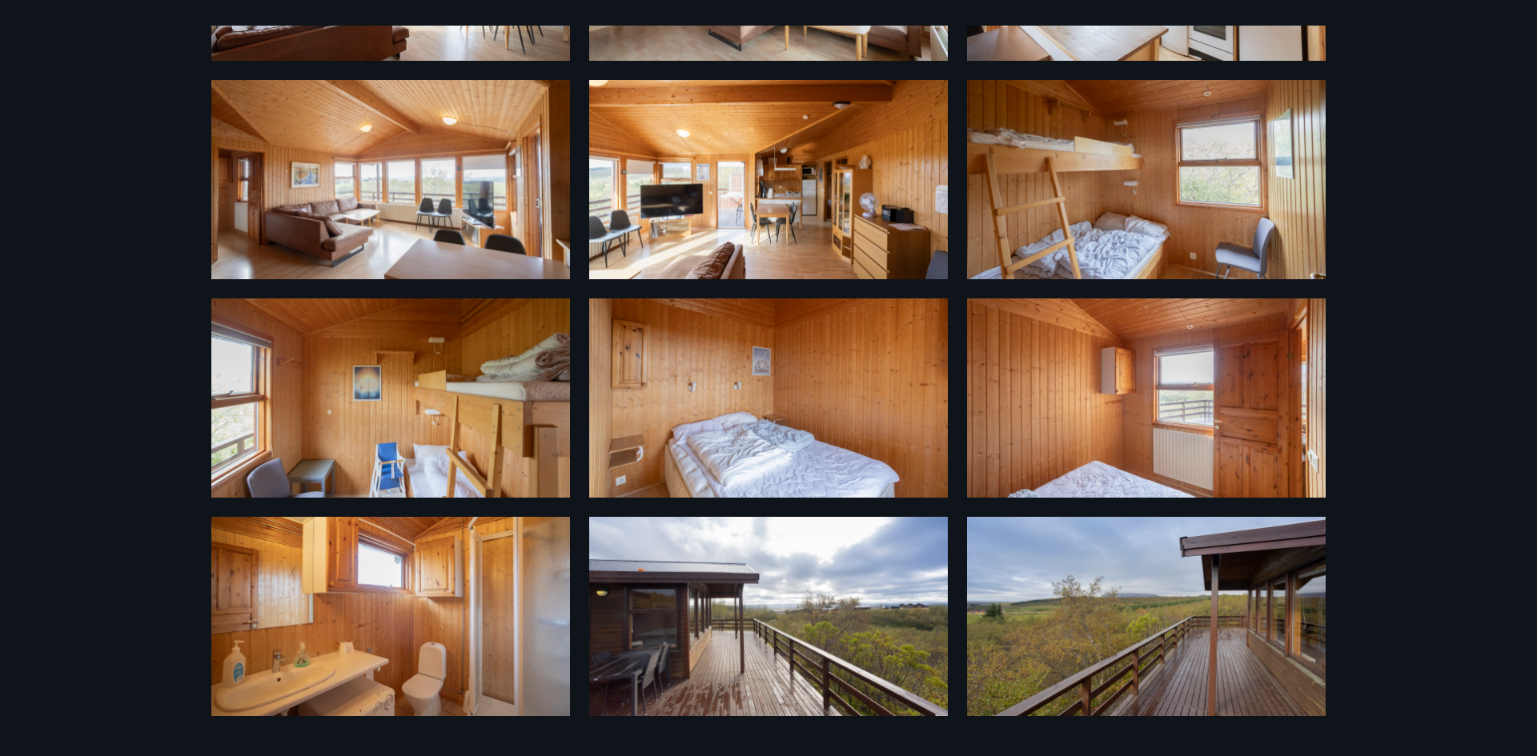
scroll to position [0, 0]
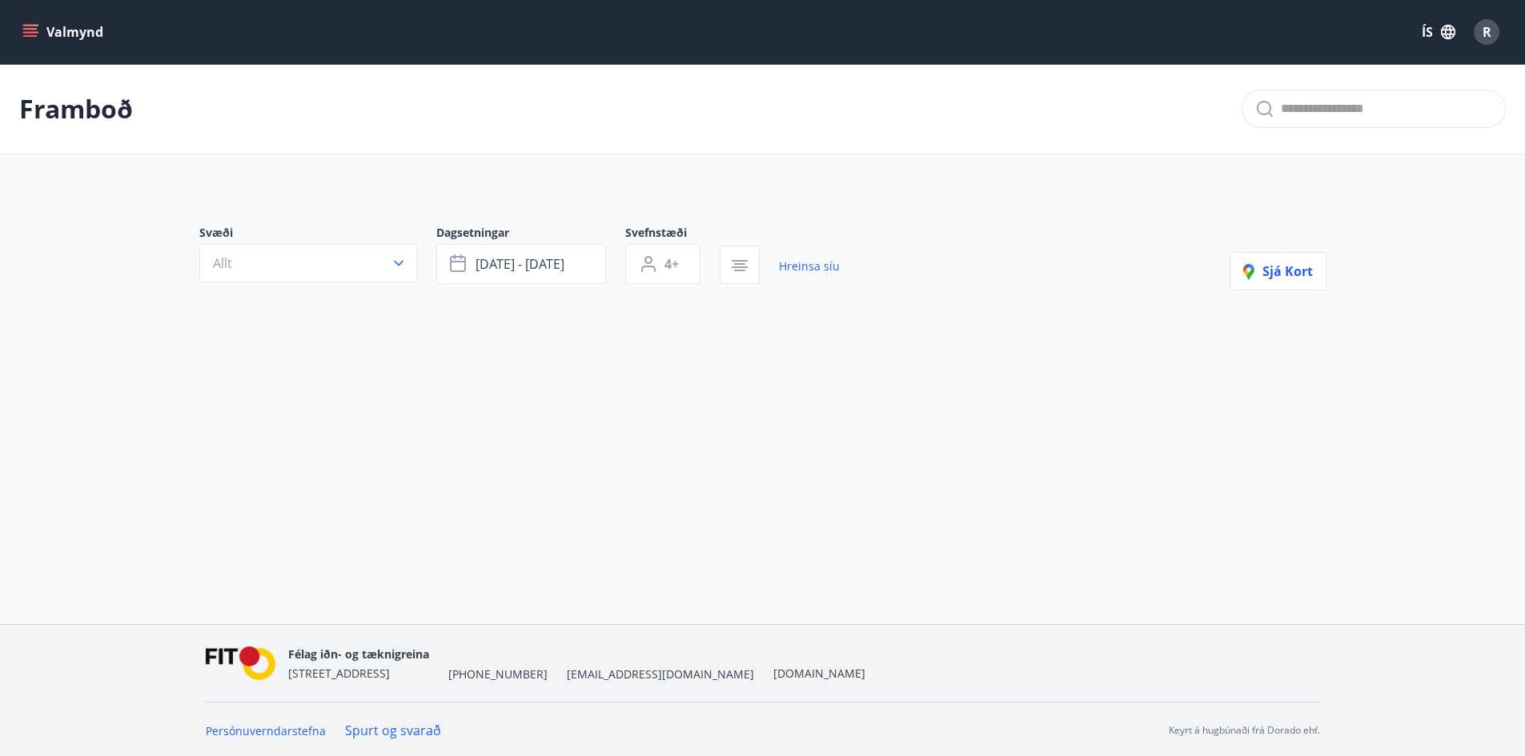
type input "*"
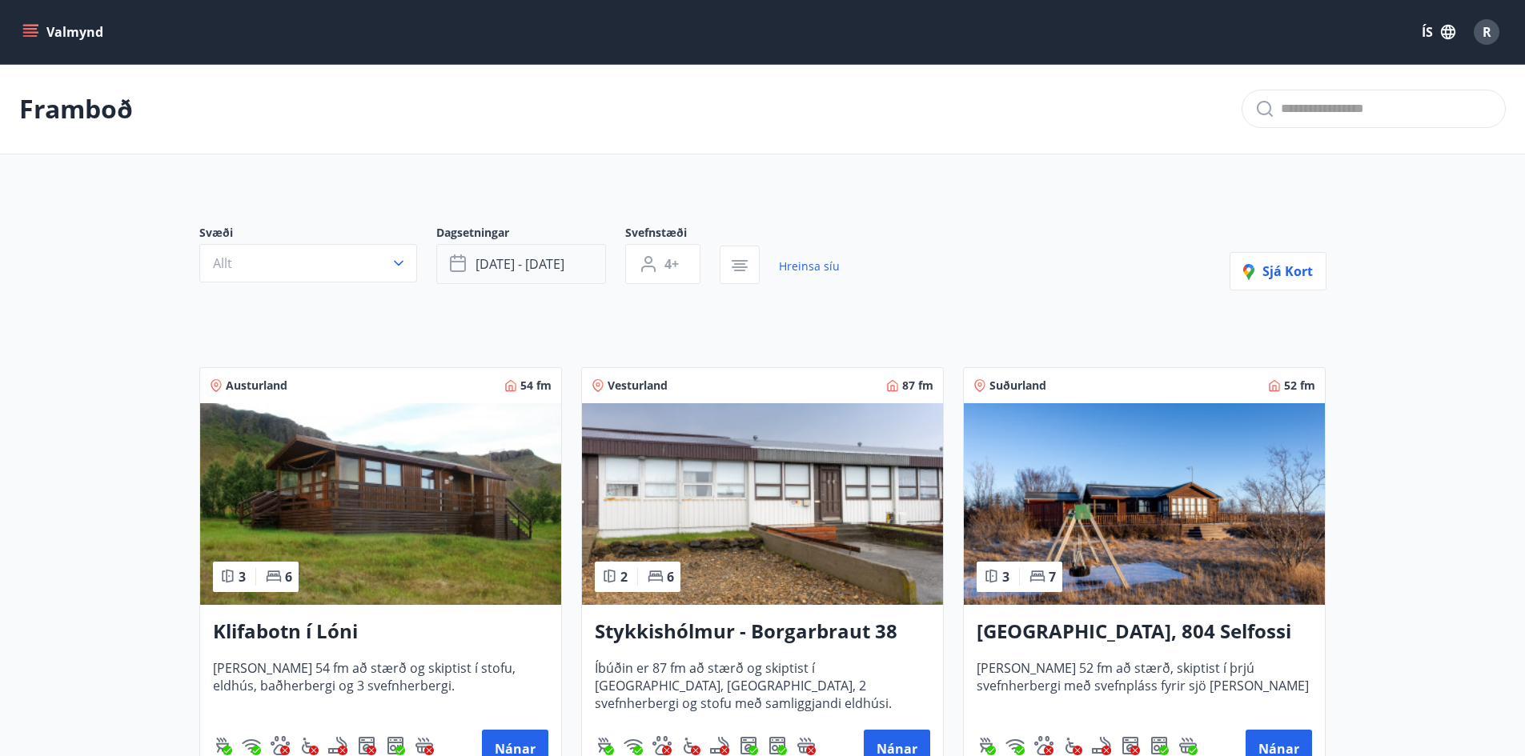
click at [500, 253] on button "[DATE] - [DATE]" at bounding box center [521, 264] width 170 height 40
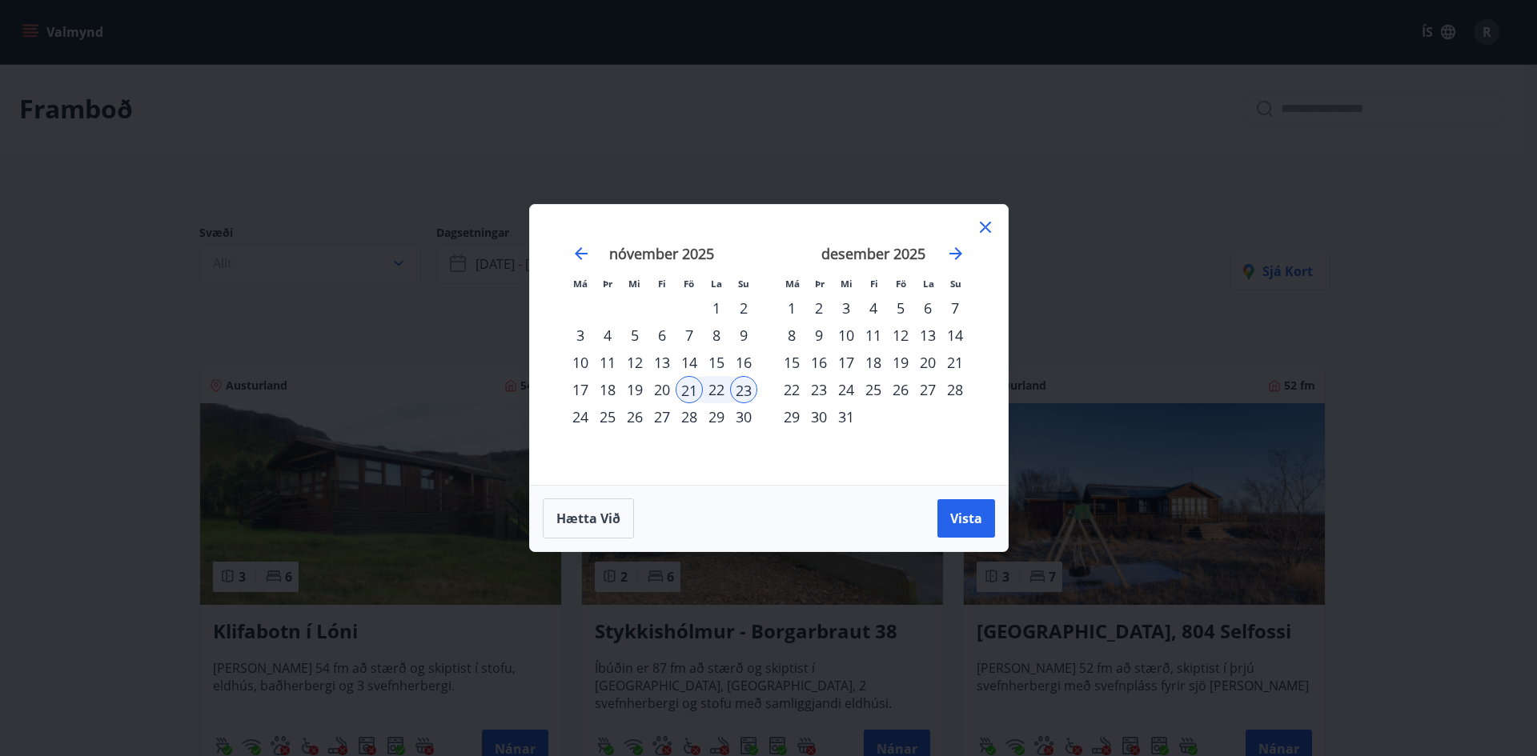
click at [698, 417] on div "28" at bounding box center [689, 416] width 27 height 27
click at [736, 418] on div "30" at bounding box center [743, 416] width 27 height 27
click at [961, 523] on span "Vista" at bounding box center [966, 519] width 32 height 18
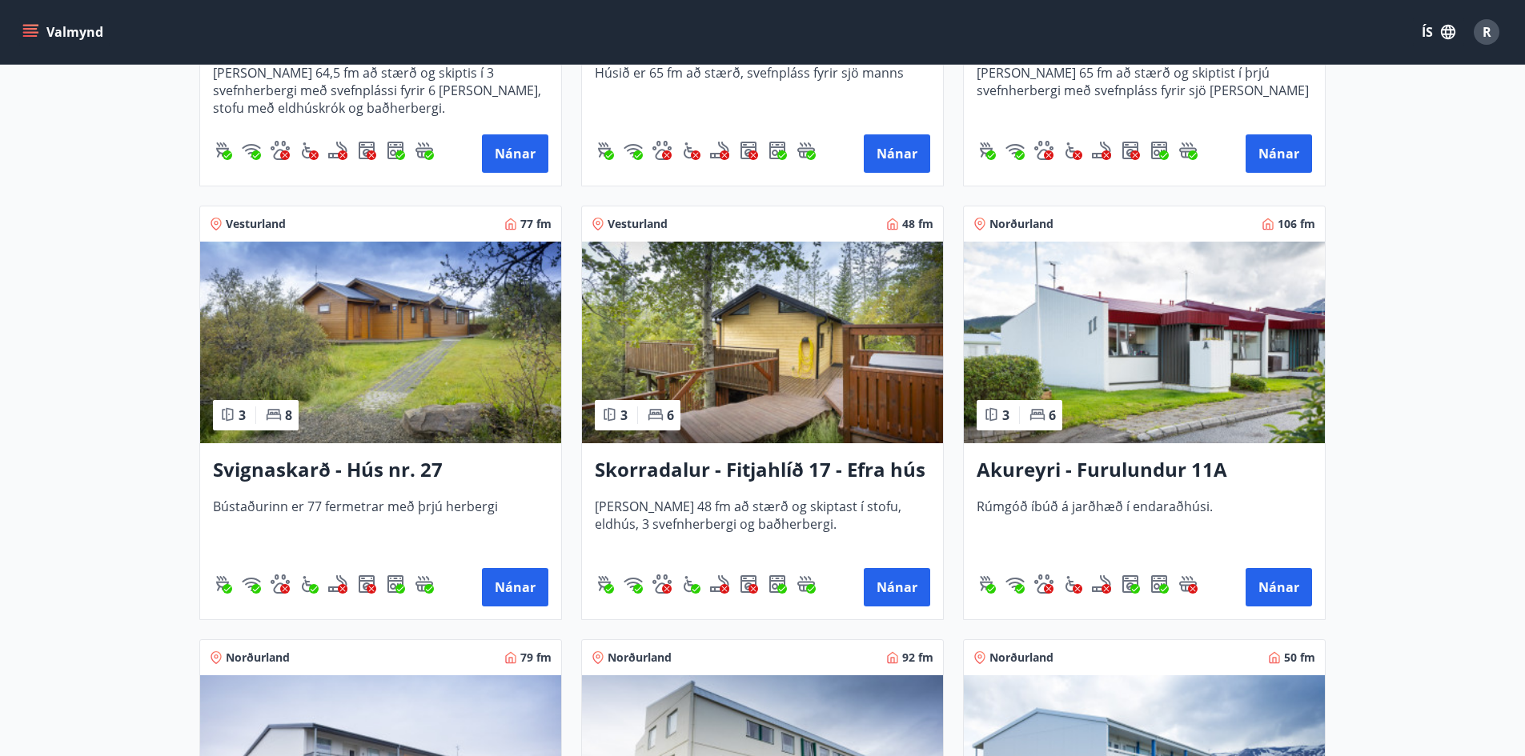
scroll to position [1921, 0]
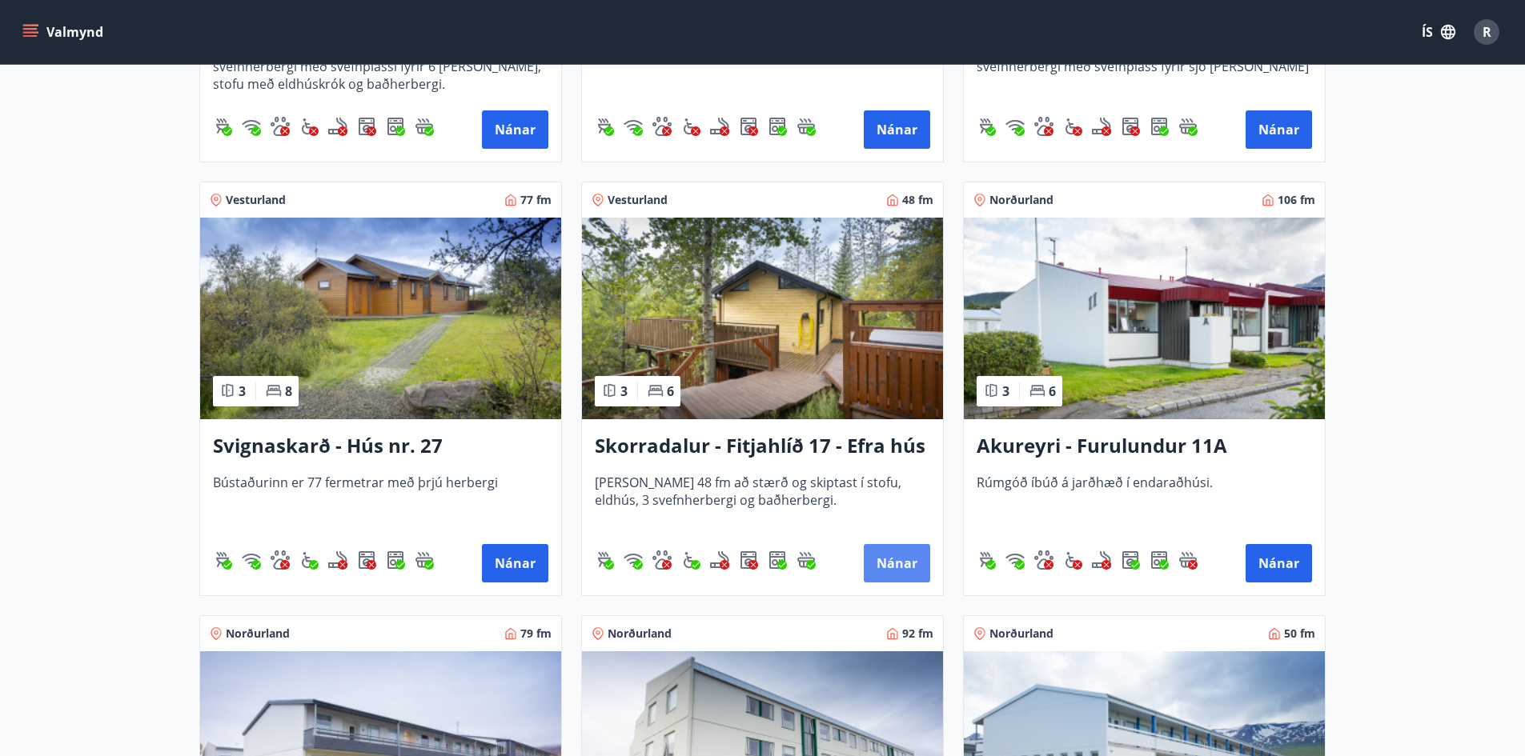
click at [887, 553] on button "Nánar" at bounding box center [897, 563] width 66 height 38
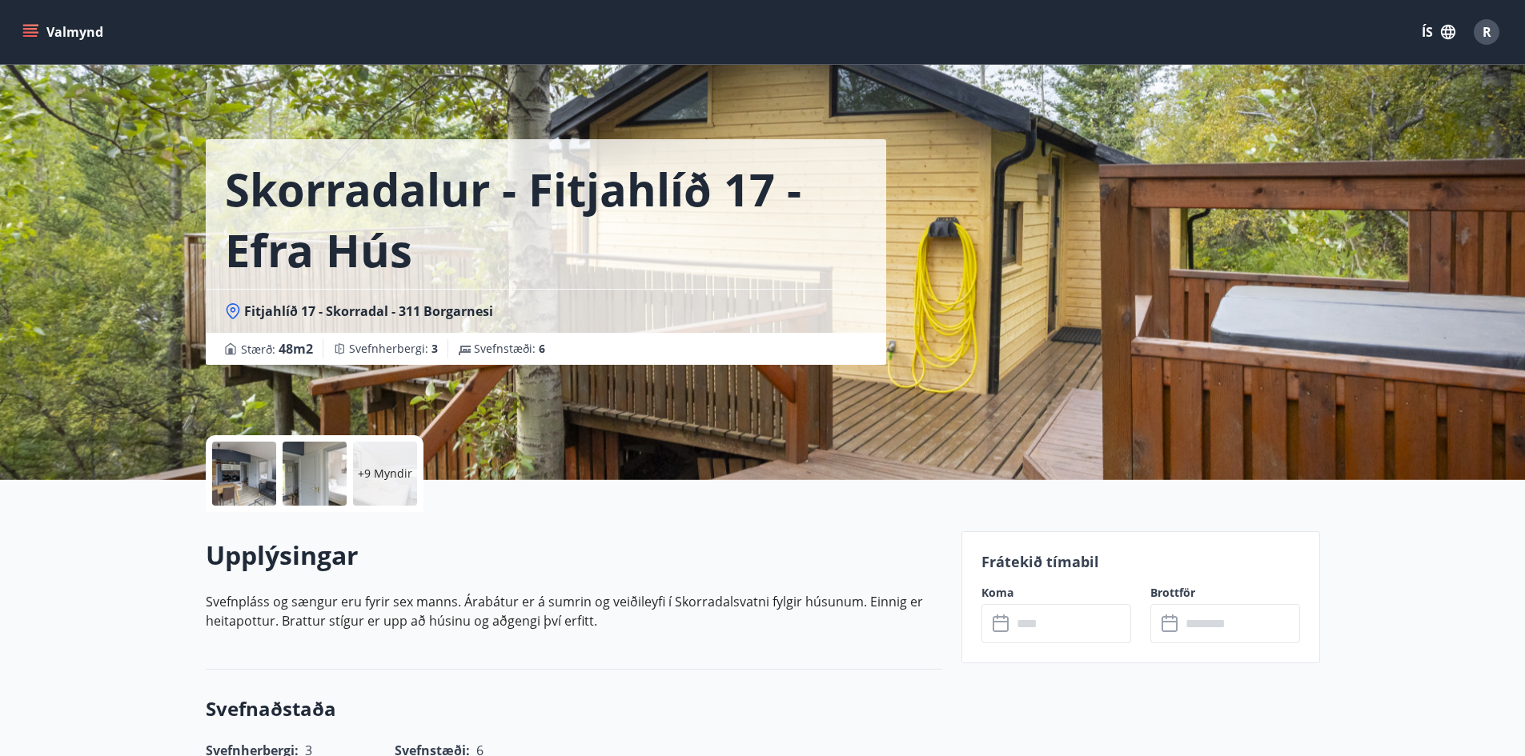
click at [260, 485] on div at bounding box center [244, 474] width 64 height 64
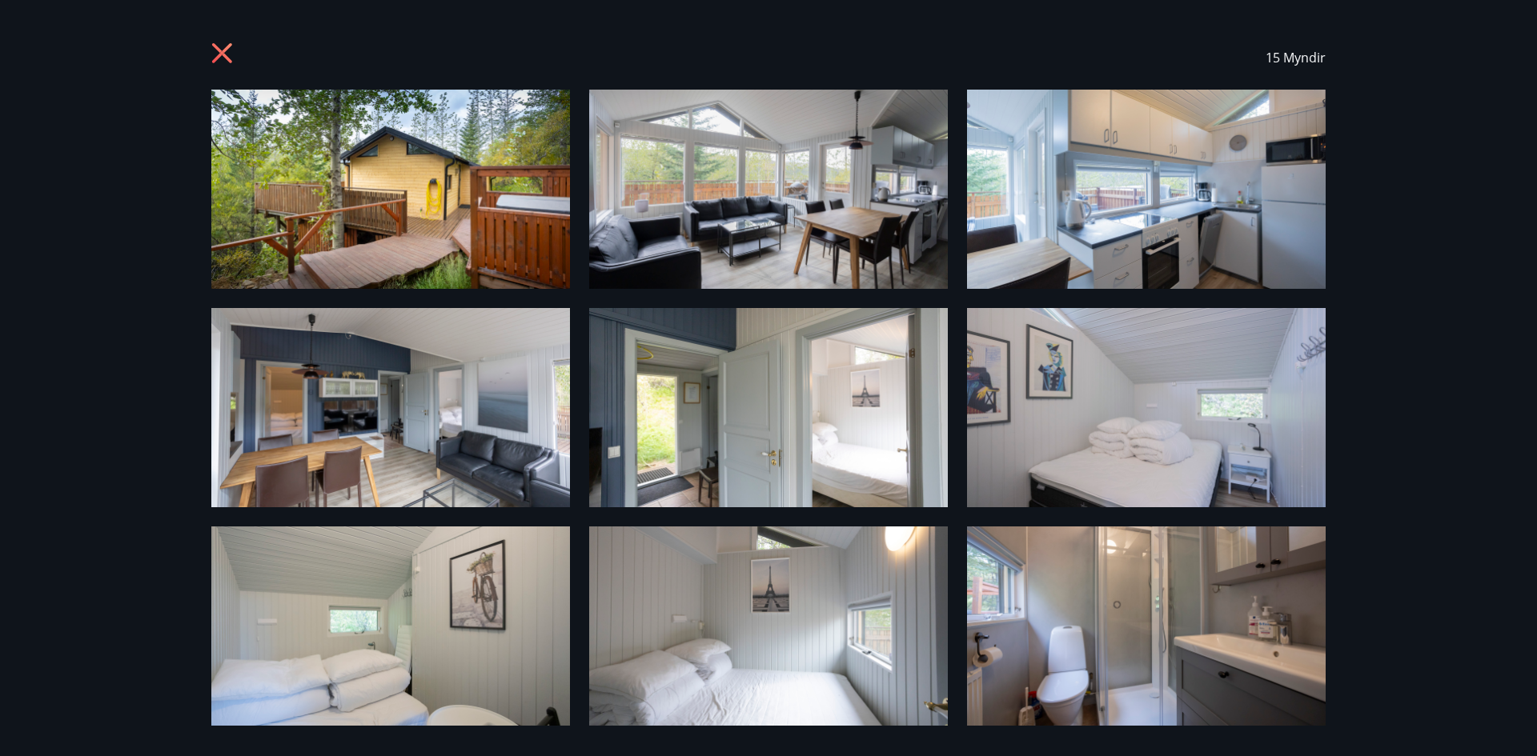
click at [229, 54] on icon at bounding box center [224, 55] width 26 height 26
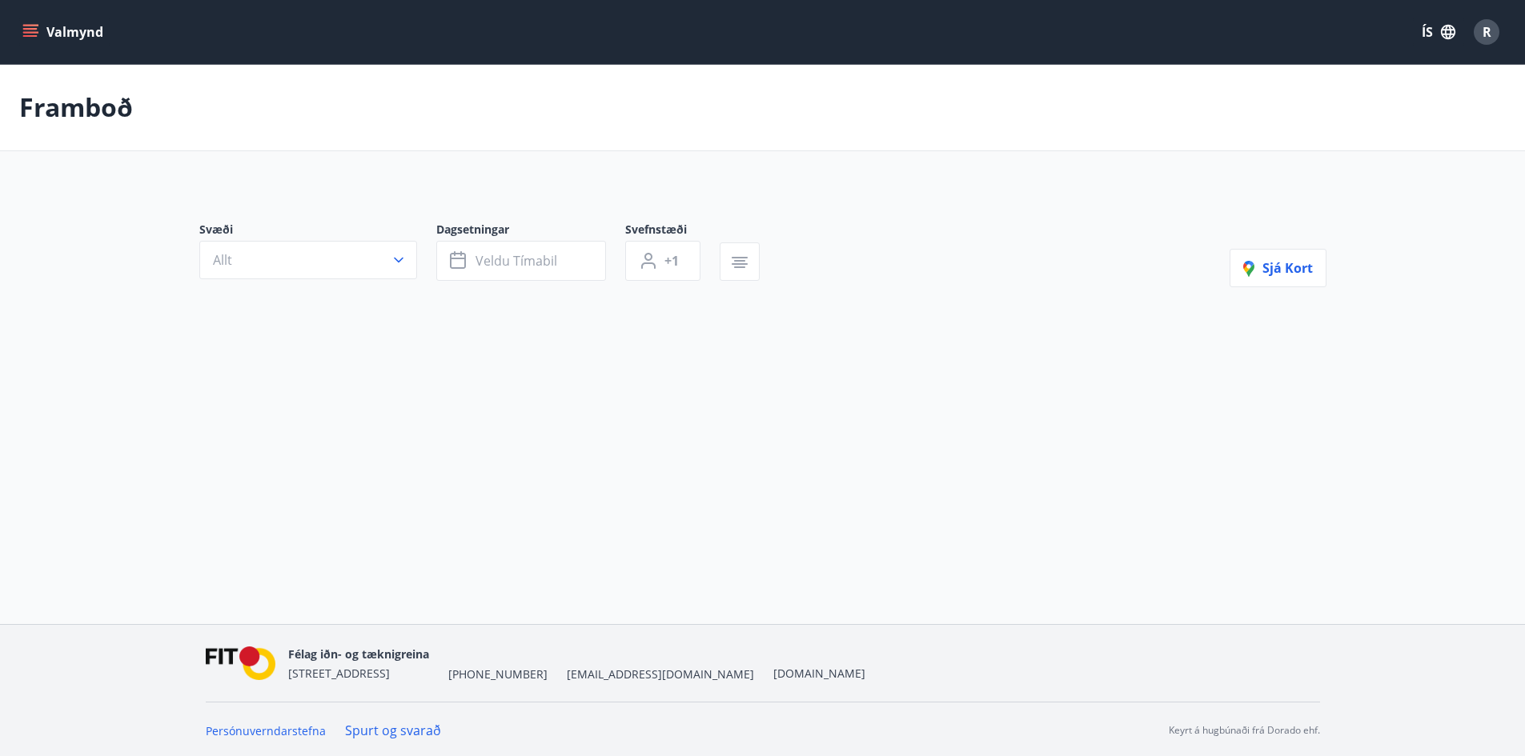
type input "*"
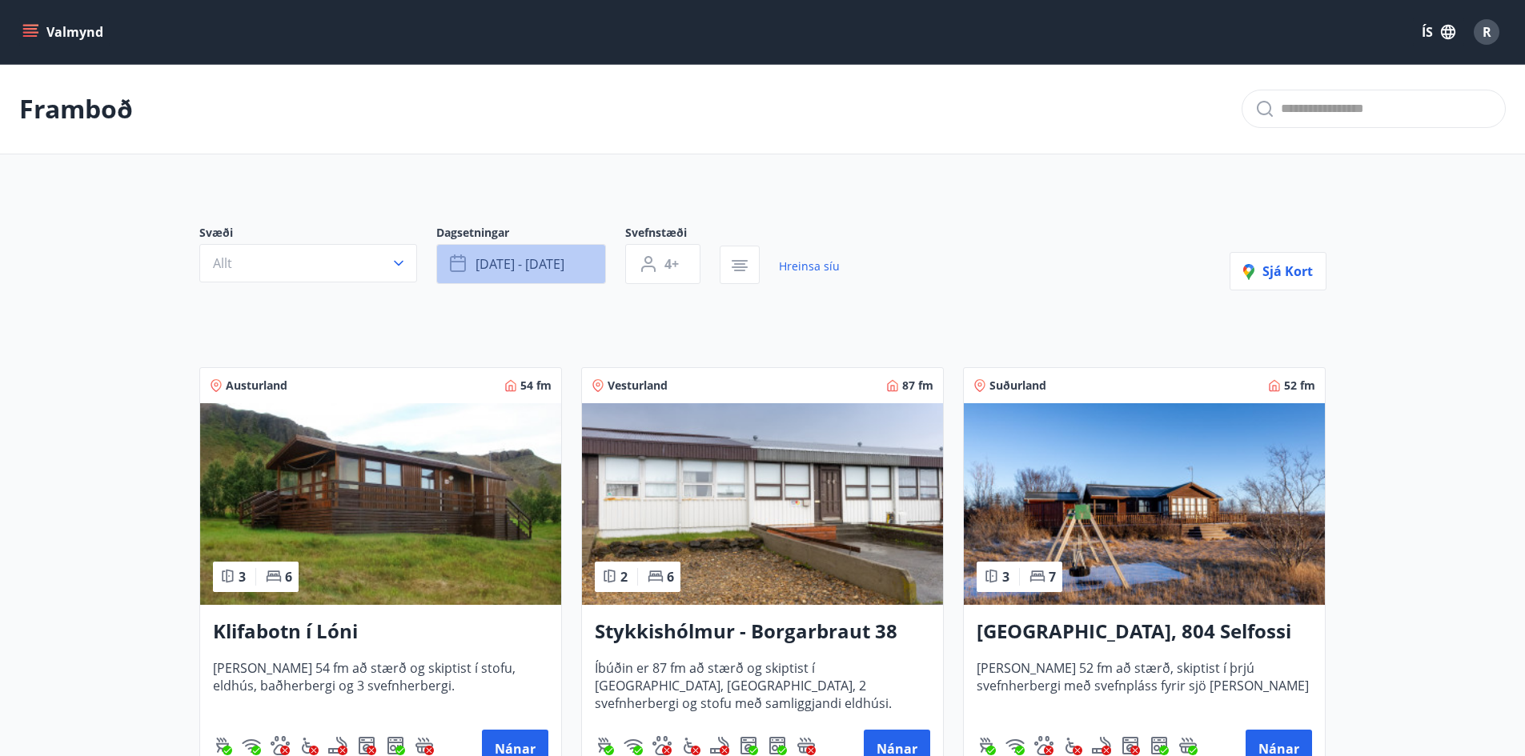
click at [536, 253] on button "[DATE] - [DATE]" at bounding box center [521, 264] width 170 height 40
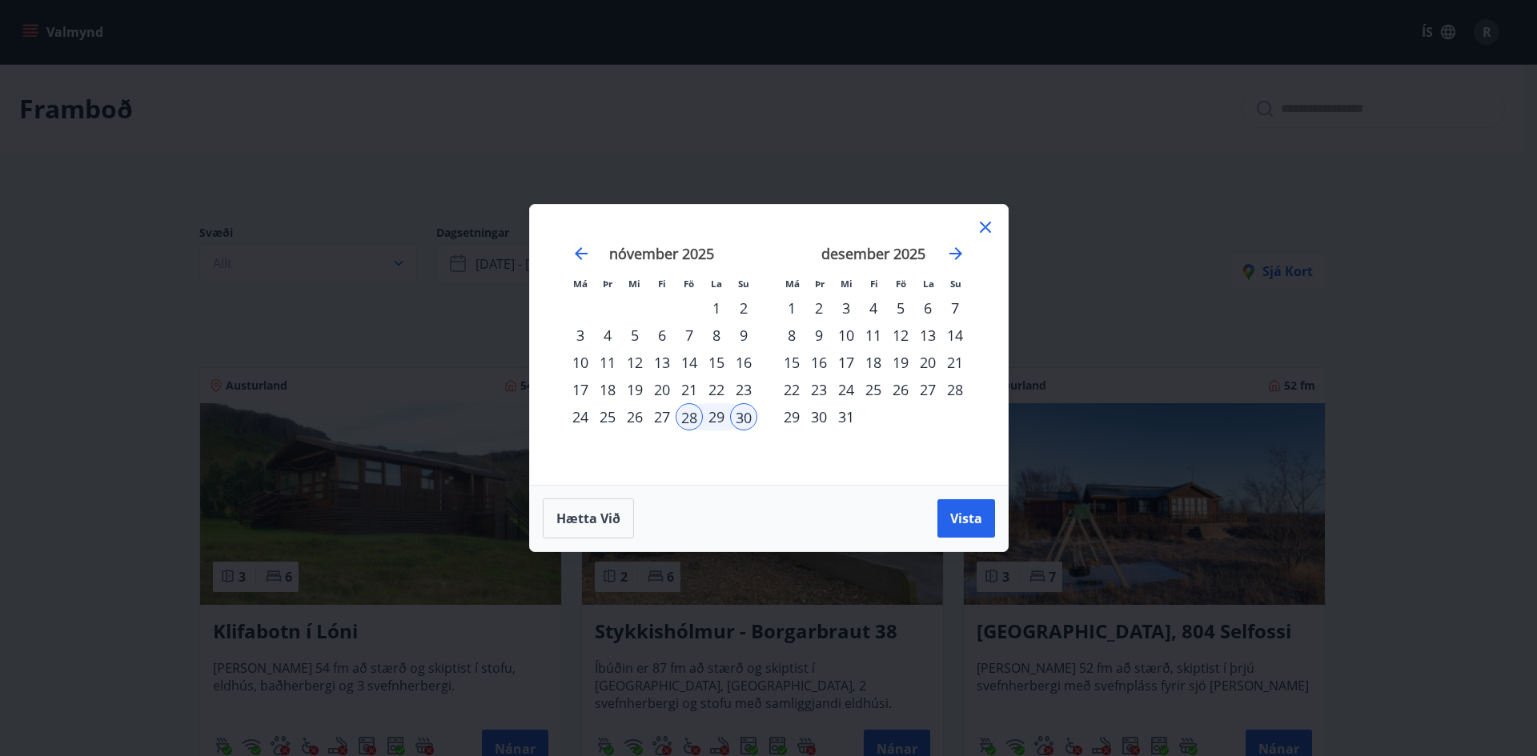
click at [842, 387] on div "24" at bounding box center [846, 389] width 27 height 27
click at [949, 387] on div "28" at bounding box center [954, 389] width 27 height 27
click at [961, 516] on span "Vista" at bounding box center [966, 519] width 32 height 18
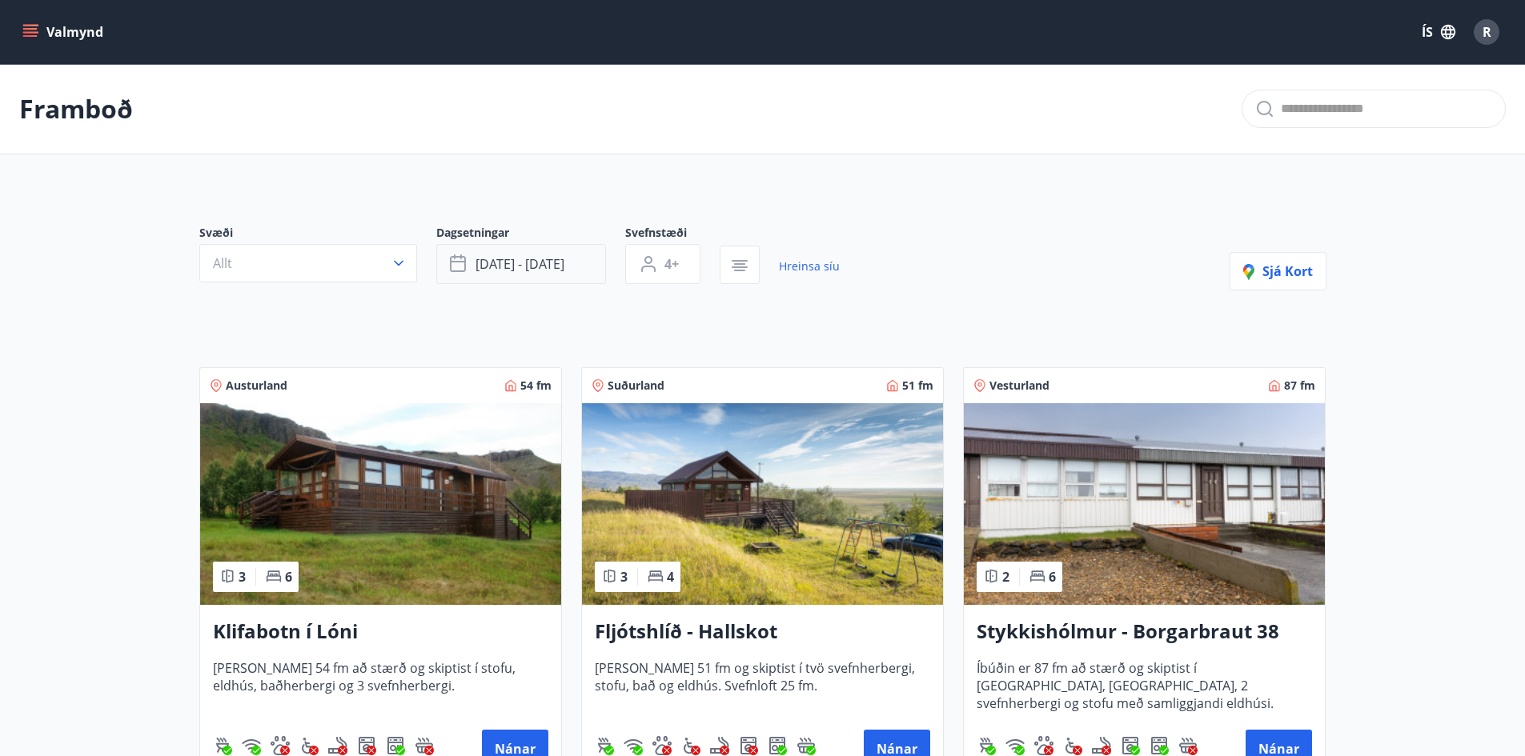
click at [526, 259] on span "[DATE] - [DATE]" at bounding box center [520, 264] width 89 height 18
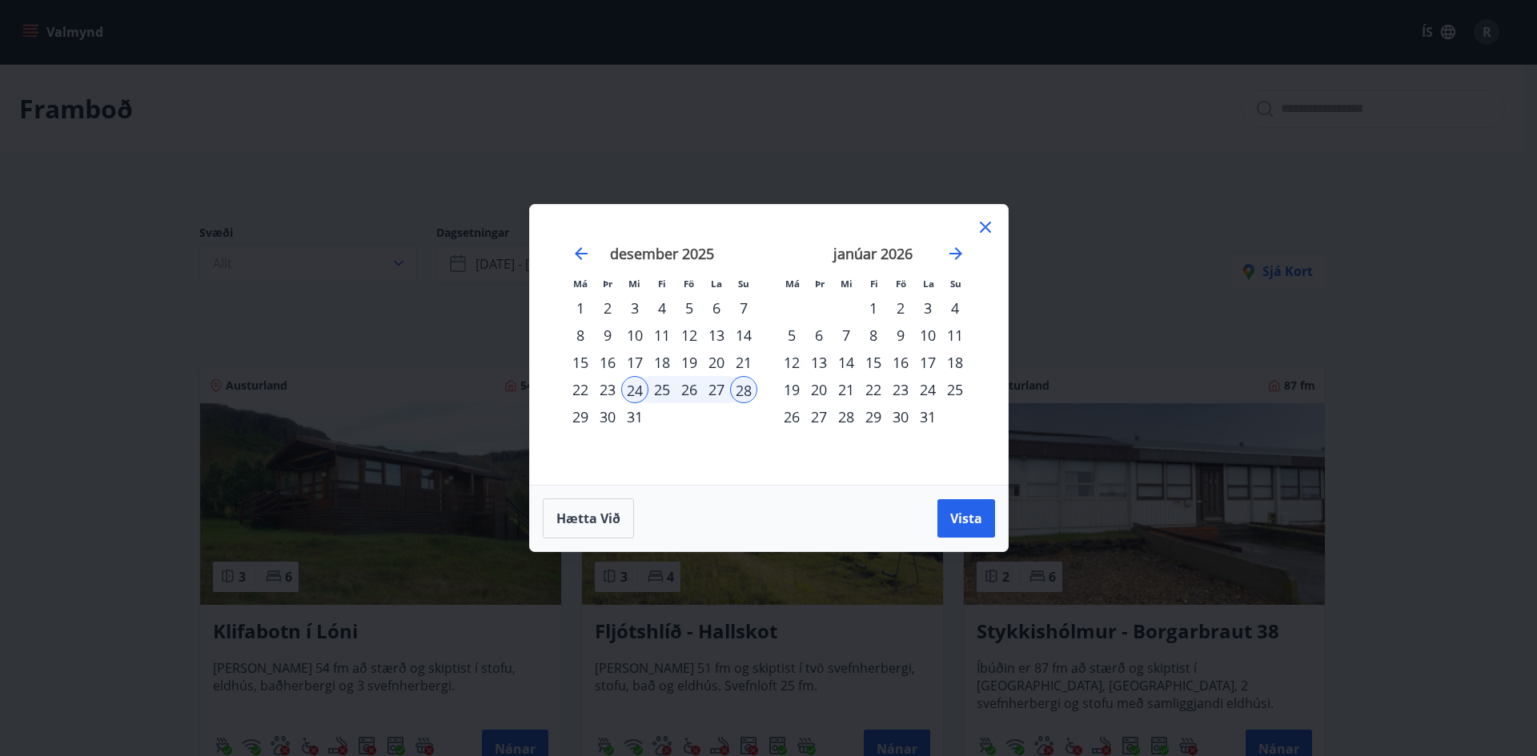
click at [634, 419] on div "31" at bounding box center [634, 416] width 27 height 27
click at [953, 308] on div "4" at bounding box center [954, 308] width 27 height 27
click at [955, 516] on span "Vista" at bounding box center [966, 519] width 32 height 18
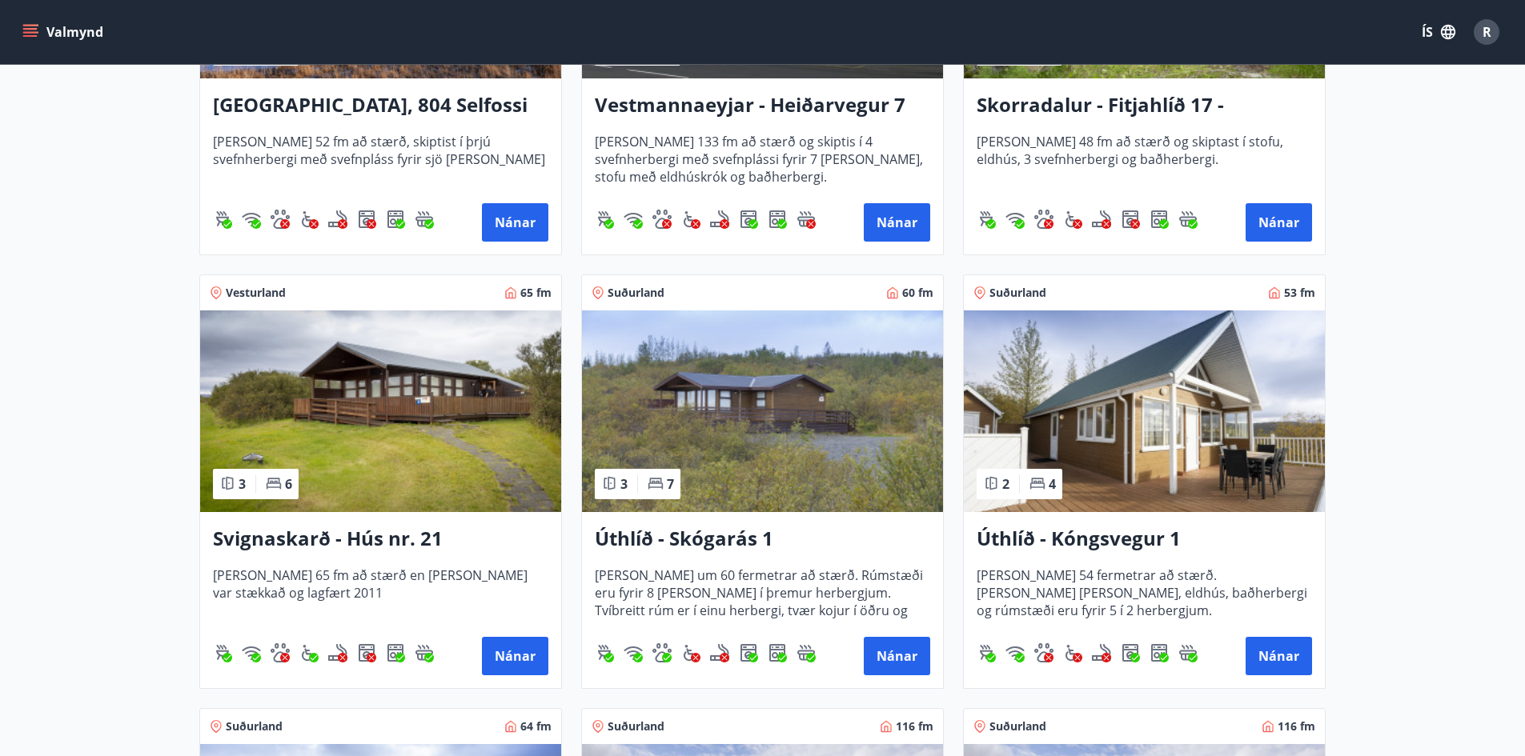
scroll to position [1041, 0]
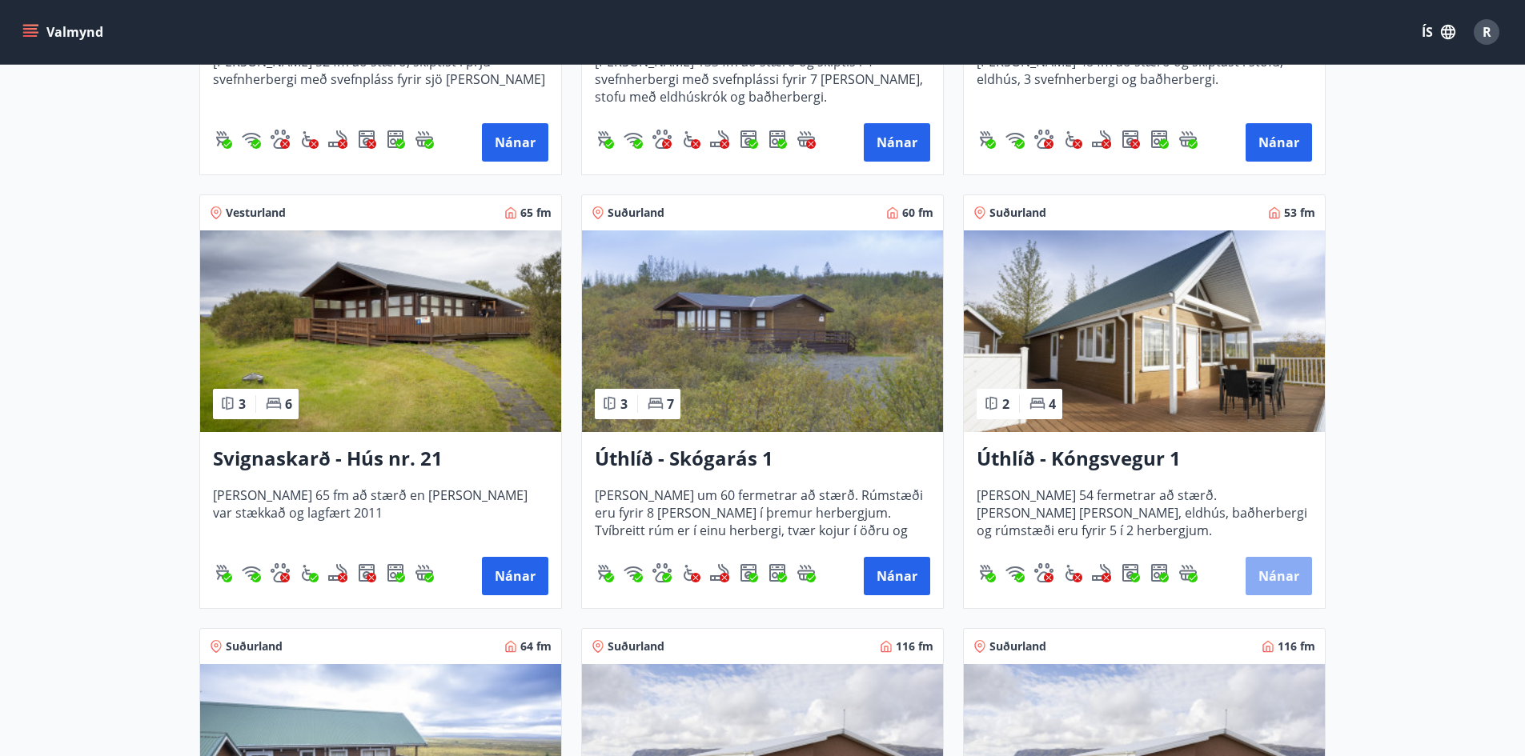
click at [1283, 579] on button "Nánar" at bounding box center [1279, 576] width 66 height 38
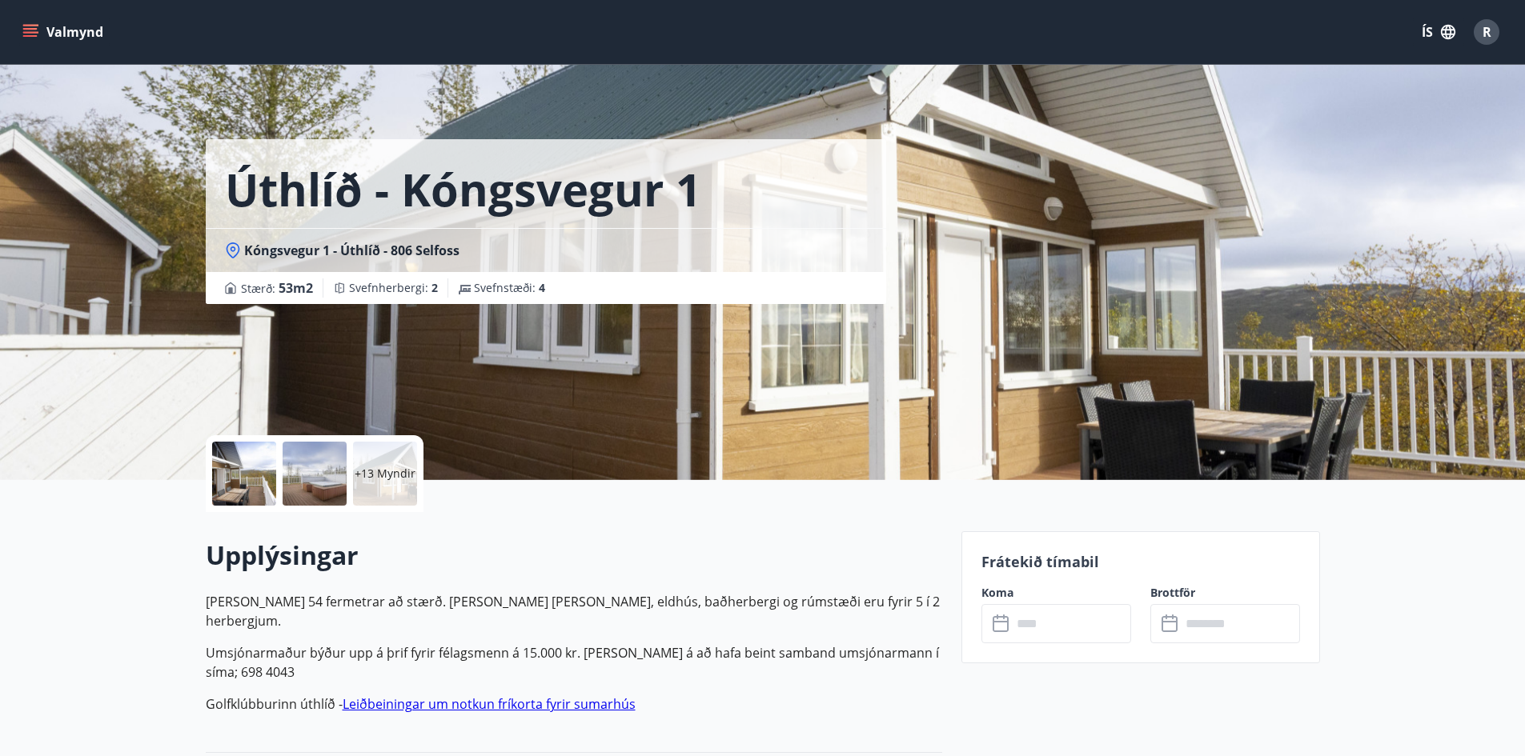
click at [263, 461] on div at bounding box center [244, 474] width 64 height 64
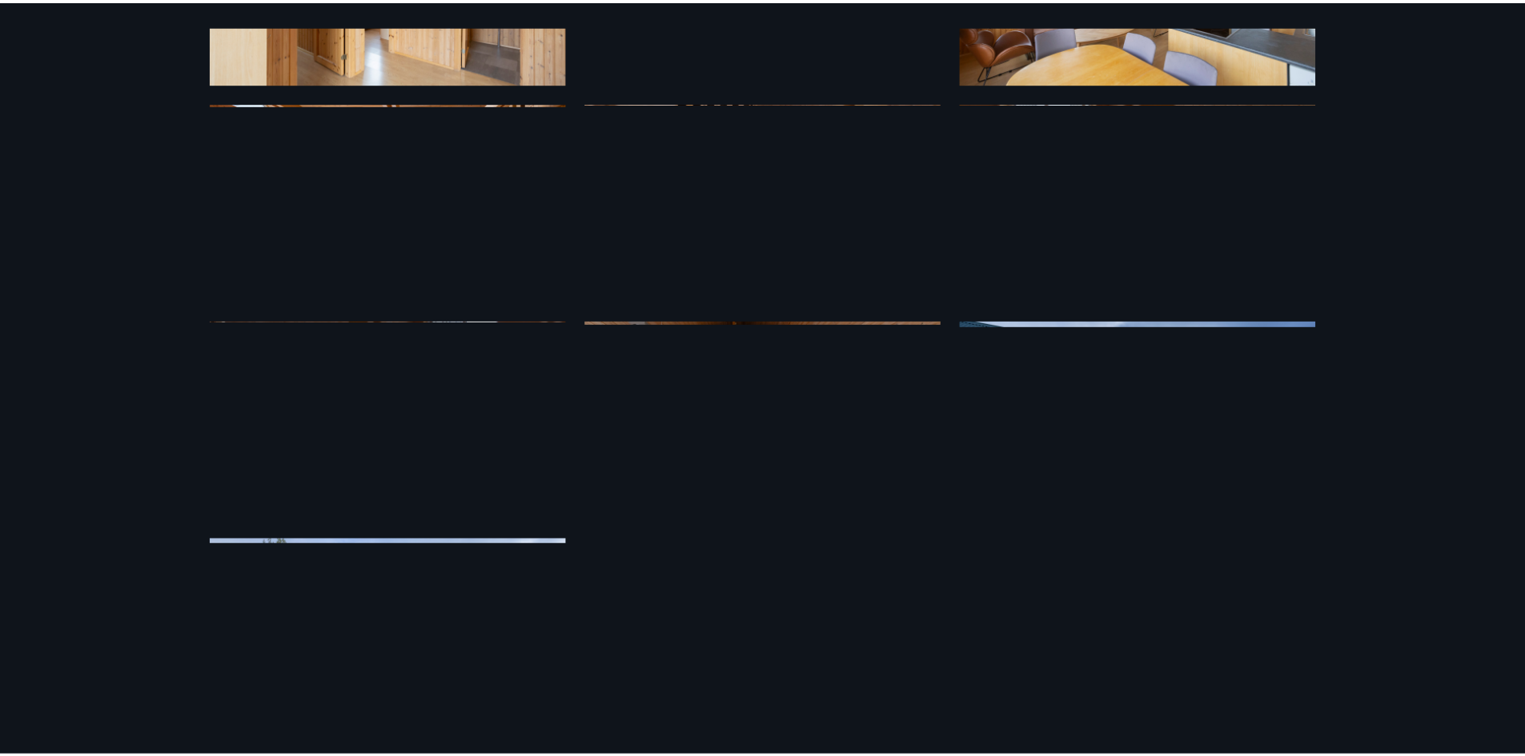
scroll to position [877, 0]
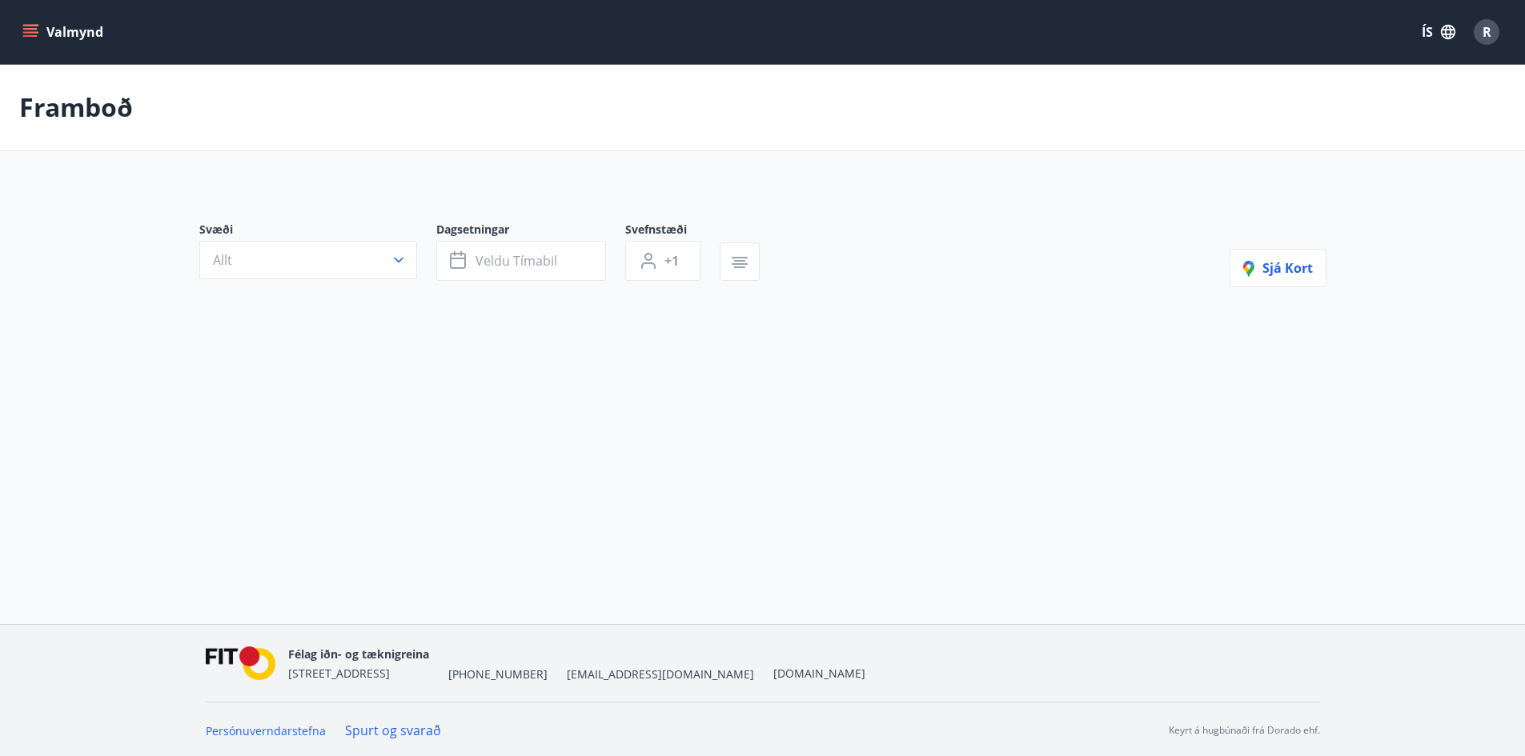
type input "*"
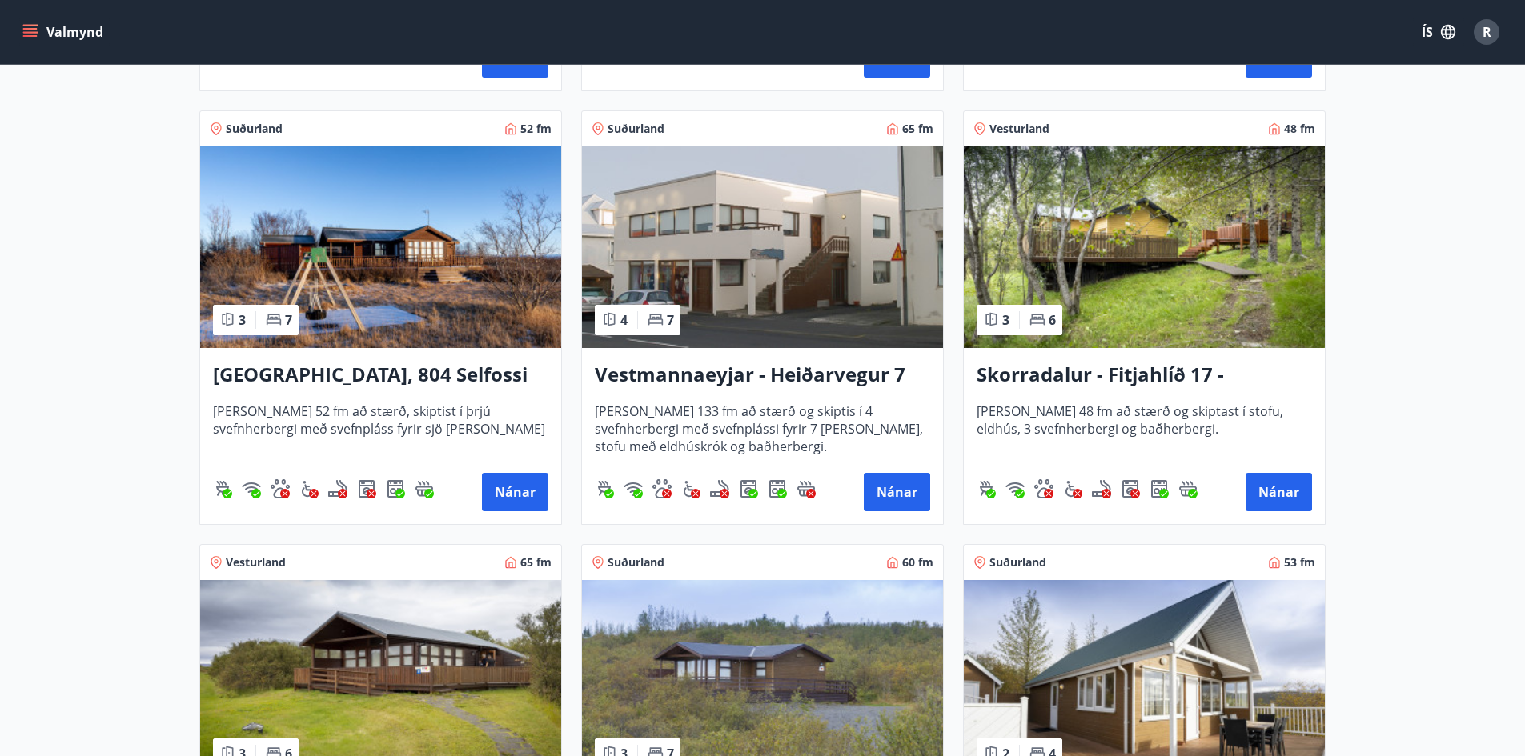
scroll to position [152, 0]
